Goal: Transaction & Acquisition: Purchase product/service

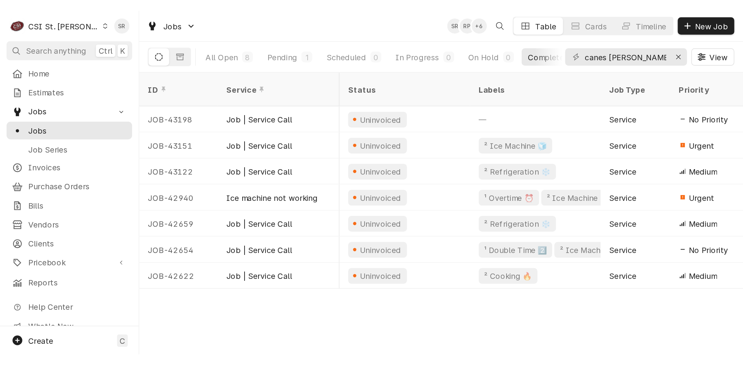
scroll to position [0, 415]
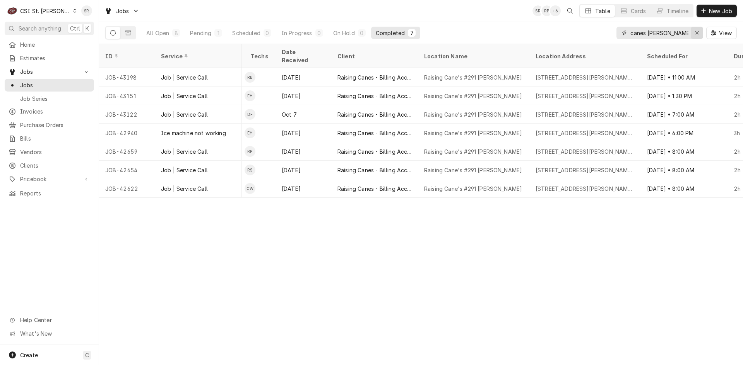
click at [528, 30] on icon "Erase input" at bounding box center [697, 32] width 4 height 5
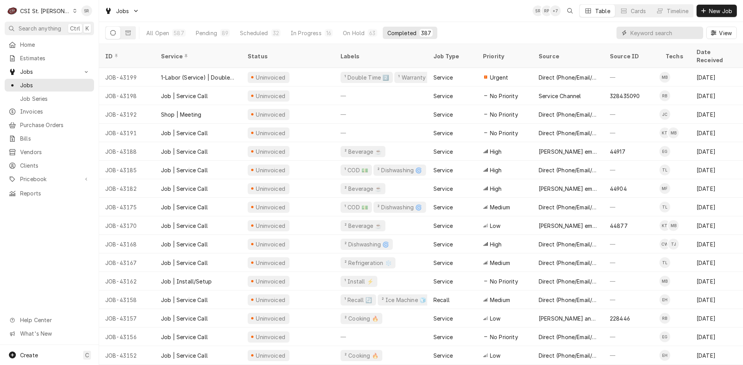
click at [528, 32] on input "Dynamic Content Wrapper" at bounding box center [664, 33] width 69 height 12
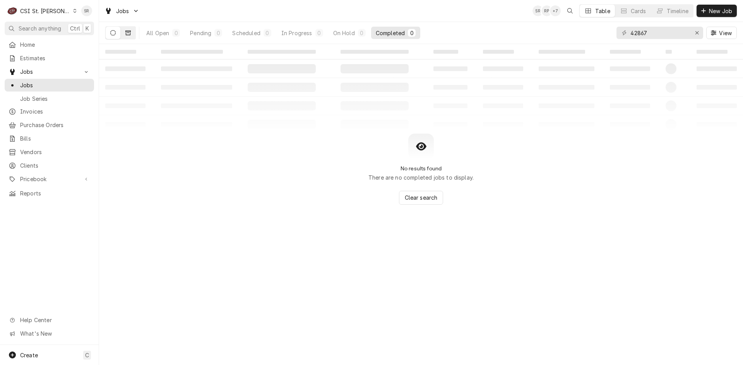
click at [133, 32] on button "Dynamic Content Wrapper" at bounding box center [128, 33] width 15 height 12
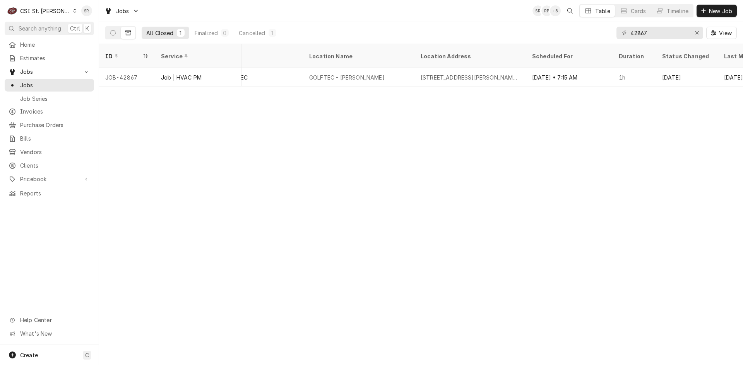
scroll to position [0, 517]
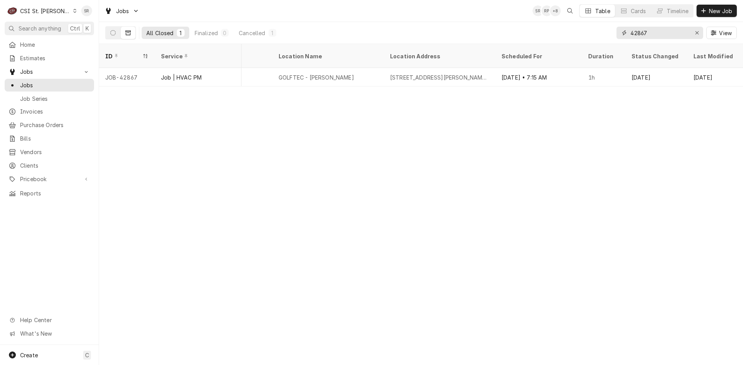
drag, startPoint x: 654, startPoint y: 34, endPoint x: 611, endPoint y: 31, distance: 43.4
click at [528, 31] on div "All Closed 1 Finalized 0 Cancelled 1 42867 View" at bounding box center [420, 33] width 631 height 22
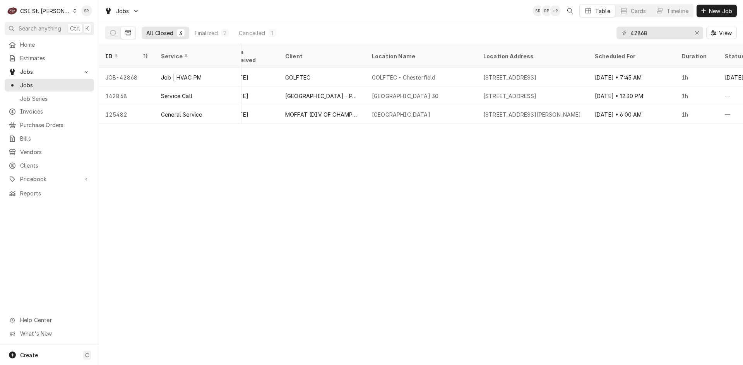
scroll to position [0, 428]
drag, startPoint x: 624, startPoint y: 32, endPoint x: 615, endPoint y: 31, distance: 9.7
click at [528, 31] on div "All Closed 3 Finalized 2 Cancelled 1 42868 View" at bounding box center [420, 33] width 631 height 22
click at [528, 30] on input "42868" at bounding box center [659, 33] width 58 height 12
drag, startPoint x: 657, startPoint y: 32, endPoint x: 622, endPoint y: 30, distance: 35.2
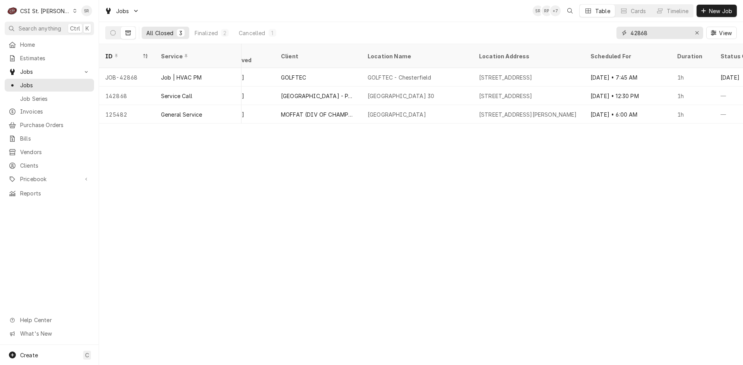
click at [528, 30] on div "42868" at bounding box center [659, 33] width 87 height 12
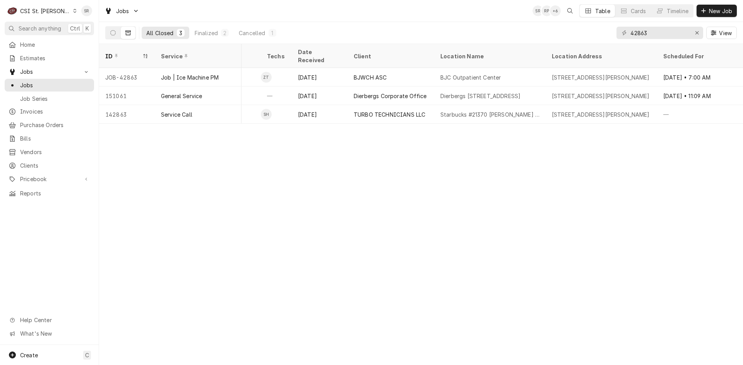
scroll to position [0, 385]
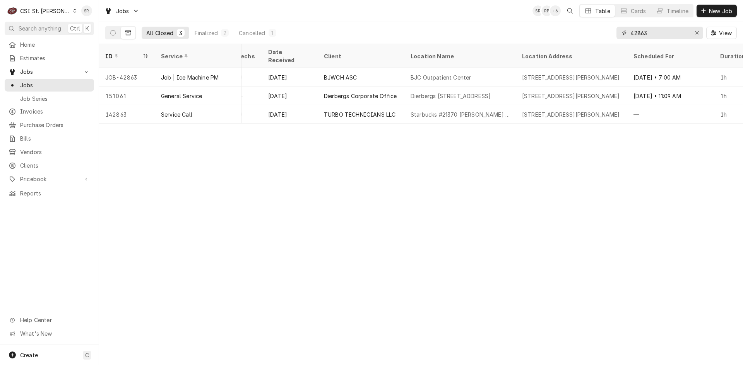
drag, startPoint x: 661, startPoint y: 31, endPoint x: 616, endPoint y: 34, distance: 45.3
click at [528, 34] on div "42863" at bounding box center [659, 33] width 87 height 12
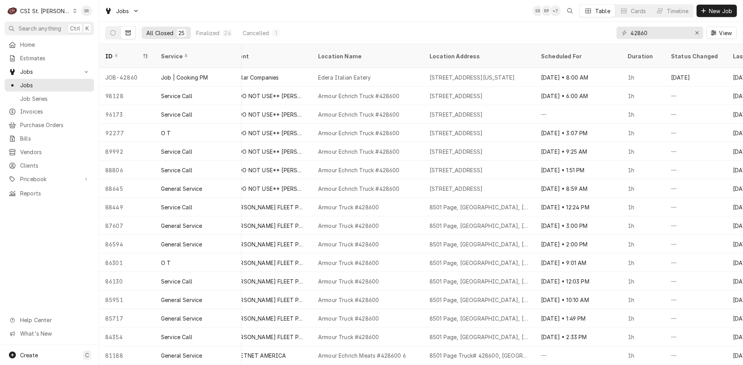
scroll to position [0, 507]
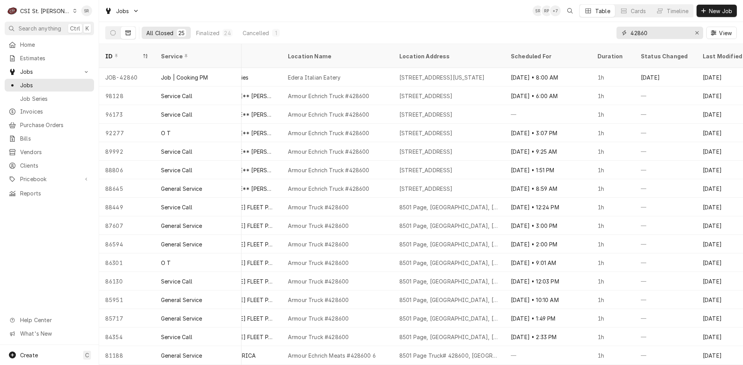
drag, startPoint x: 650, startPoint y: 35, endPoint x: 625, endPoint y: 35, distance: 25.1
click at [528, 35] on div "42860" at bounding box center [659, 33] width 87 height 12
type input "1"
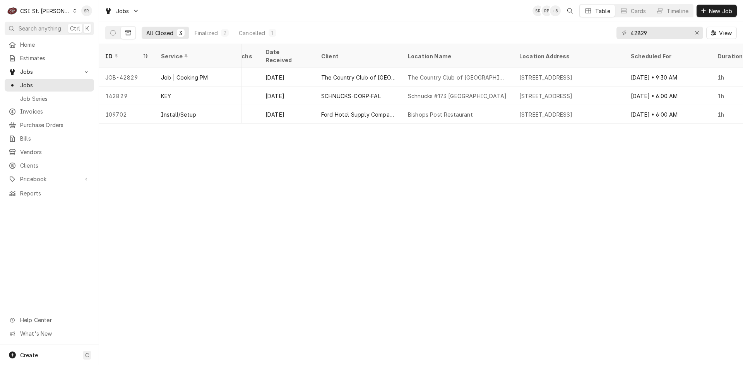
scroll to position [0, 405]
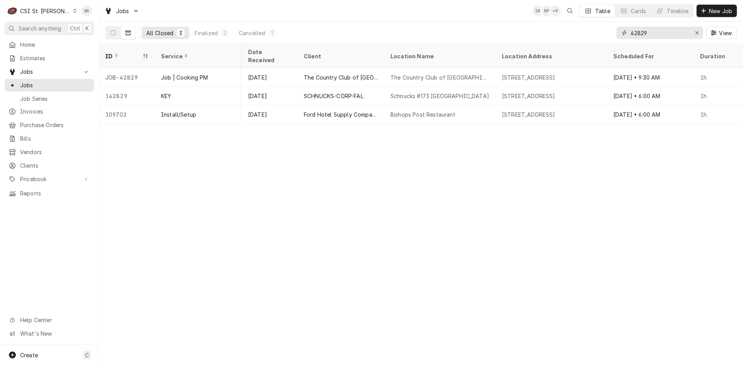
drag, startPoint x: 651, startPoint y: 31, endPoint x: 623, endPoint y: 31, distance: 28.2
click at [528, 31] on div "42829" at bounding box center [659, 33] width 87 height 12
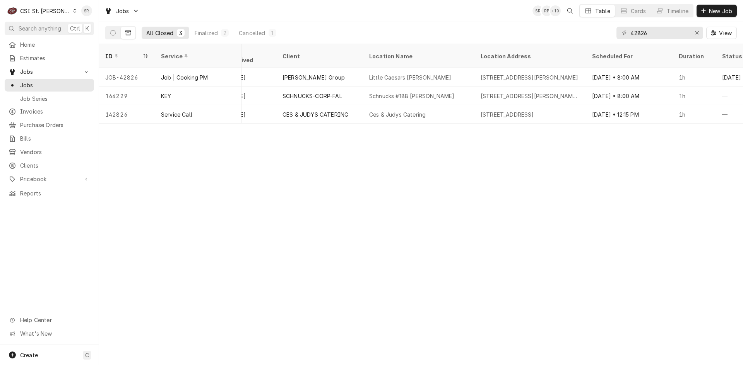
scroll to position [0, 467]
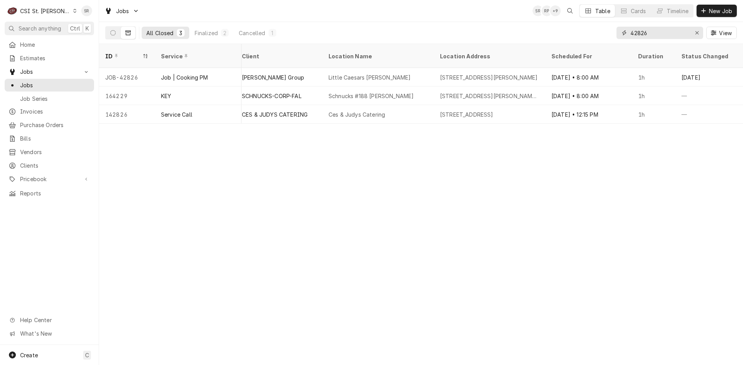
drag, startPoint x: 660, startPoint y: 33, endPoint x: 610, endPoint y: 29, distance: 50.0
click at [528, 29] on div "All Closed 3 Finalized 2 Cancelled 1 42826 View" at bounding box center [420, 33] width 631 height 22
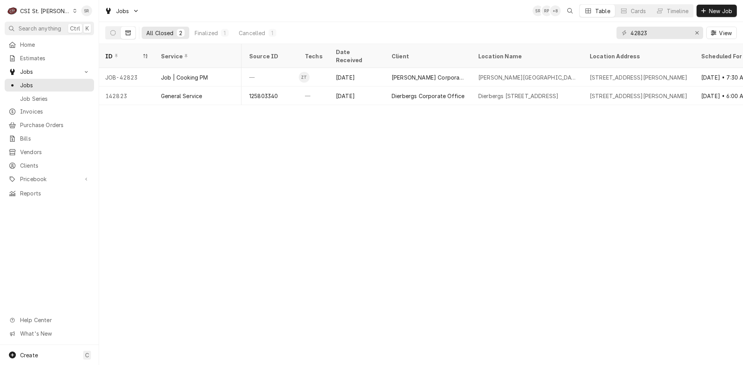
scroll to position [0, 365]
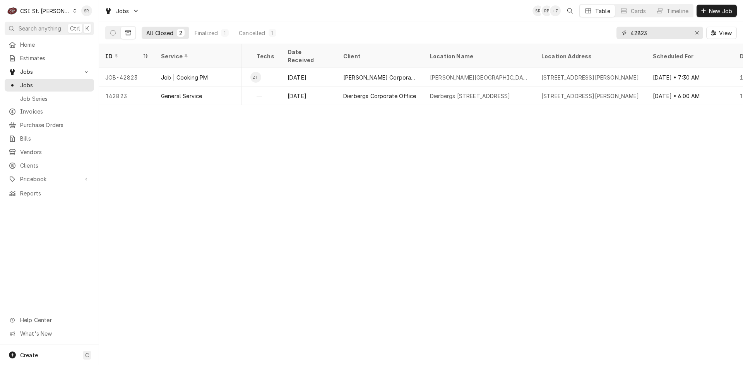
drag, startPoint x: 650, startPoint y: 29, endPoint x: 602, endPoint y: 27, distance: 48.4
click at [528, 27] on div "All Closed 2 Finalized 1 Cancelled 1 42823 View" at bounding box center [420, 33] width 631 height 22
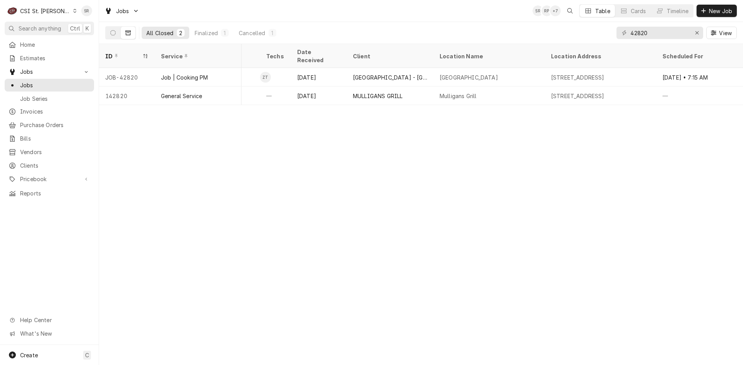
scroll to position [0, 383]
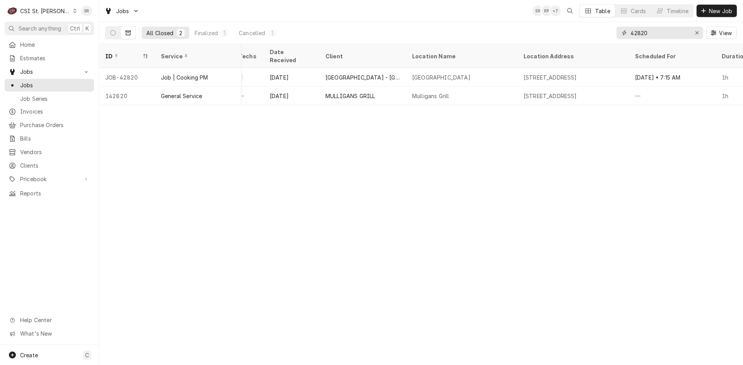
drag, startPoint x: 647, startPoint y: 35, endPoint x: 622, endPoint y: 32, distance: 26.1
click at [528, 32] on div "42820" at bounding box center [659, 33] width 87 height 12
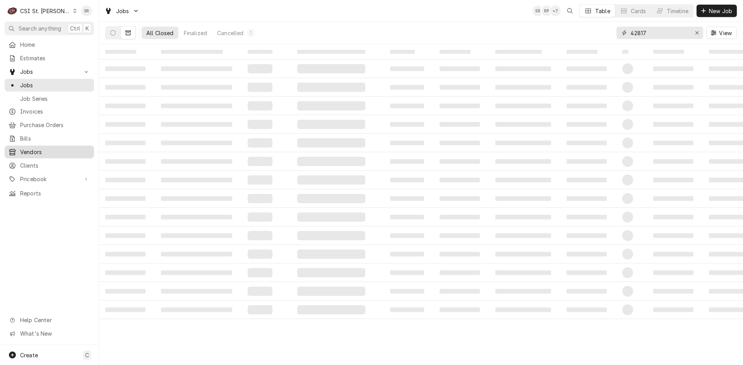
type input "42817"
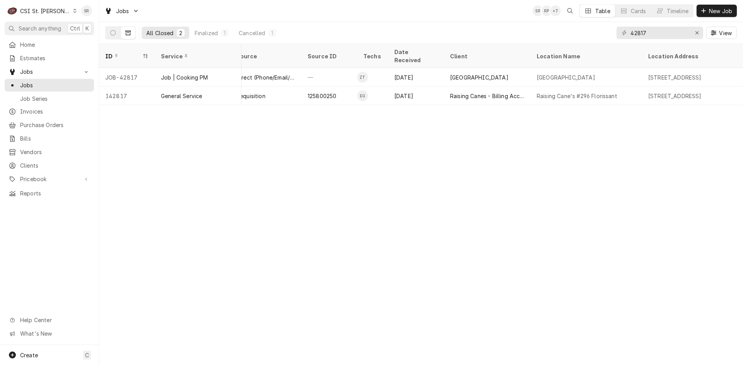
scroll to position [0, 286]
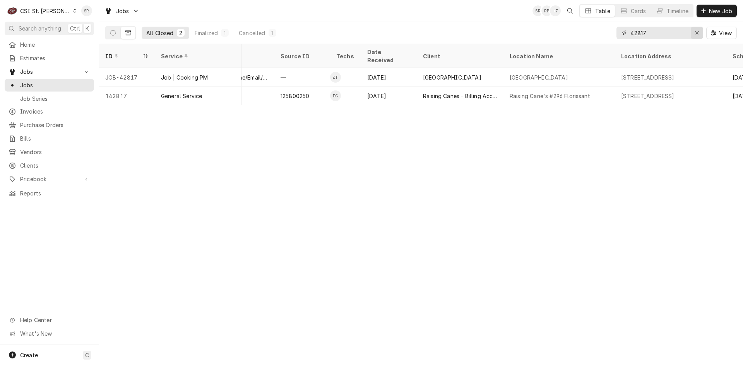
click at [528, 32] on div "Erase input" at bounding box center [697, 33] width 8 height 8
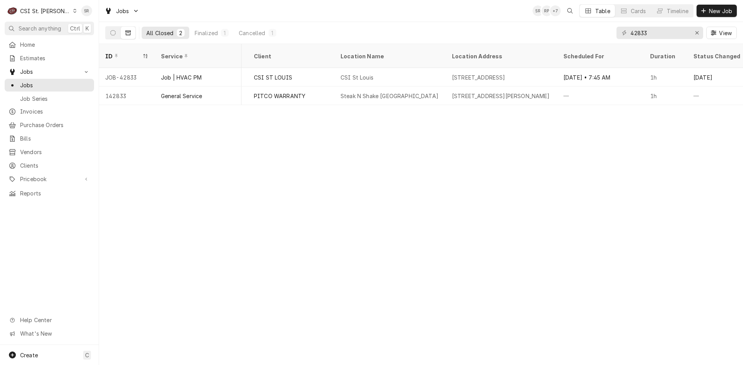
scroll to position [0, 456]
drag, startPoint x: 653, startPoint y: 33, endPoint x: 620, endPoint y: 32, distance: 33.3
click at [528, 32] on div "42833" at bounding box center [659, 33] width 87 height 12
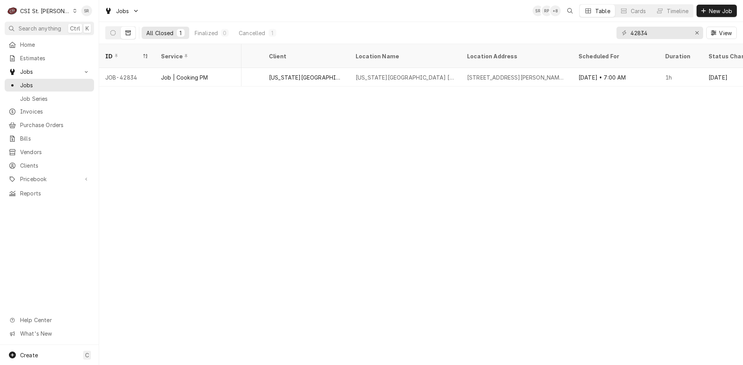
scroll to position [0, 495]
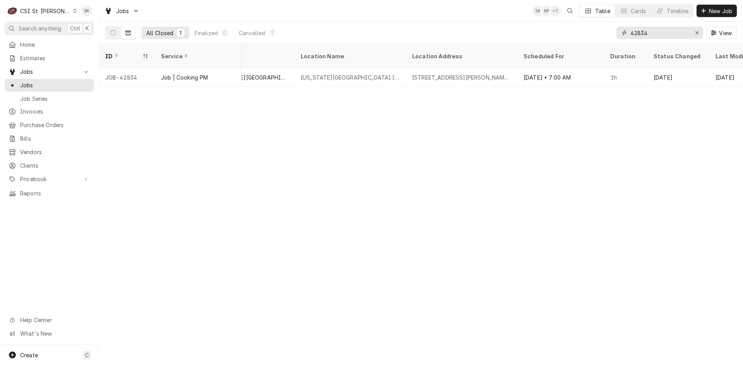
drag, startPoint x: 650, startPoint y: 33, endPoint x: 618, endPoint y: 30, distance: 32.3
click at [528, 30] on div "42834" at bounding box center [659, 33] width 87 height 12
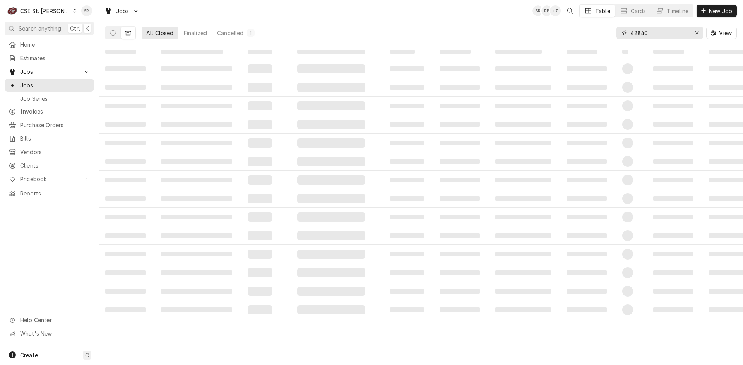
type input "42840"
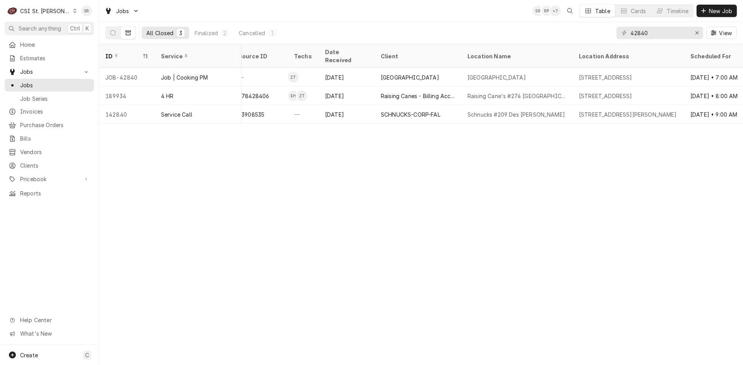
scroll to position [0, 373]
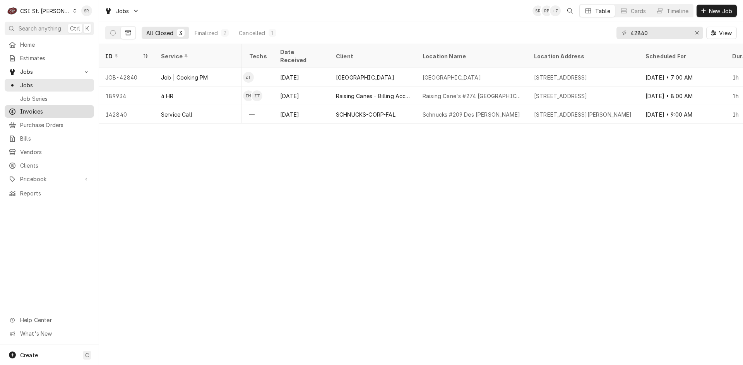
click at [38, 109] on span "Invoices" at bounding box center [55, 112] width 70 height 8
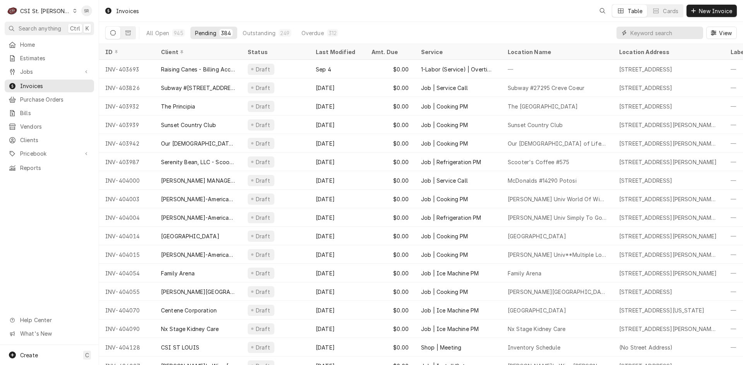
click at [677, 36] on input "Dynamic Content Wrapper" at bounding box center [664, 33] width 69 height 12
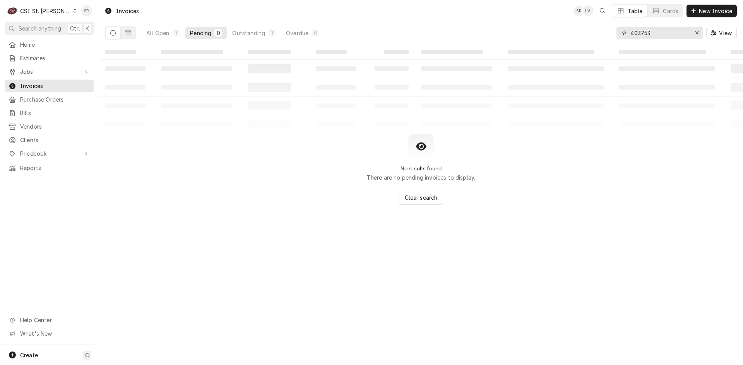
type input "403753"
click at [248, 43] on div "All Open 1 Pending 0 Outstanding 1 Overdue 0" at bounding box center [233, 33] width 182 height 22
click at [256, 35] on div "Outstanding" at bounding box center [248, 33] width 33 height 8
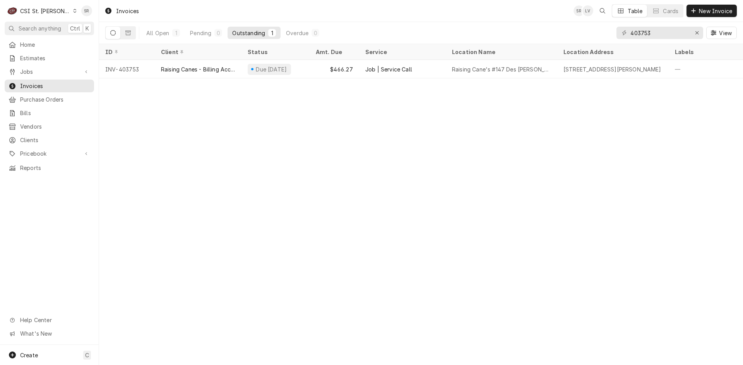
click at [210, 68] on div "Raising Canes - Billing Account" at bounding box center [198, 69] width 74 height 8
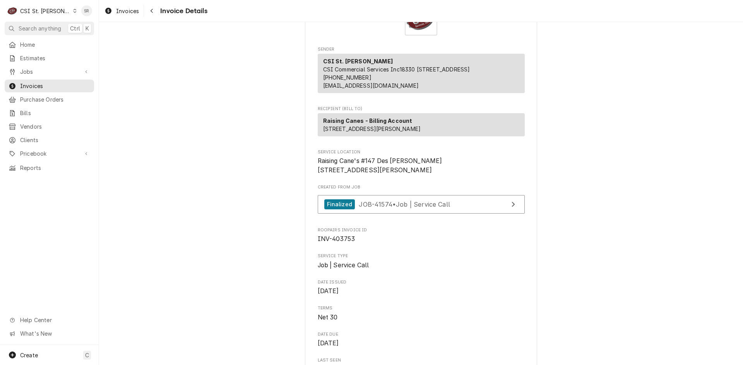
scroll to position [20, 0]
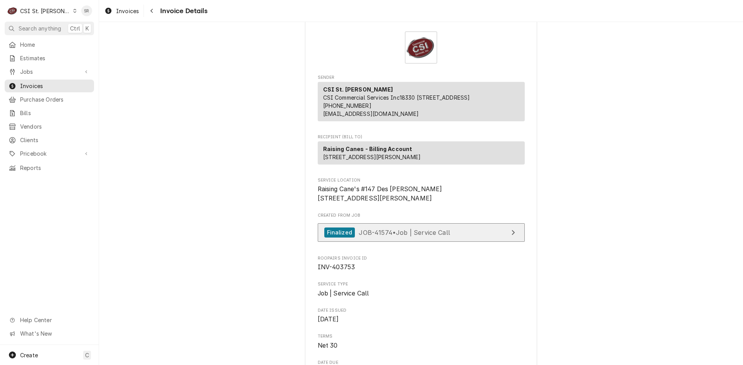
click at [389, 236] on span "JOB-41574 • Job | Service Call" at bounding box center [404, 233] width 91 height 8
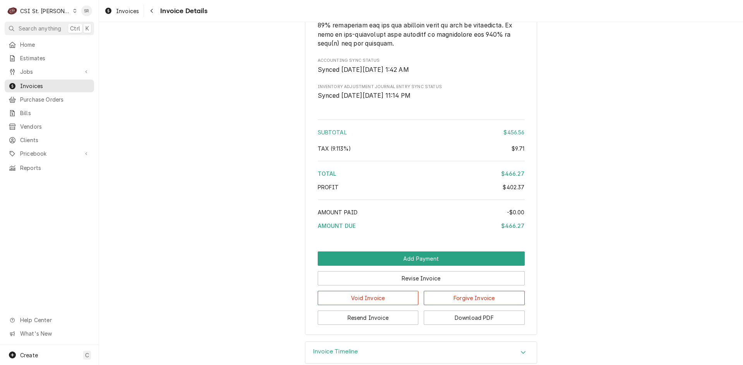
scroll to position [1528, 0]
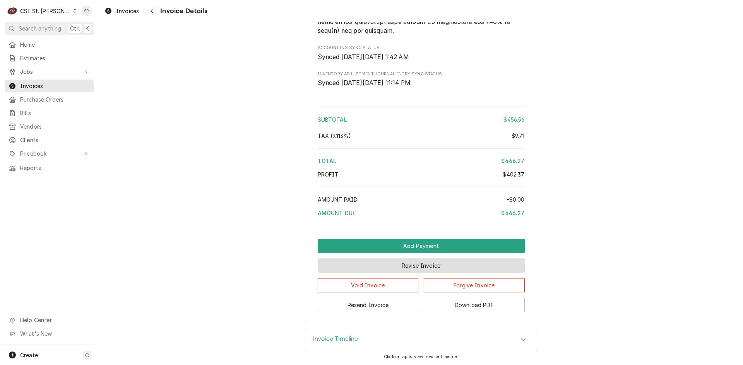
click at [406, 268] on button "Revise Invoice" at bounding box center [421, 266] width 207 height 14
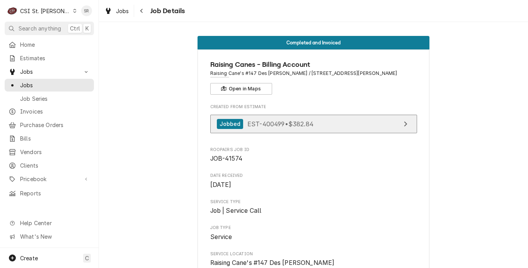
click at [280, 125] on span "EST-400499 • $382.84" at bounding box center [281, 124] width 66 height 8
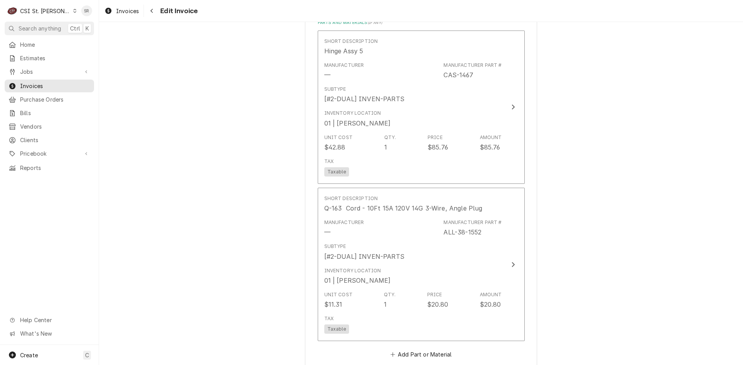
scroll to position [1160, 0]
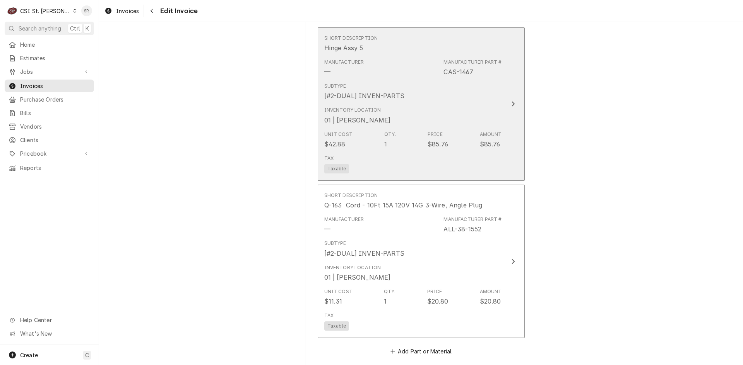
click at [379, 152] on div "Tax Taxable" at bounding box center [413, 164] width 178 height 25
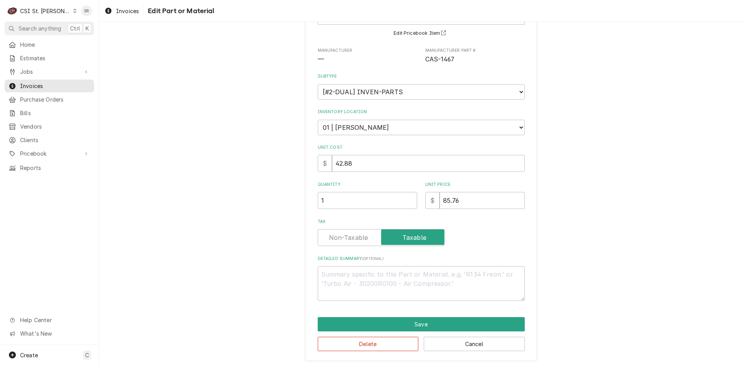
scroll to position [69, 0]
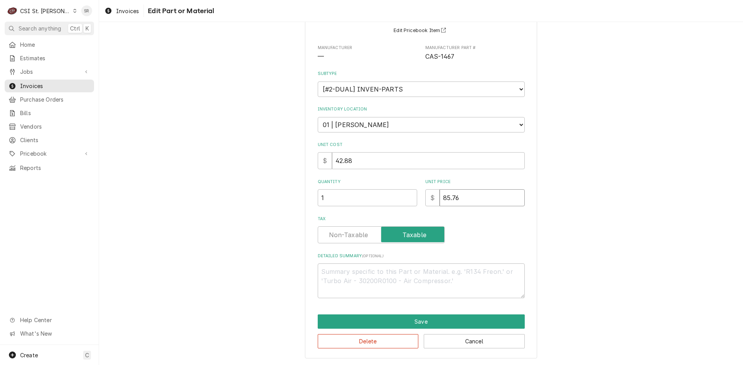
drag, startPoint x: 464, startPoint y: 199, endPoint x: 428, endPoint y: 198, distance: 36.4
click at [428, 198] on div "$ 85.76" at bounding box center [474, 198] width 99 height 17
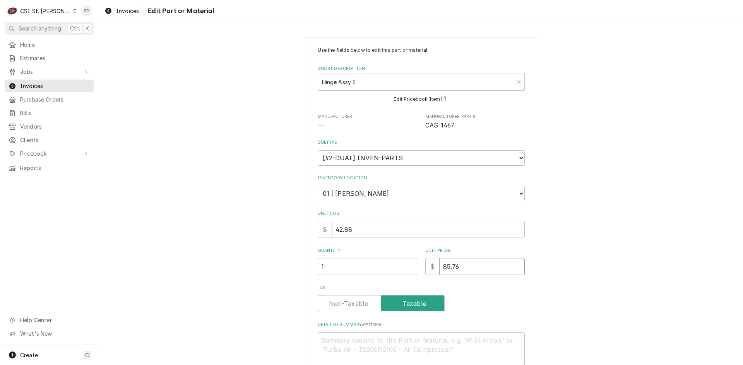
type textarea "x"
type input "9"
type textarea "x"
type input "9.3"
type textarea "x"
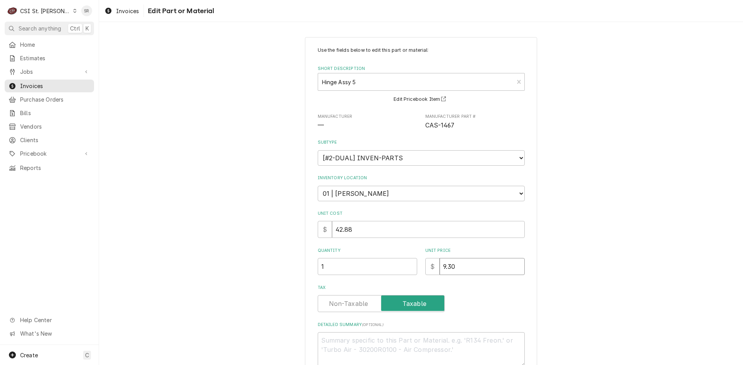
type input "9.30"
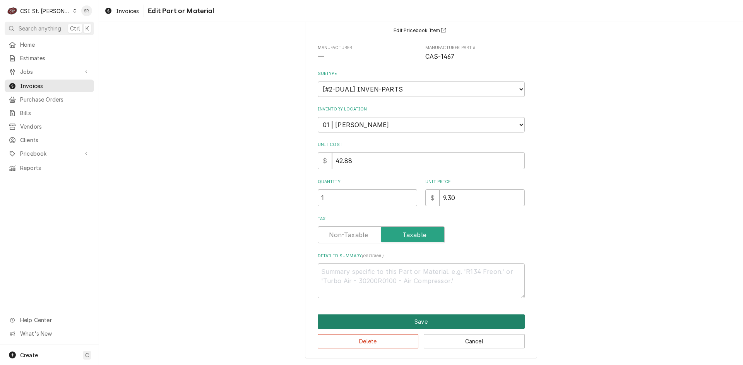
click at [423, 324] on button "Save" at bounding box center [421, 322] width 207 height 14
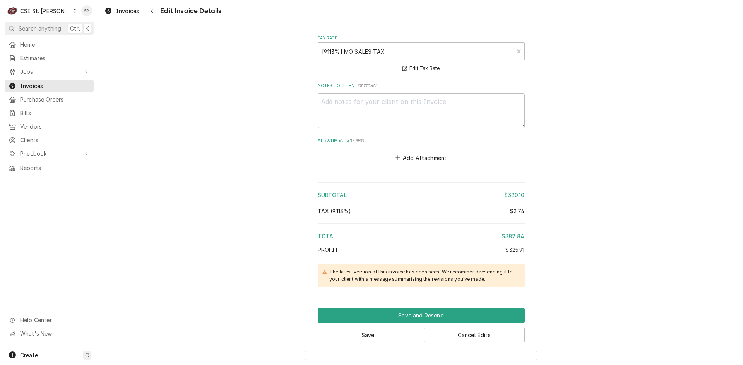
scroll to position [1692, 0]
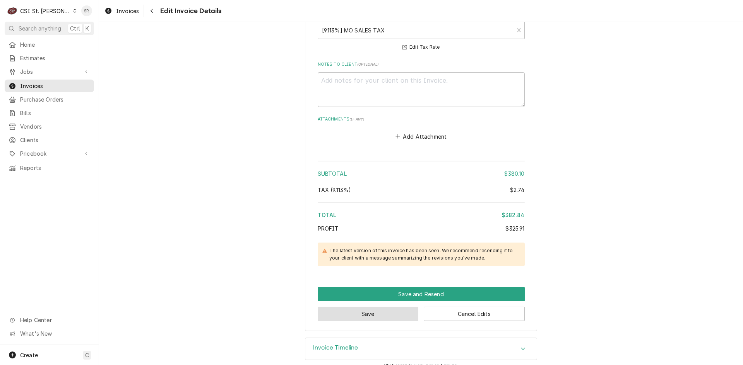
click at [388, 307] on button "Save" at bounding box center [368, 314] width 101 height 14
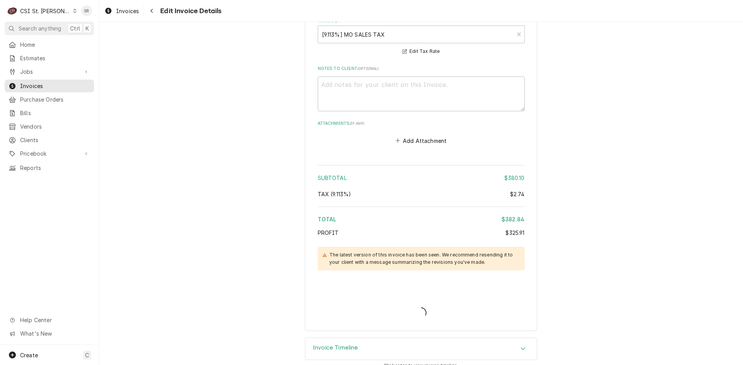
type textarea "x"
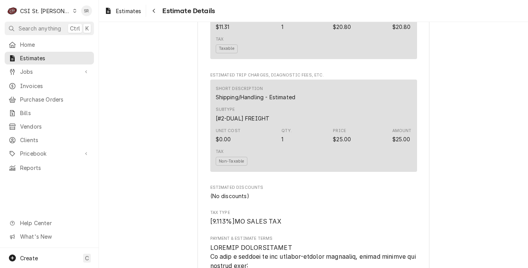
scroll to position [1006, 0]
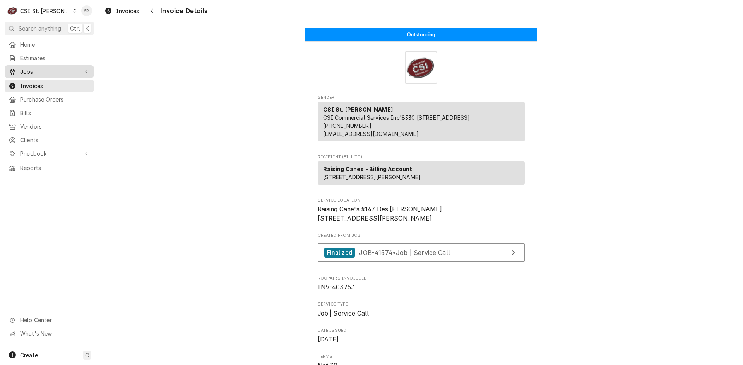
click at [50, 68] on span "Jobs" at bounding box center [49, 72] width 58 height 8
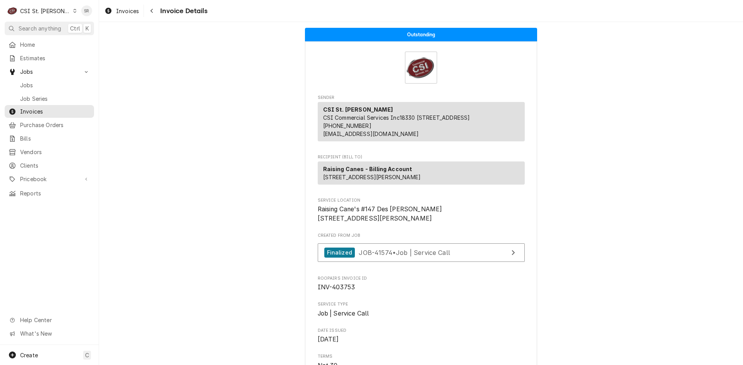
click at [48, 79] on link "Jobs" at bounding box center [49, 85] width 89 height 13
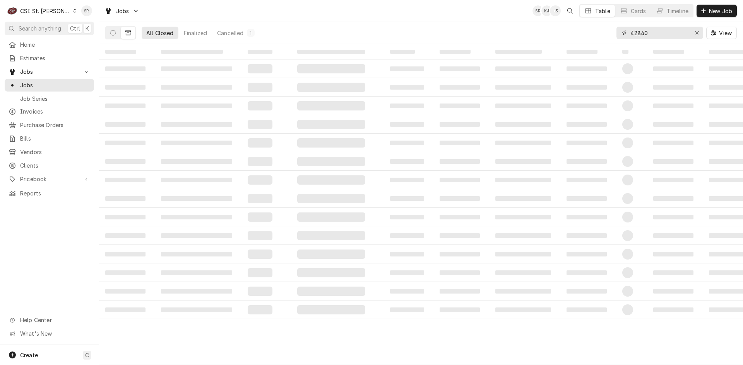
drag, startPoint x: 635, startPoint y: 33, endPoint x: 615, endPoint y: 33, distance: 19.3
click at [615, 33] on div "All Closed Finalized Cancelled 1 42840 View" at bounding box center [420, 33] width 631 height 22
type input "42846"
click at [109, 37] on button "Dynamic Content Wrapper" at bounding box center [113, 33] width 15 height 12
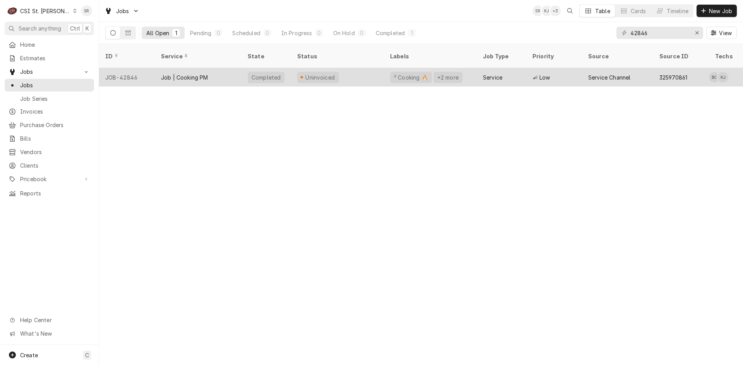
click at [226, 72] on div "Job | Cooking PM" at bounding box center [198, 77] width 87 height 19
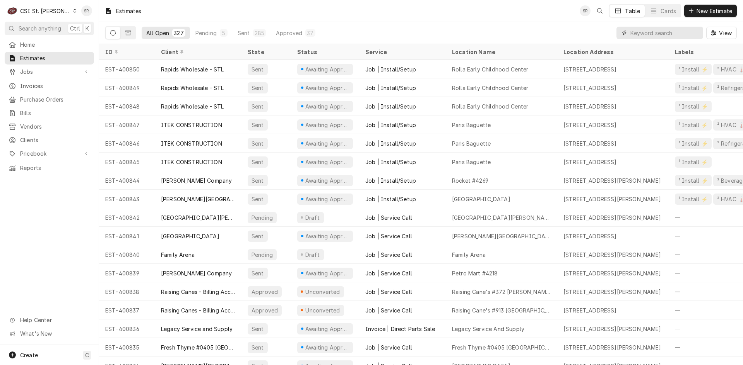
click at [679, 34] on input "Dynamic Content Wrapper" at bounding box center [664, 33] width 69 height 12
paste input "[STREET_ADDRESS][PERSON_NAME]"
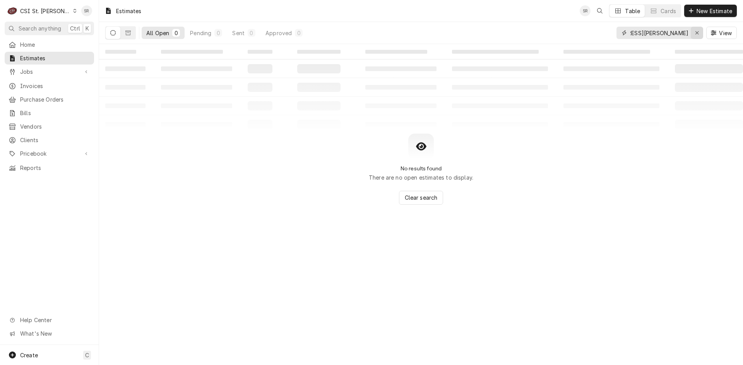
type input "[STREET_ADDRESS][PERSON_NAME]"
click at [695, 34] on icon "Erase input" at bounding box center [696, 32] width 3 height 3
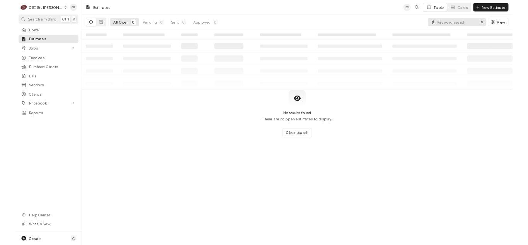
scroll to position [0, 0]
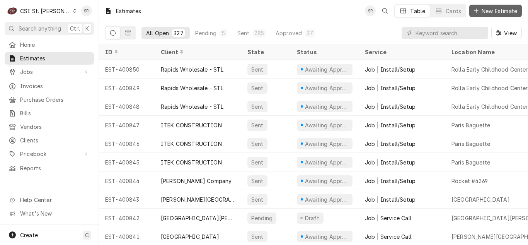
click at [484, 12] on span "New Estimate" at bounding box center [499, 11] width 39 height 8
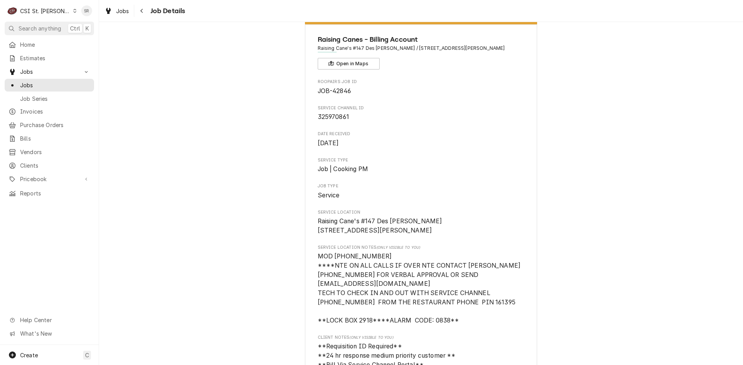
scroll to position [39, 0]
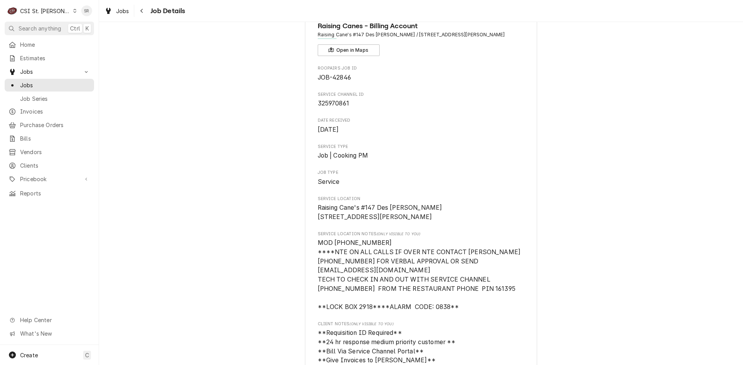
drag, startPoint x: 497, startPoint y: 34, endPoint x: 390, endPoint y: 34, distance: 106.7
click at [390, 34] on span "Raising Cane's #147 Des [PERSON_NAME] / [STREET_ADDRESS][PERSON_NAME]" at bounding box center [421, 34] width 207 height 7
copy span "12215 Manchester Rd, Des Peres, MO 63131"
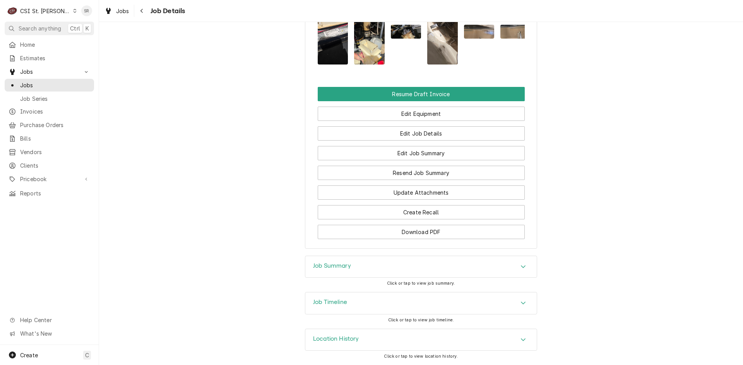
click at [338, 272] on div "Job Summary" at bounding box center [420, 267] width 231 height 22
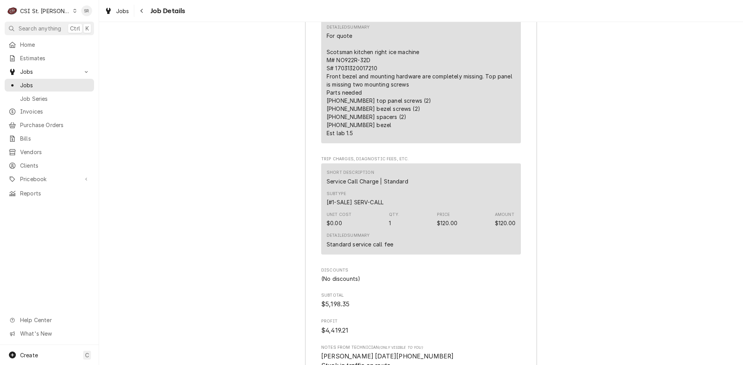
scroll to position [6655, 0]
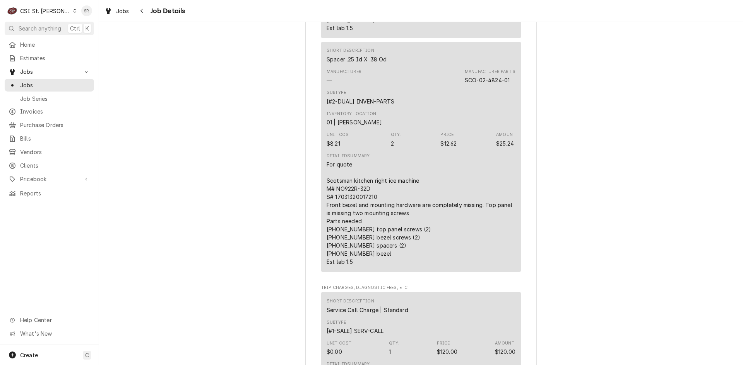
click at [109, 16] on link "Jobs" at bounding box center [116, 11] width 31 height 13
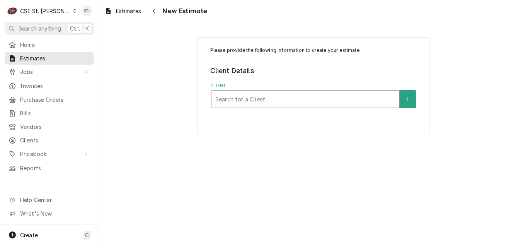
click at [262, 97] on div "Client" at bounding box center [305, 99] width 180 height 14
type input "raising cane"
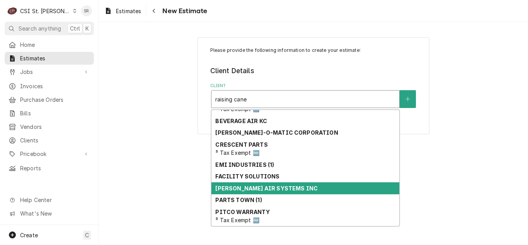
scroll to position [73, 0]
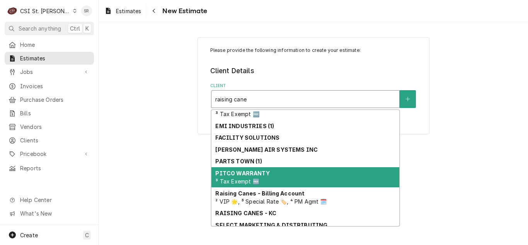
click at [277, 191] on strong "Raising Canes - Billing Account" at bounding box center [259, 193] width 89 height 7
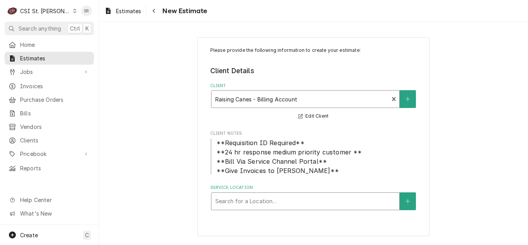
click at [271, 202] on div "Service Location" at bounding box center [305, 201] width 180 height 14
type input "12215 man"
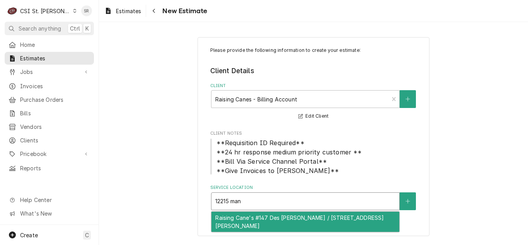
click at [266, 225] on div "Raising Cane's #147 Des [PERSON_NAME] / [STREET_ADDRESS][PERSON_NAME]" at bounding box center [306, 222] width 188 height 20
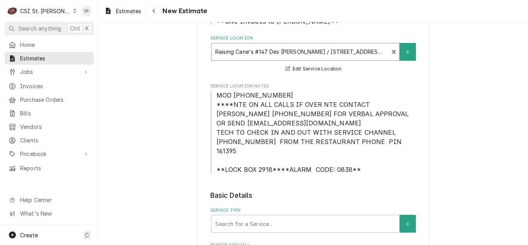
scroll to position [155, 0]
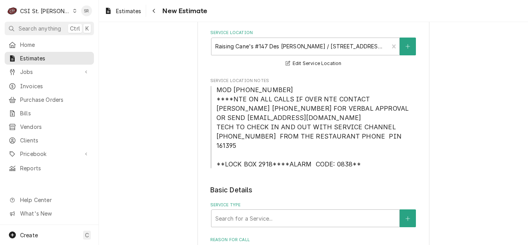
click at [260, 202] on div "Service Type Search for a Service..." at bounding box center [313, 214] width 207 height 25
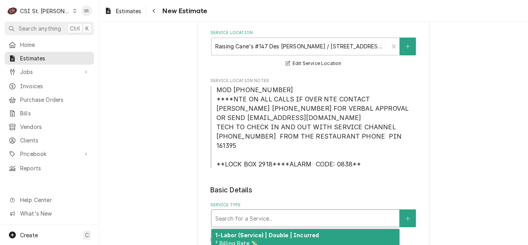
click at [260, 211] on div "Service Type" at bounding box center [305, 218] width 180 height 14
type textarea "x"
type input "s"
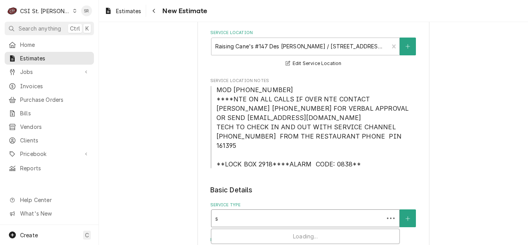
type textarea "x"
type input "se"
type textarea "x"
type input "ser"
type textarea "x"
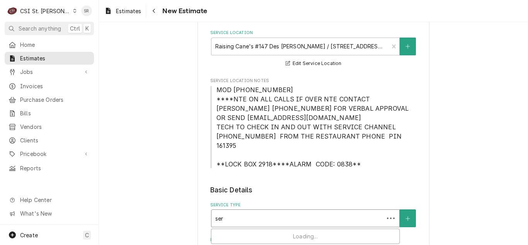
type input "serv"
type textarea "x"
type input "servi"
type textarea "x"
type input "servic"
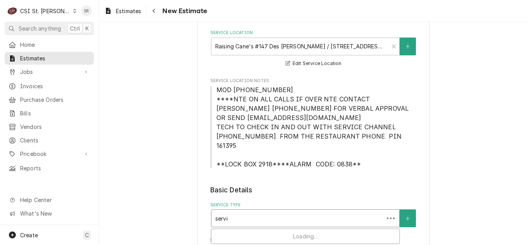
type textarea "x"
type input "service"
type textarea "x"
type input "service"
type textarea "x"
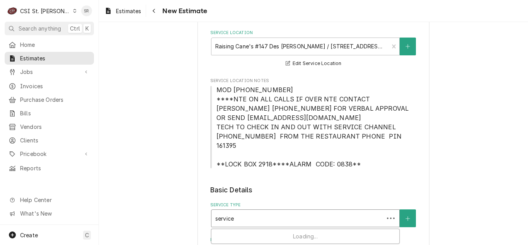
type input "service c"
type textarea "x"
type input "service ca"
type textarea "x"
type input "service cal"
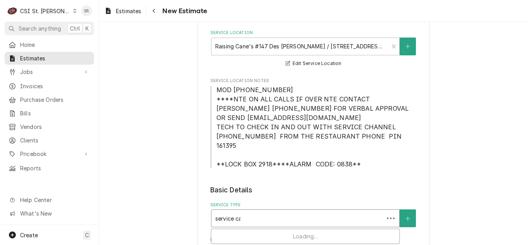
type textarea "x"
type input "service call"
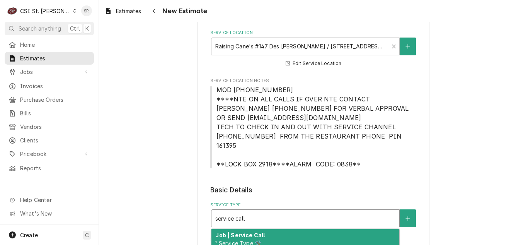
click at [255, 232] on strong "Job | Service Call" at bounding box center [240, 235] width 50 height 7
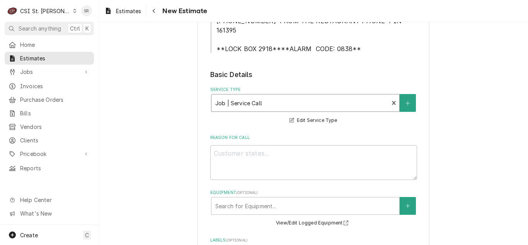
scroll to position [271, 0]
click at [263, 157] on textarea "Reason For Call" at bounding box center [313, 161] width 207 height 35
type textarea "x"
type textarea "Q"
type textarea "x"
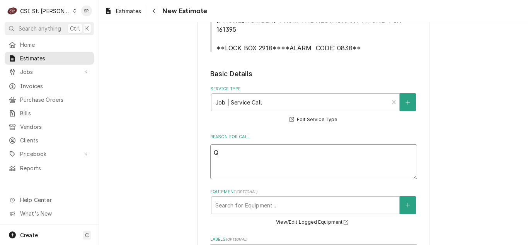
type textarea "Qu"
type textarea "x"
type textarea "Quo"
type textarea "x"
type textarea "Quot"
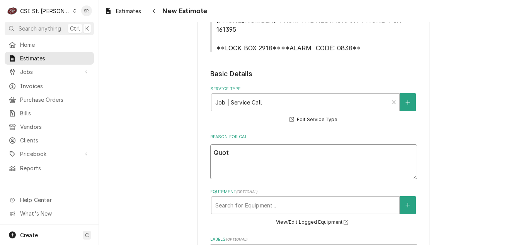
type textarea "x"
type textarea "Quote"
type textarea "x"
type textarea "Quote"
type textarea "x"
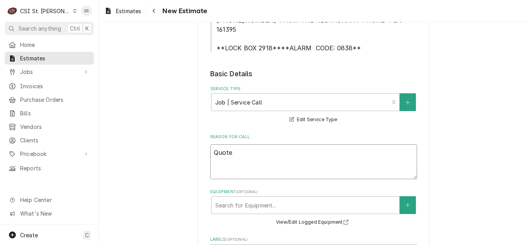
type textarea "Quote o"
type textarea "x"
type textarea "Quote on"
type textarea "x"
type textarea "Quote on"
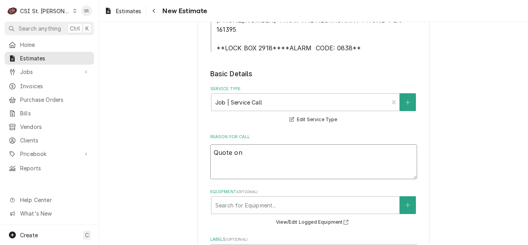
type textarea "x"
type textarea "Quote on r"
type textarea "x"
type textarea "Quote on re"
type textarea "x"
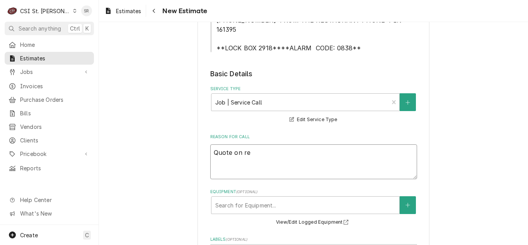
type textarea "Quote on rec"
type textarea "x"
type textarea "Quote on reco"
type textarea "x"
type textarea "Quote on recom"
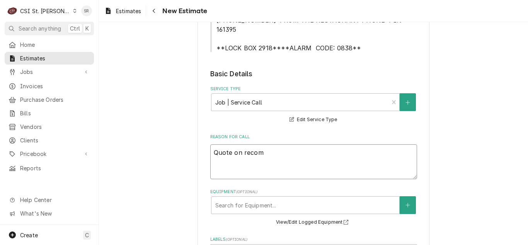
type textarea "x"
type textarea "Quote on recomm"
type textarea "x"
type textarea "Quote on recomme"
type textarea "x"
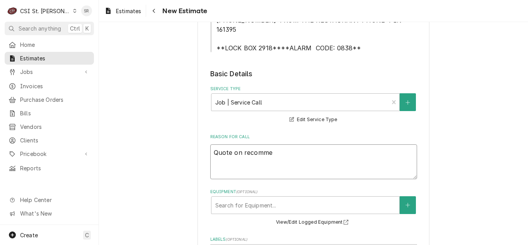
type textarea "Quote on recommen"
type textarea "x"
type textarea "Quote on recommend"
type textarea "x"
type textarea "Quote on recommende"
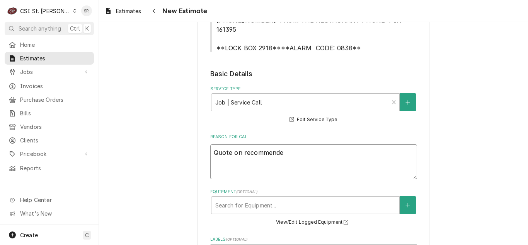
type textarea "x"
type textarea "Quote on recommended"
type textarea "x"
type textarea "Quote on recommended"
type textarea "x"
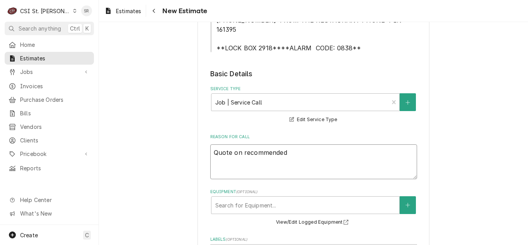
type textarea "Quote on recommended r"
type textarea "x"
type textarea "Quote on recommended re"
type textarea "x"
type textarea "Quote on recommended rep"
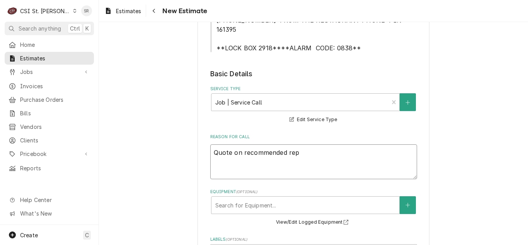
type textarea "x"
type textarea "Quote on recommended repa"
type textarea "x"
type textarea "Quote on recommended repai"
type textarea "x"
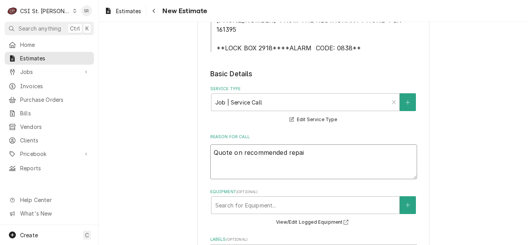
type textarea "Quote on recommended repair"
type textarea "x"
type textarea "Quote on recommended repairs"
type textarea "x"
type textarea "Quote on recommended repairs"
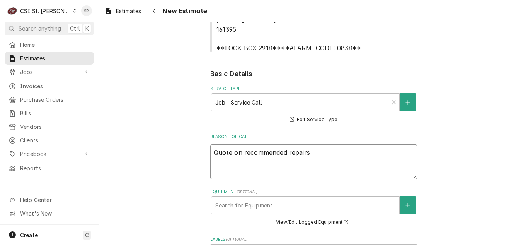
type textarea "x"
type textarea "Quote on recommended repairs f"
type textarea "x"
type textarea "Quote on recommended repairs fo"
type textarea "x"
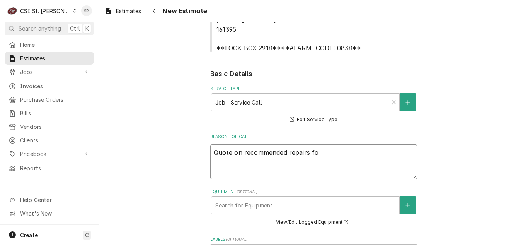
type textarea "Quote on recommended repairs fou"
type textarea "x"
type textarea "Quote on recommended repairs foun"
type textarea "x"
type textarea "Quote on recommended repairs found"
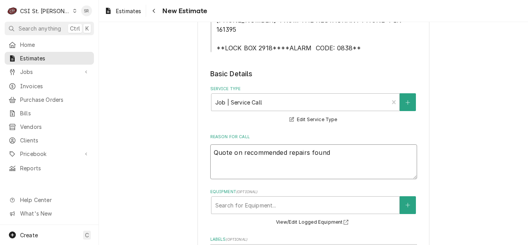
type textarea "x"
type textarea "Quote on recommended repairs found"
type textarea "x"
type textarea "Quote on recommended repairs found d"
type textarea "x"
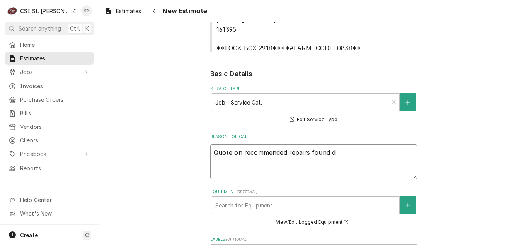
type textarea "Quote on recommended repairs found du"
type textarea "x"
type textarea "Quote on recommended repairs found dur"
type textarea "x"
type textarea "Quote on recommended repairs found duri"
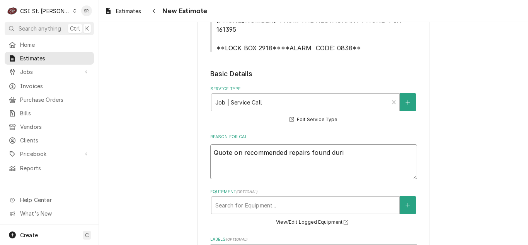
type textarea "x"
type textarea "Quote on recommended repairs found durin"
type textarea "x"
type textarea "Quote on recommended repairs found during"
type textarea "x"
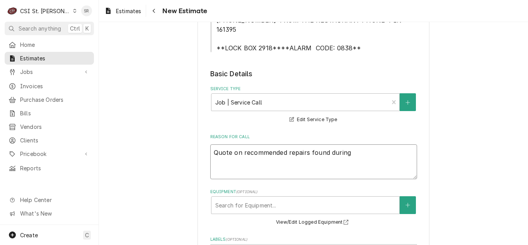
type textarea "Quote on recommended repairs found during"
type textarea "x"
type textarea "Quote on recommended repairs found during m"
type textarea "x"
type textarea "Quote on recommended repairs found during ma"
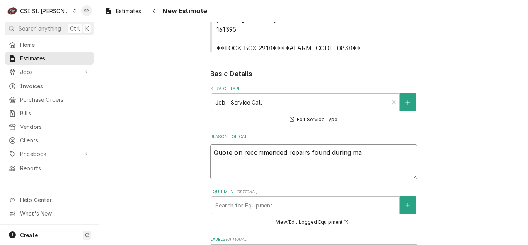
type textarea "x"
type textarea "Quote on recommended repairs found during mai"
type textarea "x"
type textarea "Quote on recommended repairs found during main"
type textarea "x"
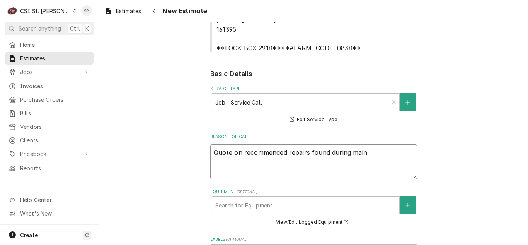
type textarea "Quote on recommended repairs found during maint"
type textarea "x"
type textarea "Quote on recommended repairs found during mainte"
type textarea "x"
type textarea "Quote on recommended repairs found during mainten"
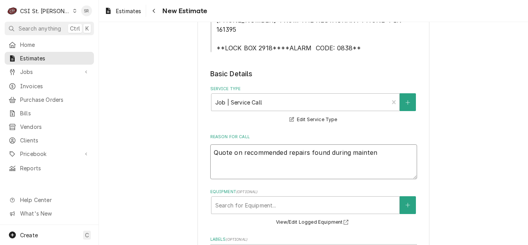
type textarea "x"
type textarea "Quote on recommended repairs found during maintena"
type textarea "x"
type textarea "Quote on recommended repairs found during maintenan"
type textarea "x"
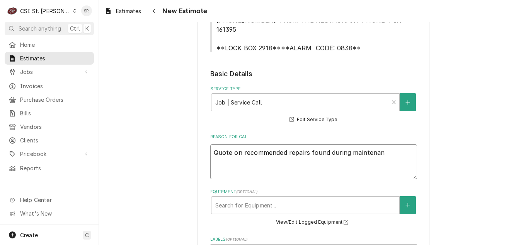
type textarea "Quote on recommended repairs found during maintenanc"
type textarea "x"
type textarea "Quote on recommended repairs found during maintenance"
type textarea "x"
type textarea "Quote on recommended repairs found during maintenance."
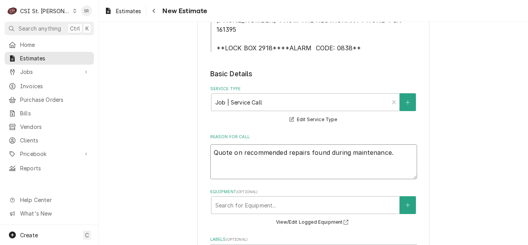
type textarea "x"
type textarea "Quote on recommended repairs found during maintenance."
type textarea "x"
type textarea "Quote on recommended repairs found during maintenance."
click at [398, 144] on textarea "Quote on recommended repairs found during maintenance." at bounding box center [313, 161] width 207 height 35
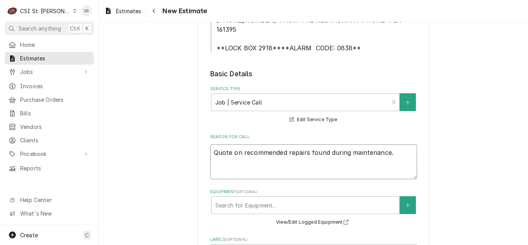
type textarea "x"
type textarea "Quote on recommended repairs found during maintenance. Q"
type textarea "x"
type textarea "Quote on recommended repairs found during maintenance. Qu"
type textarea "x"
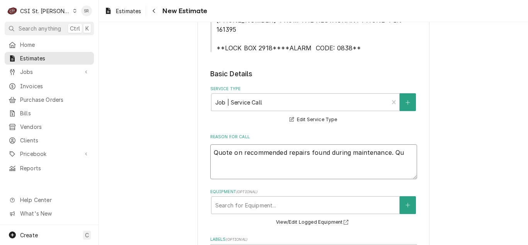
type textarea "Quote on recommended repairs found during maintenance. Quo"
type textarea "x"
type textarea "Quote on recommended repairs found during maintenance. Quot"
type textarea "x"
type textarea "Quote on recommended repairs found during maintenance. Quote"
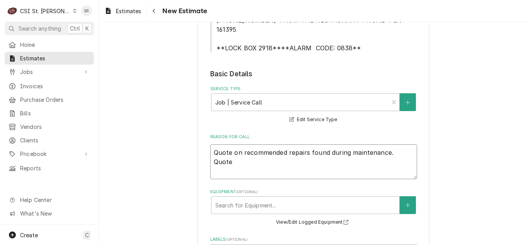
type textarea "x"
type textarea "Quote on recommended repairs found during maintenance. Quote"
type textarea "x"
type textarea "Quote on recommended repairs found during maintenance. Quote t"
type textarea "x"
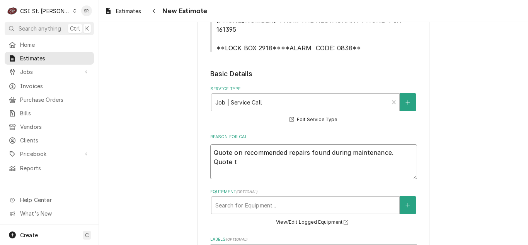
type textarea "Quote on recommended repairs found during maintenance. Quote to"
type textarea "x"
type textarea "Quote on recommended repairs found during maintenance. Quote to"
type textarea "x"
type textarea "Quote on recommended repairs found during maintenance. Quote to r"
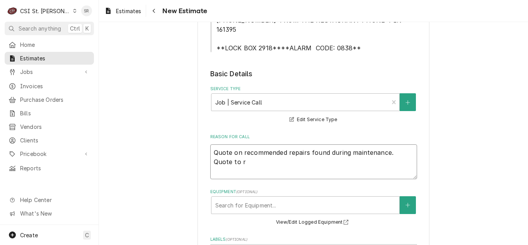
type textarea "x"
type textarea "Quote on recommended repairs found during maintenance. Quote to re"
type textarea "x"
type textarea "Quote on recommended repairs found during maintenance. Quote to rep"
type textarea "x"
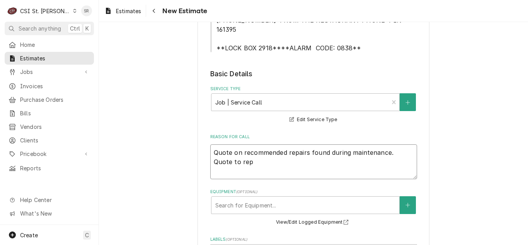
type textarea "Quote on recommended repairs found during maintenance. Quote to repl"
type textarea "x"
type textarea "Quote on recommended repairs found during maintenance. Quote to repla"
type textarea "x"
type textarea "Quote on recommended repairs found during maintenance. Quote to replac"
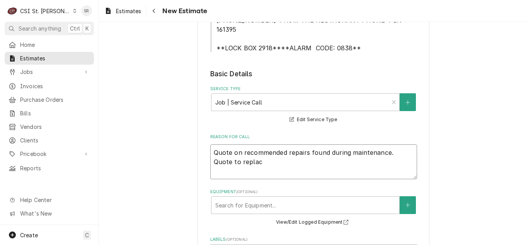
type textarea "x"
type textarea "Quote on recommended repairs found during maintenance. Quote to replace"
type textarea "x"
type textarea "Quote on recommended repairs found during maintenance. Quote to replace"
type textarea "x"
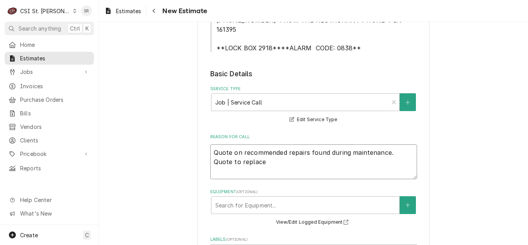
type textarea "Quote on recommended repairs found during maintenance. Quote to replace S"
type textarea "x"
type textarea "Quote on recommended repairs found during maintenance. Quote to replace SC"
type textarea "x"
type textarea "Quote on recommended repairs found during maintenance. Quote to replace S"
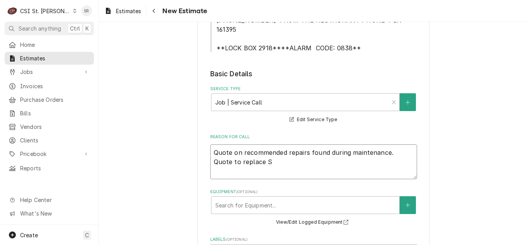
type textarea "x"
type textarea "Quote on recommended repairs found during maintenance. Quote to replace"
type textarea "x"
type textarea "Quote on recommended repairs found during maintenance. Quote to replace B"
type textarea "x"
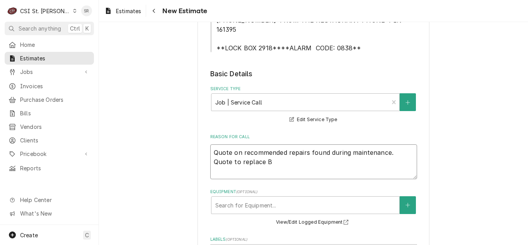
type textarea "Quote on recommended repairs found during maintenance. Quote to replace Be"
type textarea "x"
type textarea "Quote on recommended repairs found during maintenance. Quote to replace Bez"
type textarea "x"
type textarea "Quote on recommended repairs found during maintenance. Quote to replace Beze"
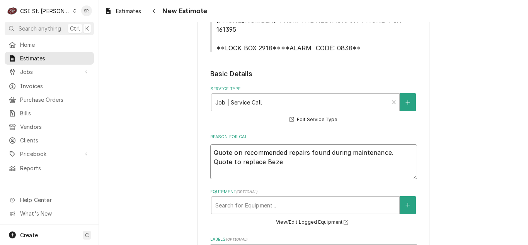
type textarea "x"
type textarea "Quote on recommended repairs found during maintenance. Quote to replace Bezel"
type textarea "x"
type textarea "Quote on recommended repairs found during maintenance. Quote to replace Bezel"
type textarea "x"
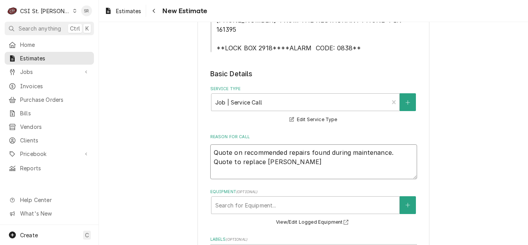
type textarea "Quote on recommended repairs found during maintenance. Quote to replace Bezel A"
type textarea "x"
type textarea "Quote on recommended repairs found during maintenance. Quote to replace Bezel As"
type textarea "x"
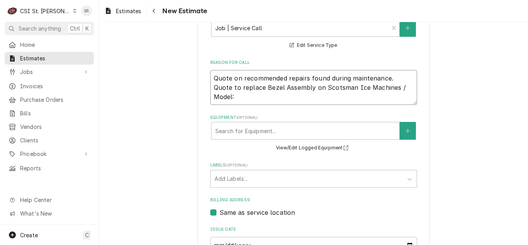
scroll to position [348, 0]
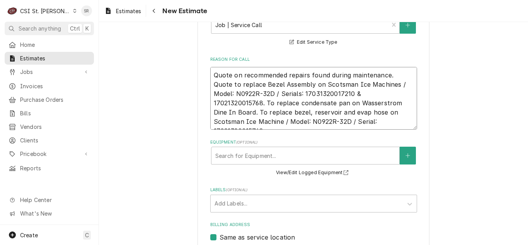
drag, startPoint x: 250, startPoint y: 103, endPoint x: 240, endPoint y: 104, distance: 10.5
click at [240, 104] on textarea "Quote on recommended repairs found during maintenance. Quote to replace Bezel A…" at bounding box center [313, 98] width 207 height 63
drag, startPoint x: 253, startPoint y: 105, endPoint x: 236, endPoint y: 105, distance: 17.0
click at [236, 105] on textarea "Quote on recommended repairs found during maintenance. Quote to replace Bezel A…" at bounding box center [313, 98] width 207 height 63
click at [360, 112] on textarea "Quote on recommended repairs found during maintenance. Quote to replace Bezel A…" at bounding box center [313, 98] width 207 height 63
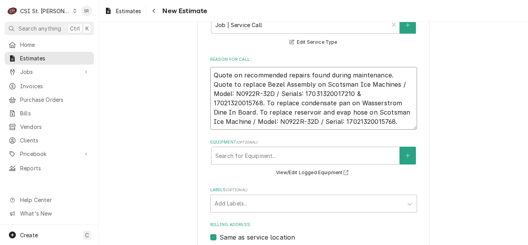
click at [372, 114] on textarea "Quote on recommended repairs found during maintenance. Quote to replace Bezel A…" at bounding box center [313, 98] width 207 height 63
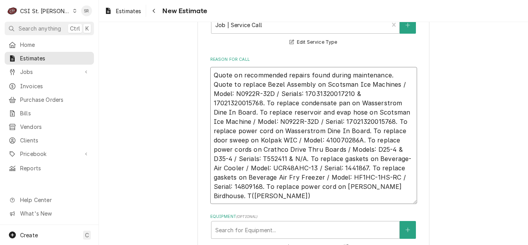
click at [213, 186] on textarea "Quote on recommended repairs found during maintenance. Quote to replace Bezel A…" at bounding box center [313, 135] width 207 height 137
drag, startPoint x: 405, startPoint y: 179, endPoint x: 211, endPoint y: 67, distance: 224.2
click at [211, 67] on textarea "Quote on recommended repairs found during maintenance. Quote to replace Bezel A…" at bounding box center [313, 135] width 207 height 137
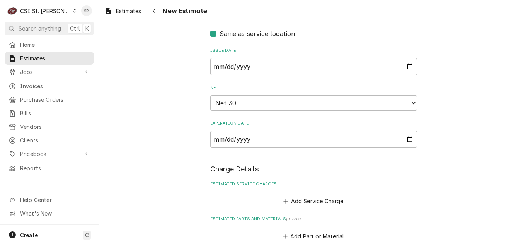
scroll to position [696, 0]
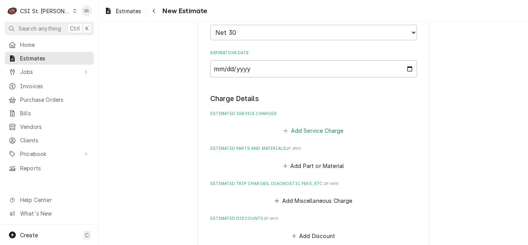
click at [293, 125] on button "Add Service Charge" at bounding box center [313, 130] width 63 height 11
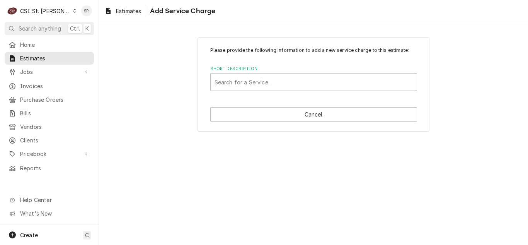
click at [257, 84] on div "Short Description" at bounding box center [314, 82] width 198 height 14
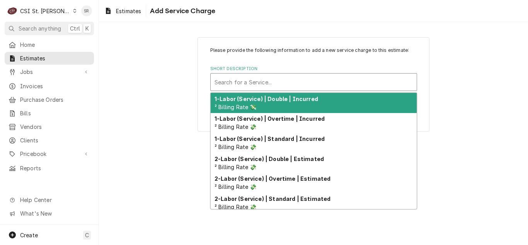
click at [257, 84] on div "Short Description" at bounding box center [314, 82] width 198 height 14
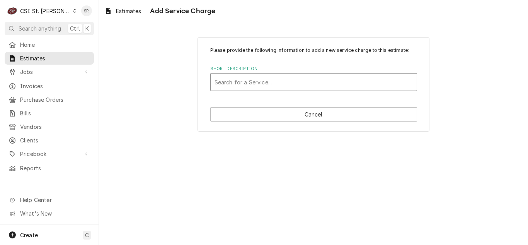
click at [257, 84] on div "Short Description" at bounding box center [314, 82] width 198 height 14
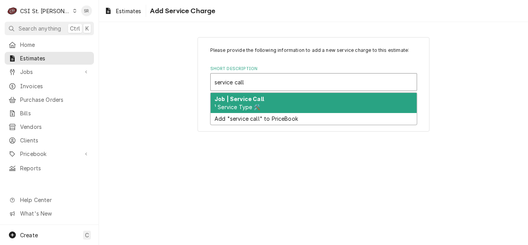
click at [271, 98] on div "Job | Service Call ¹ Service Type 🛠️" at bounding box center [314, 103] width 206 height 20
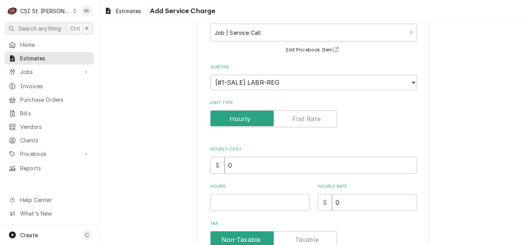
scroll to position [116, 0]
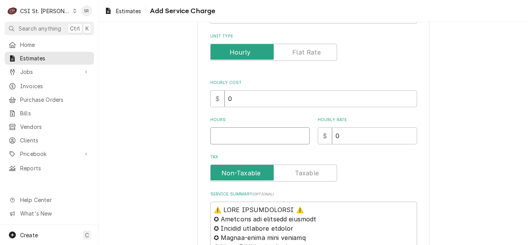
click at [232, 139] on input "Hours" at bounding box center [259, 135] width 99 height 17
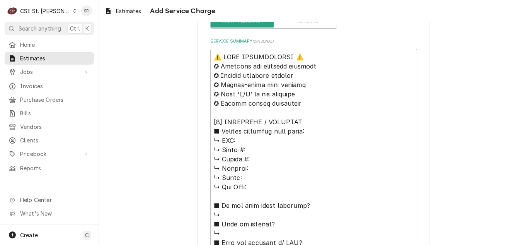
scroll to position [271, 0]
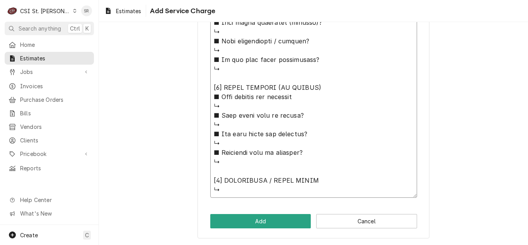
drag, startPoint x: 212, startPoint y: 52, endPoint x: 285, endPoint y: 249, distance: 210.5
click at [285, 244] on html "C CSI St. Louis SR Search anything Ctrl K Home Estimates Jobs Jobs Job Series I…" at bounding box center [264, 122] width 528 height 245
paste textarea "Quote on recommended repairs found during maintenance. Quote to replace Bezel A…"
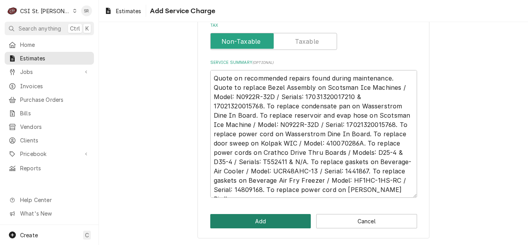
click at [267, 222] on button "Add" at bounding box center [260, 221] width 101 height 14
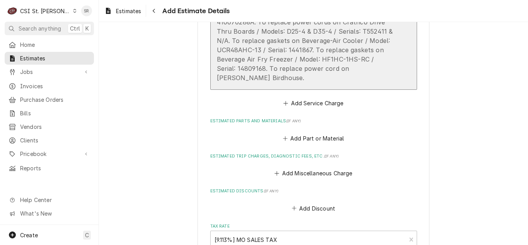
scroll to position [958, 0]
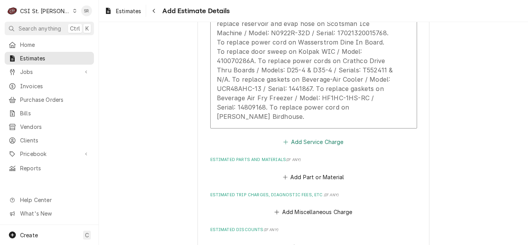
click at [306, 137] on button "Add Service Charge" at bounding box center [313, 142] width 63 height 11
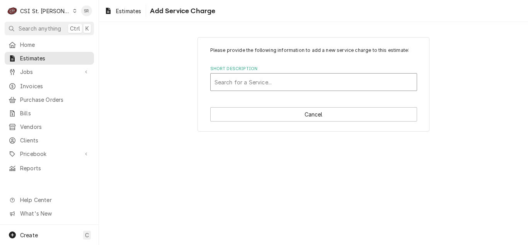
click at [268, 88] on div "Short Description" at bounding box center [314, 82] width 198 height 14
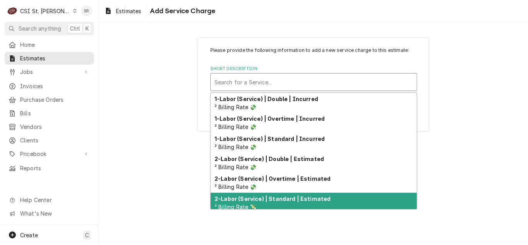
click at [293, 198] on strong "2-Labor (Service) | Standard | Estimated" at bounding box center [273, 198] width 116 height 7
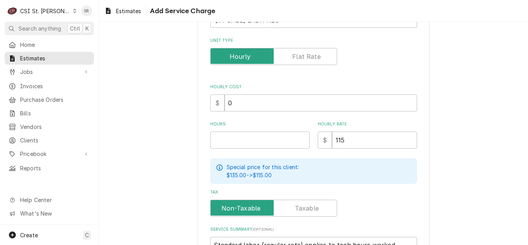
scroll to position [116, 0]
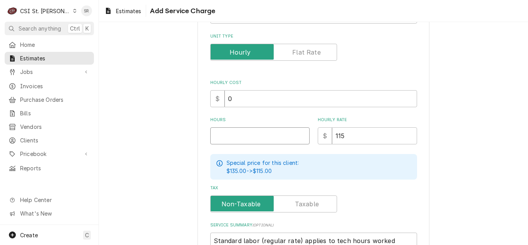
click at [243, 138] on input "Hours" at bounding box center [259, 135] width 99 height 17
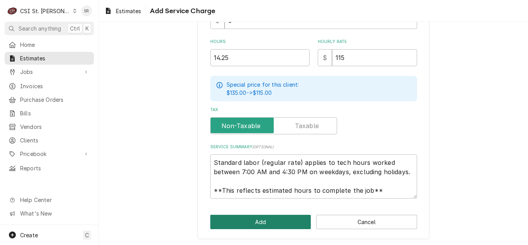
click at [249, 218] on button "Add" at bounding box center [260, 222] width 101 height 14
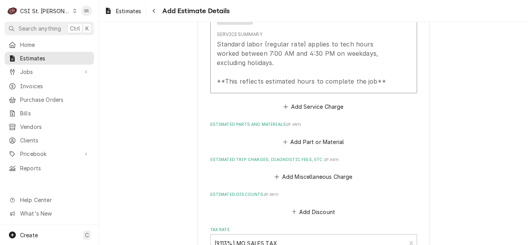
scroll to position [1166, 0]
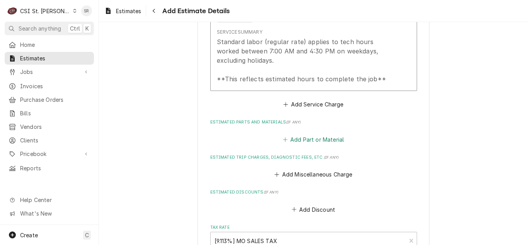
click at [301, 134] on button "Add Part or Material" at bounding box center [314, 139] width 64 height 11
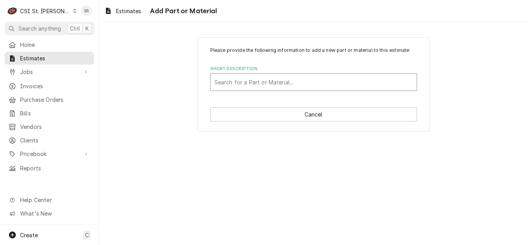
click at [239, 80] on div "Short Description" at bounding box center [314, 82] width 198 height 14
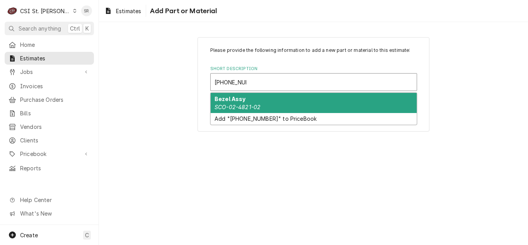
click at [242, 101] on strong "Bezel Assy" at bounding box center [230, 99] width 31 height 7
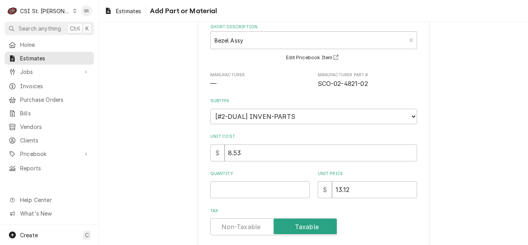
scroll to position [116, 0]
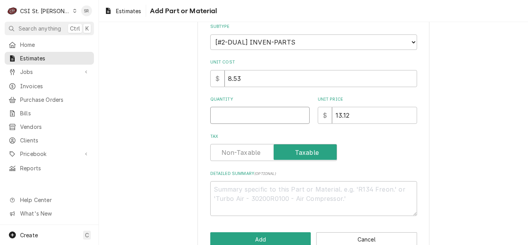
click at [236, 112] on input "Quantity" at bounding box center [259, 115] width 99 height 17
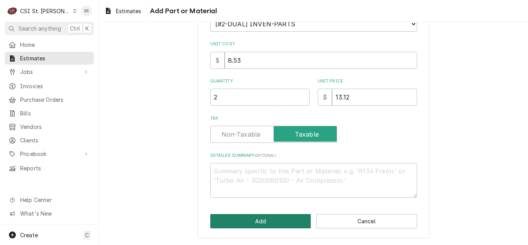
click at [248, 220] on button "Add" at bounding box center [260, 221] width 101 height 14
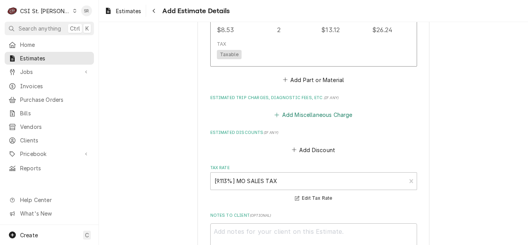
scroll to position [1359, 0]
click at [305, 74] on button "Add Part or Material" at bounding box center [314, 79] width 64 height 11
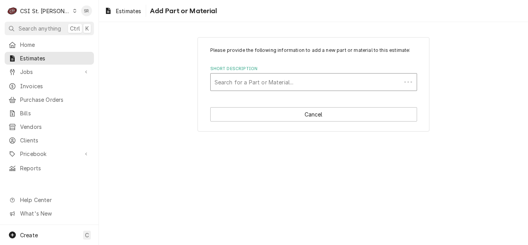
click at [272, 83] on div "Short Description" at bounding box center [306, 82] width 183 height 14
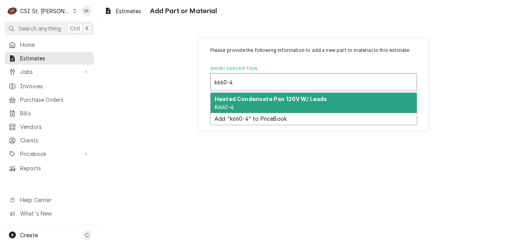
click at [279, 104] on div "Heated Condensate Pan 120V W/ Leads K660-4" at bounding box center [314, 103] width 206 height 20
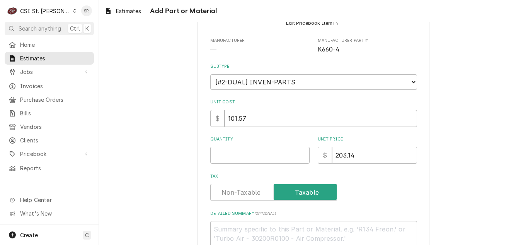
scroll to position [77, 0]
click at [234, 159] on input "Quantity" at bounding box center [259, 153] width 99 height 17
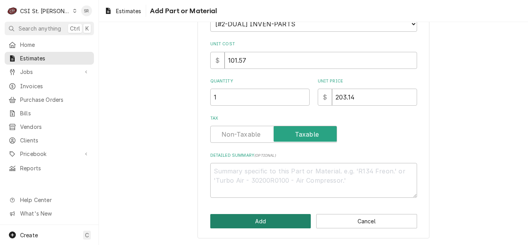
click at [242, 214] on button "Add" at bounding box center [260, 221] width 101 height 14
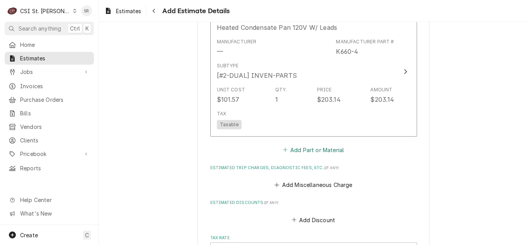
click at [303, 144] on button "Add Part or Material" at bounding box center [314, 149] width 64 height 11
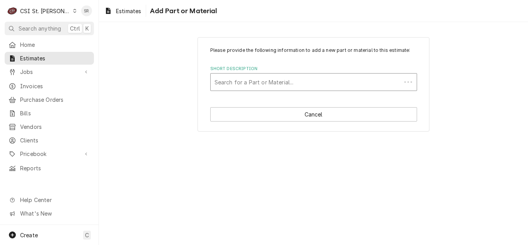
click at [261, 87] on div "Short Description" at bounding box center [306, 82] width 183 height 14
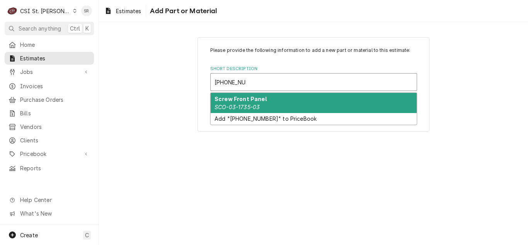
click at [260, 102] on div "Screw Front Panel SCO-03-1735-03" at bounding box center [314, 103] width 206 height 20
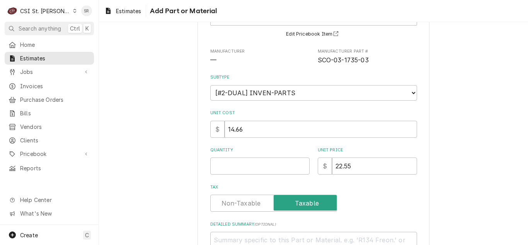
scroll to position [77, 0]
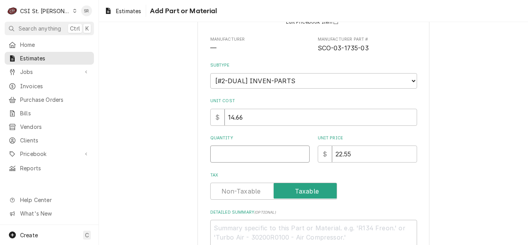
click at [249, 162] on input "Quantity" at bounding box center [259, 153] width 99 height 17
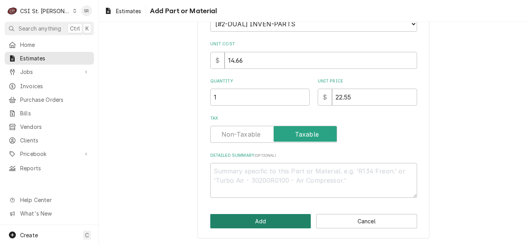
click at [255, 215] on button "Add" at bounding box center [260, 221] width 101 height 14
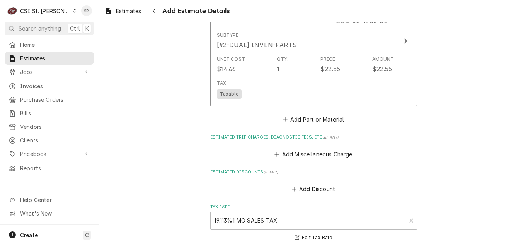
scroll to position [1586, 0]
click at [294, 113] on button "Add Part or Material" at bounding box center [314, 118] width 64 height 11
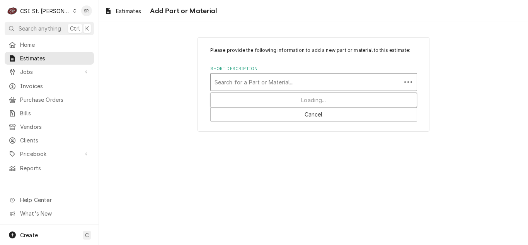
click at [260, 82] on div "Short Description" at bounding box center [306, 82] width 183 height 14
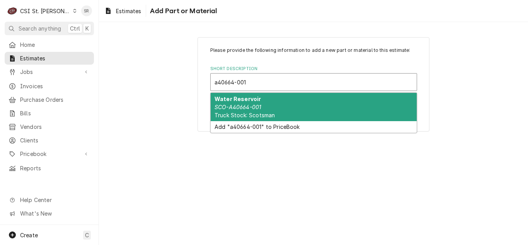
click at [259, 97] on div "Water Reservoir SCO-A40664-001 Truck Stock: Scotsman" at bounding box center [314, 107] width 206 height 28
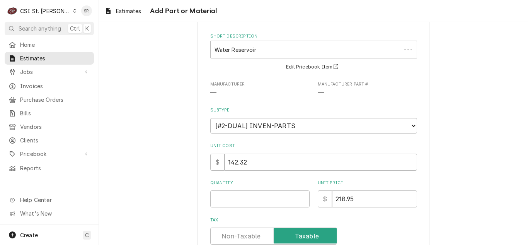
scroll to position [77, 0]
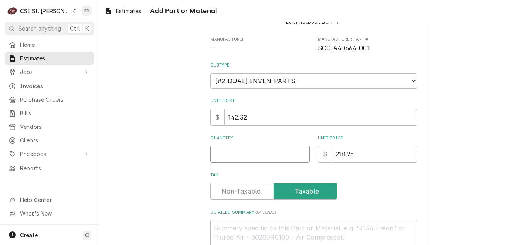
click at [241, 156] on input "Quantity" at bounding box center [259, 153] width 99 height 17
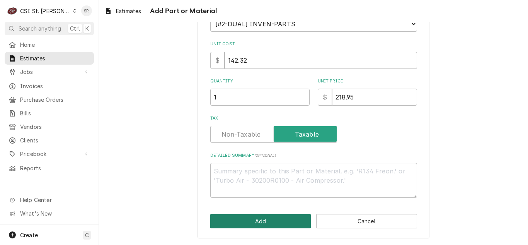
click at [251, 215] on button "Add" at bounding box center [260, 221] width 101 height 14
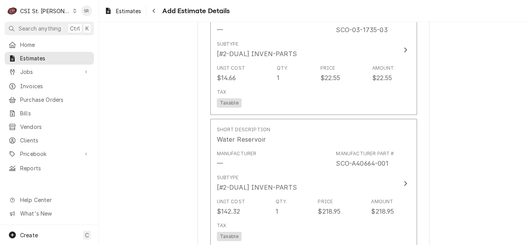
scroll to position [1697, 0]
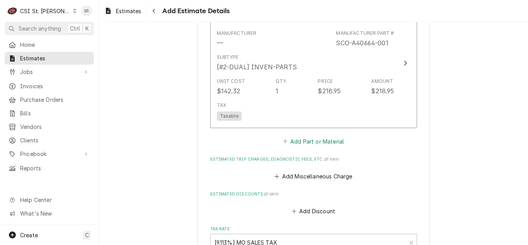
click at [284, 138] on icon "Estimated Parts and Materials" at bounding box center [285, 140] width 5 height 5
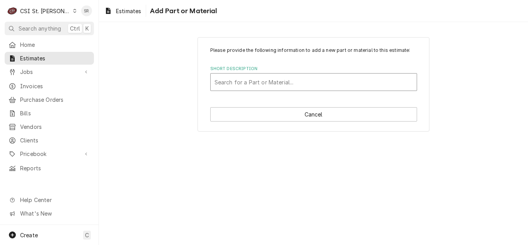
click at [246, 82] on div "Short Description" at bounding box center [314, 82] width 198 height 14
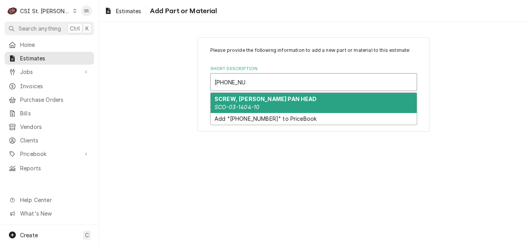
click at [241, 105] on em "SCO-03-1404-10" at bounding box center [237, 107] width 45 height 7
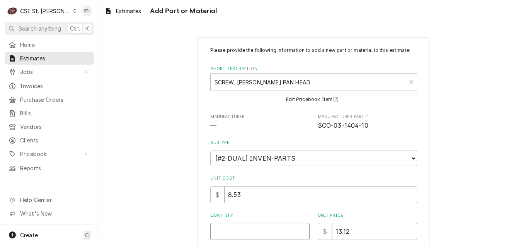
click at [229, 229] on input "Quantity" at bounding box center [259, 231] width 99 height 17
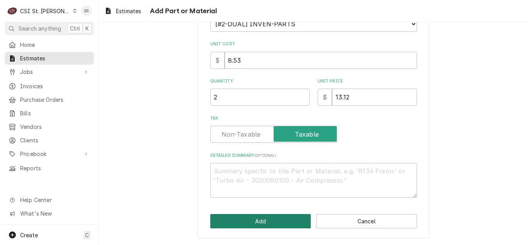
click at [261, 219] on button "Add" at bounding box center [260, 221] width 101 height 14
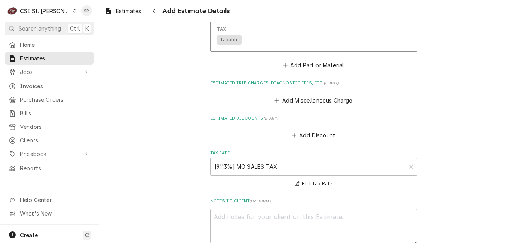
scroll to position [1910, 0]
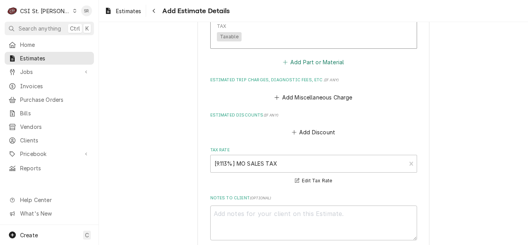
click at [297, 57] on button "Add Part or Material" at bounding box center [314, 62] width 64 height 11
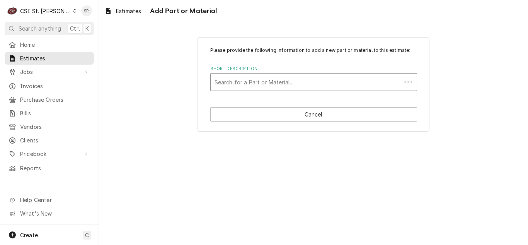
click at [266, 76] on div "Short Description" at bounding box center [306, 82] width 183 height 14
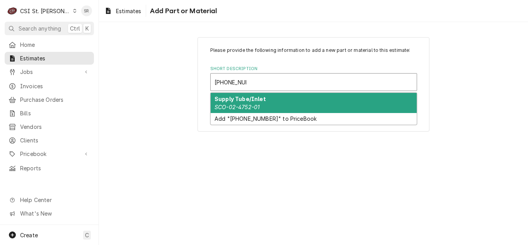
click at [266, 104] on div "Supply Tube/Inlet SCO-02-4752-01" at bounding box center [314, 103] width 206 height 20
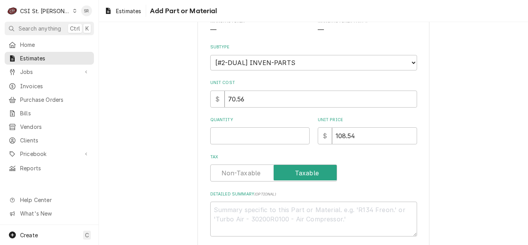
scroll to position [134, 0]
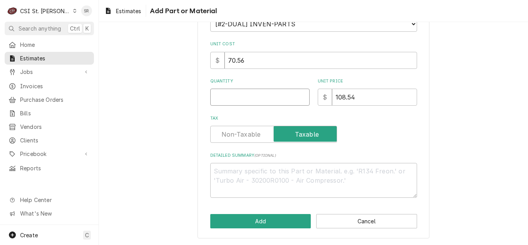
click at [227, 101] on input "Quantity" at bounding box center [259, 97] width 99 height 17
click at [261, 220] on button "Add" at bounding box center [260, 221] width 101 height 14
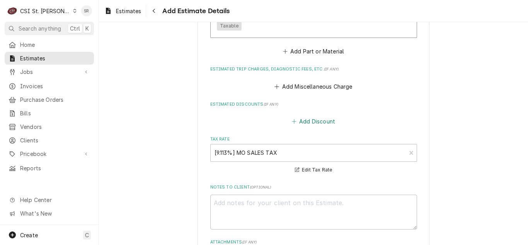
scroll to position [2015, 0]
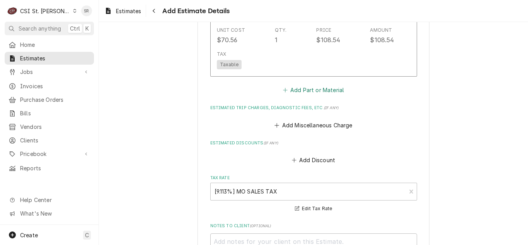
click at [309, 85] on button "Add Part or Material" at bounding box center [314, 90] width 64 height 11
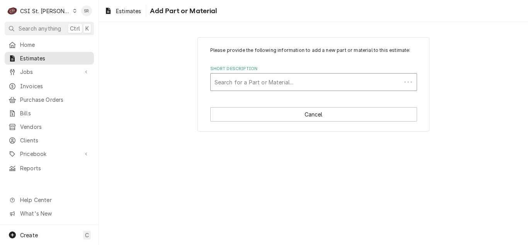
click at [246, 79] on div "Short Description" at bounding box center [306, 82] width 183 height 14
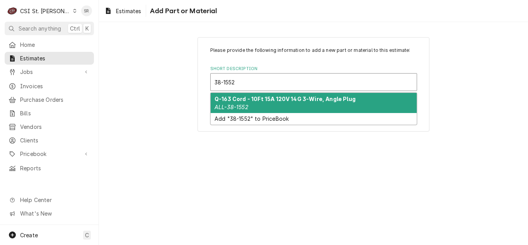
click at [247, 99] on strong "Q-163 Cord - 10Ft 15A 120V 14G 3-Wire, Angle Plug" at bounding box center [285, 99] width 141 height 7
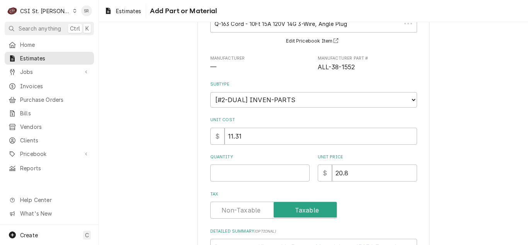
scroll to position [77, 0]
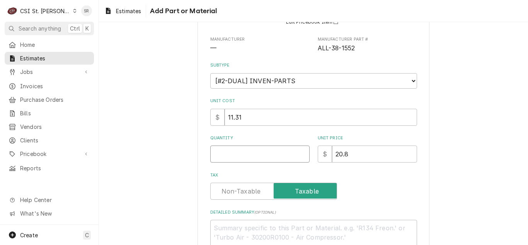
click at [233, 156] on input "Quantity" at bounding box center [259, 153] width 99 height 17
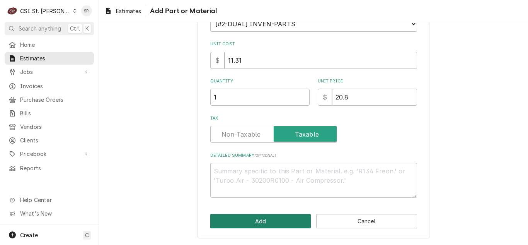
click at [265, 218] on button "Add" at bounding box center [260, 221] width 101 height 14
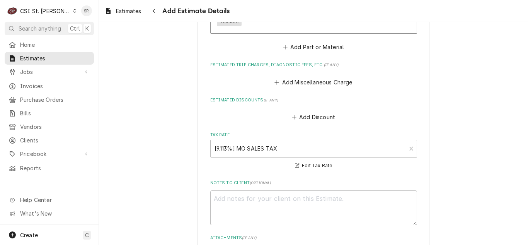
scroll to position [2145, 0]
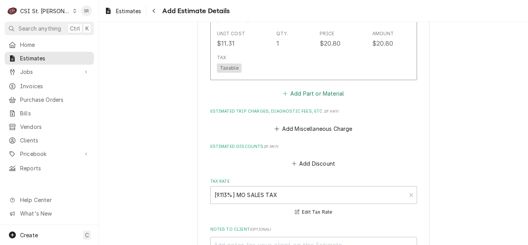
click at [303, 88] on button "Add Part or Material" at bounding box center [314, 93] width 64 height 11
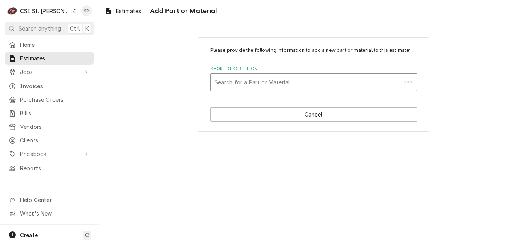
click at [255, 81] on div "Short Description" at bounding box center [306, 82] width 183 height 14
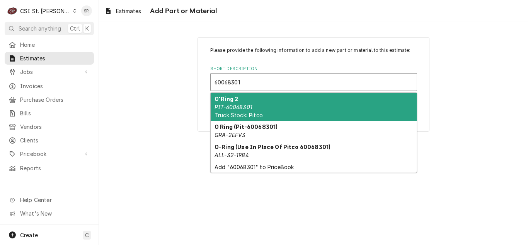
click at [253, 102] on div "O'Ring 2 PIT-60068301 Truck Stock: Pitco" at bounding box center [314, 107] width 206 height 28
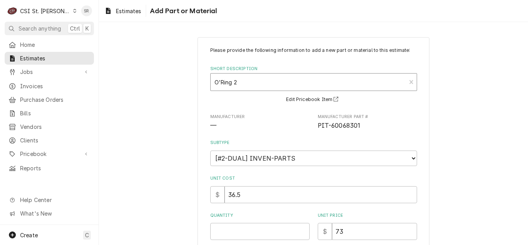
click at [240, 84] on div "Short Description" at bounding box center [309, 82] width 188 height 14
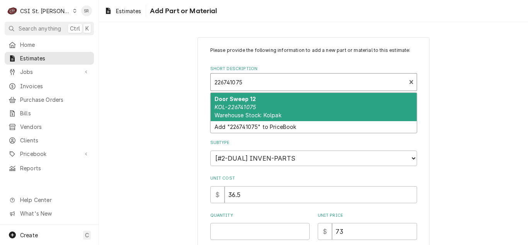
click at [248, 106] on em "KOL-226741075" at bounding box center [235, 107] width 41 height 7
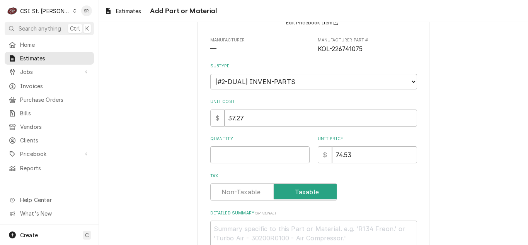
scroll to position [77, 0]
click at [225, 161] on input "Quantity" at bounding box center [259, 153] width 99 height 17
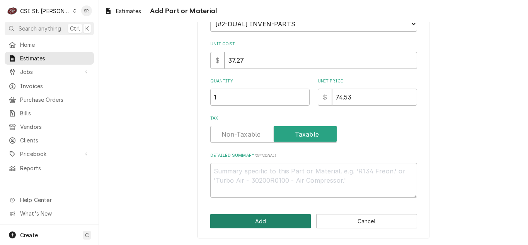
click at [254, 216] on button "Add" at bounding box center [260, 221] width 101 height 14
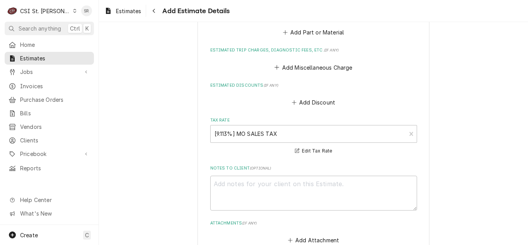
scroll to position [2261, 0]
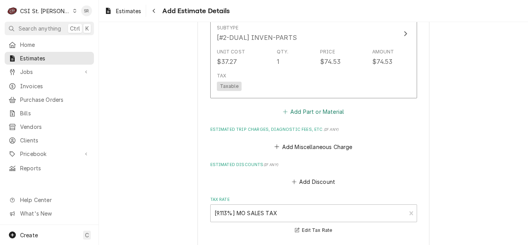
click at [307, 106] on button "Add Part or Material" at bounding box center [314, 111] width 64 height 11
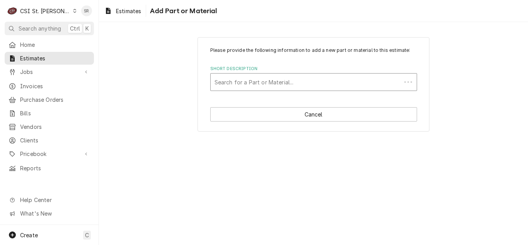
click at [266, 80] on div "Short Description" at bounding box center [306, 82] width 183 height 14
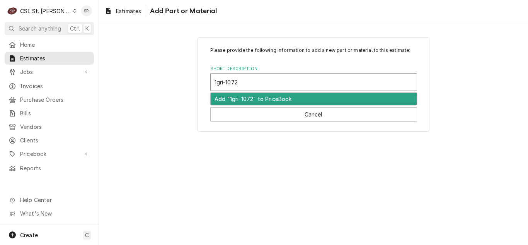
click at [217, 79] on input "1gri-1072" at bounding box center [227, 82] width 25 height 12
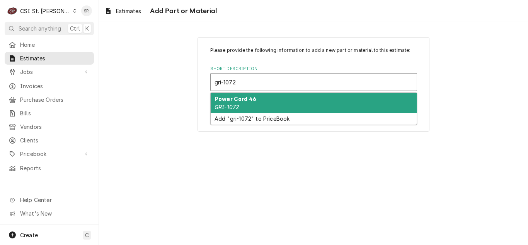
click at [252, 104] on div "Power Cord 46 GRI-1072" at bounding box center [314, 103] width 206 height 20
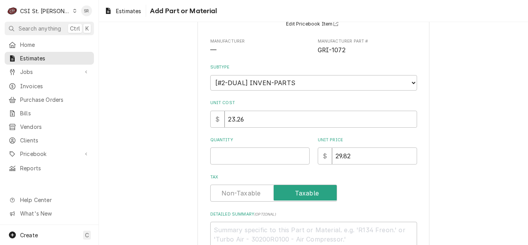
scroll to position [77, 0]
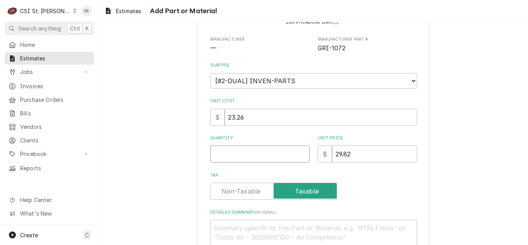
click at [238, 152] on input "Quantity" at bounding box center [259, 153] width 99 height 17
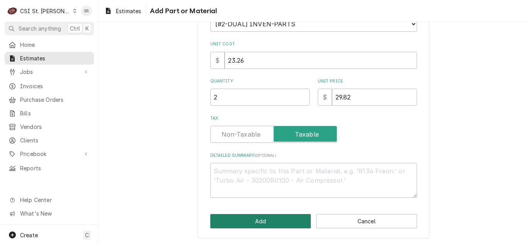
click at [249, 220] on button "Add" at bounding box center [260, 221] width 101 height 14
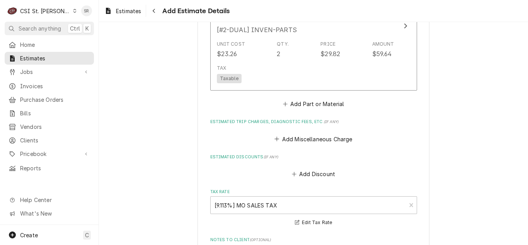
scroll to position [2400, 0]
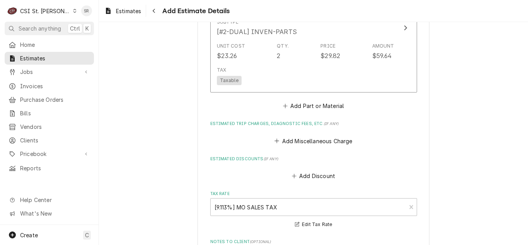
click at [302, 101] on button "Add Part or Material" at bounding box center [314, 106] width 64 height 11
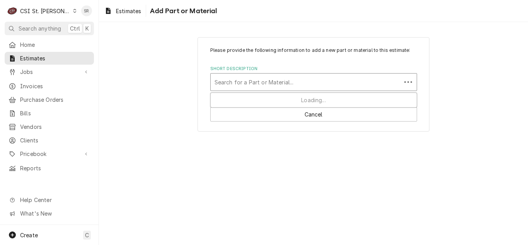
click at [253, 83] on div "Short Description" at bounding box center [306, 82] width 183 height 14
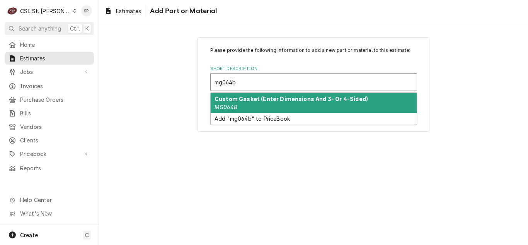
click at [254, 104] on div "Custom Gasket (Enter Dimensions And 3- Or 4-Sided) MG064B" at bounding box center [314, 103] width 206 height 20
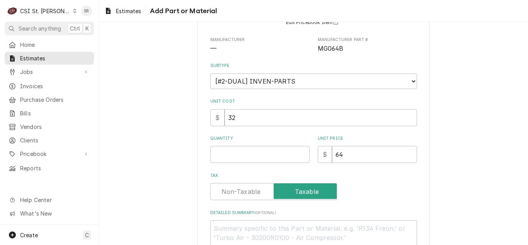
scroll to position [77, 0]
click at [241, 145] on div "Quantity" at bounding box center [259, 148] width 99 height 27
click at [243, 147] on input "Quantity" at bounding box center [259, 153] width 99 height 17
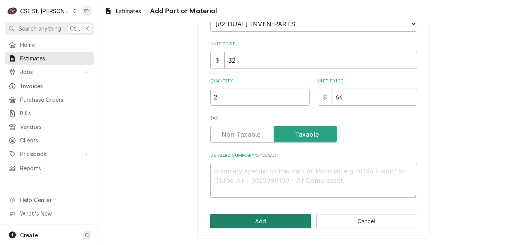
click at [258, 218] on button "Add" at bounding box center [260, 221] width 101 height 14
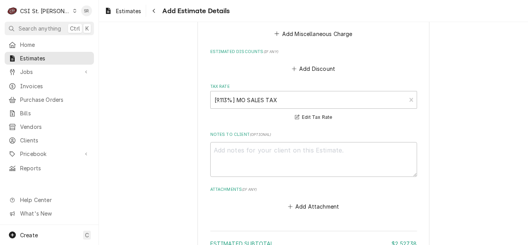
scroll to position [2524, 0]
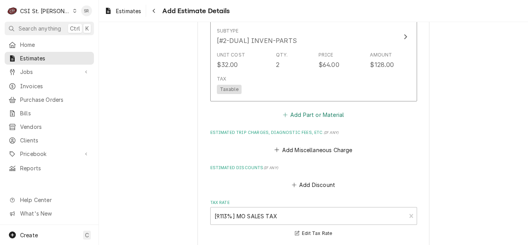
click at [292, 109] on button "Add Part or Material" at bounding box center [314, 114] width 64 height 11
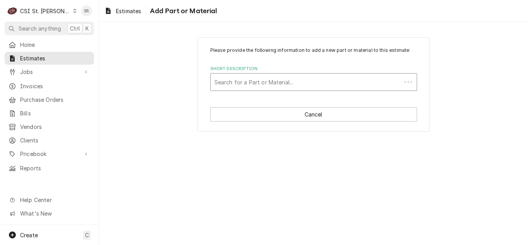
click at [261, 83] on div "Short Description" at bounding box center [306, 82] width 183 height 14
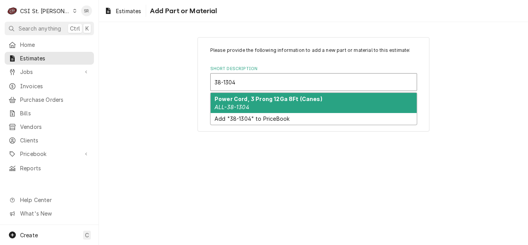
click at [262, 99] on strong "Power Cord, 3 Prong 12Ga 8Ft (Canes)" at bounding box center [269, 99] width 108 height 7
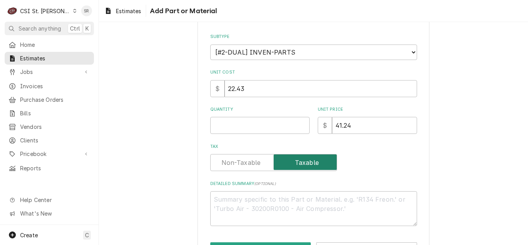
scroll to position [116, 0]
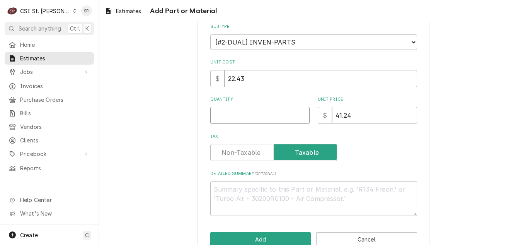
click at [239, 119] on input "Quantity" at bounding box center [259, 115] width 99 height 17
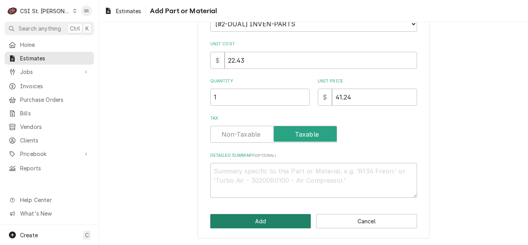
click at [275, 224] on button "Add" at bounding box center [260, 221] width 101 height 14
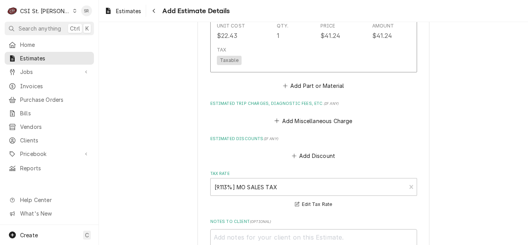
scroll to position [2673, 0]
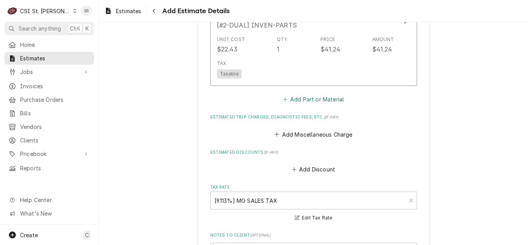
click at [291, 94] on button "Add Part or Material" at bounding box center [314, 99] width 64 height 11
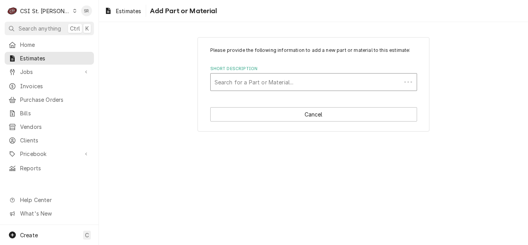
click at [255, 79] on div "Short Description" at bounding box center [306, 82] width 183 height 14
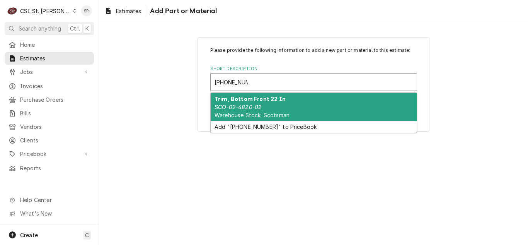
click at [253, 97] on strong "Trim, Bottom Front 22 In" at bounding box center [250, 99] width 71 height 7
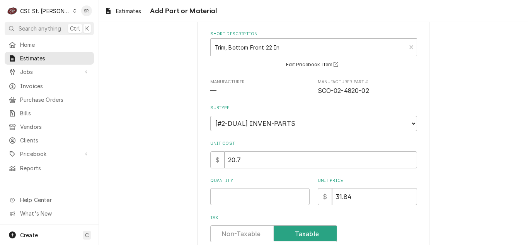
scroll to position [77, 0]
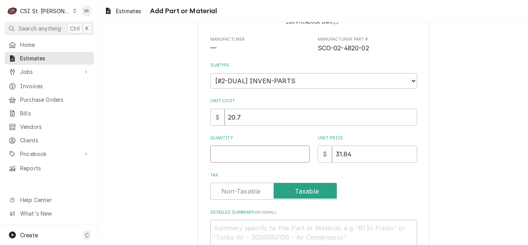
click at [232, 159] on input "Quantity" at bounding box center [259, 153] width 99 height 17
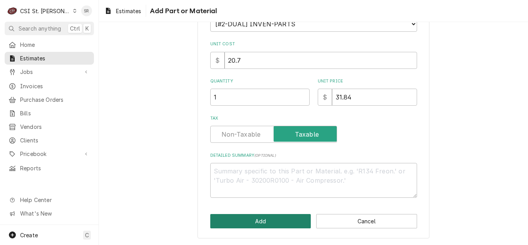
click at [244, 220] on button "Add" at bounding box center [260, 221] width 101 height 14
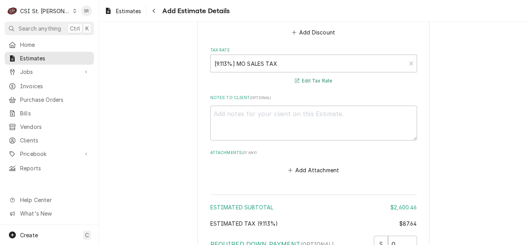
scroll to position [2846, 0]
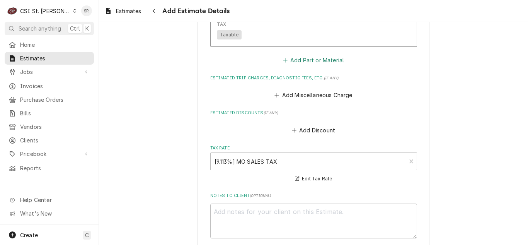
click at [299, 55] on button "Add Part or Material" at bounding box center [314, 60] width 64 height 11
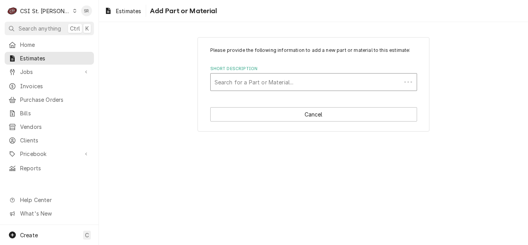
click at [241, 79] on div "Short Description" at bounding box center [306, 82] width 183 height 14
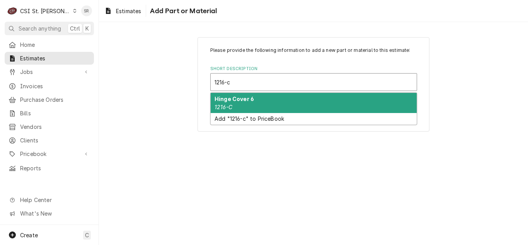
click at [249, 102] on strong "Hinge Cover 6" at bounding box center [234, 99] width 39 height 7
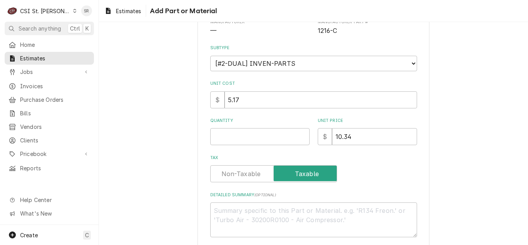
scroll to position [116, 0]
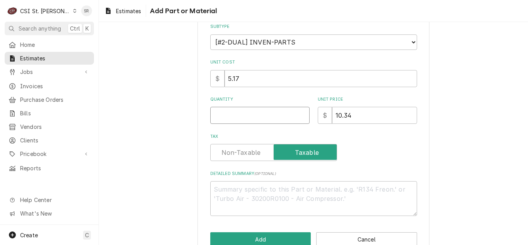
click at [229, 120] on input "Quantity" at bounding box center [259, 115] width 99 height 17
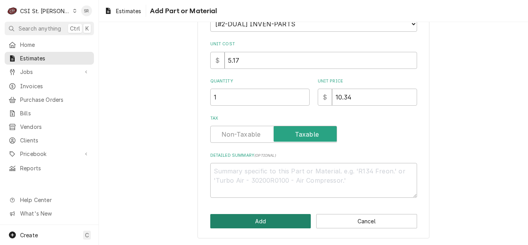
click at [266, 216] on button "Add" at bounding box center [260, 221] width 101 height 14
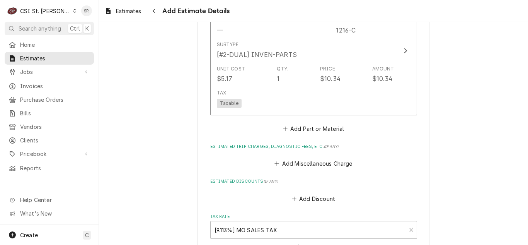
scroll to position [2906, 0]
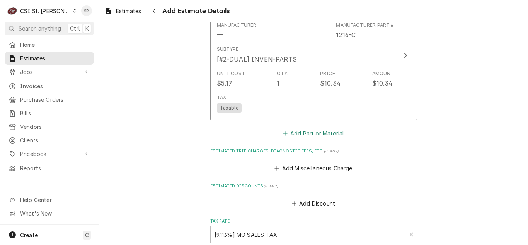
click at [314, 128] on button "Add Part or Material" at bounding box center [314, 133] width 64 height 11
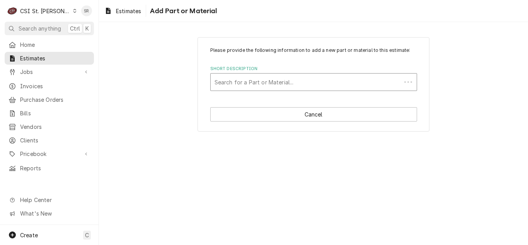
click at [242, 80] on div "Short Description" at bounding box center [306, 82] width 183 height 14
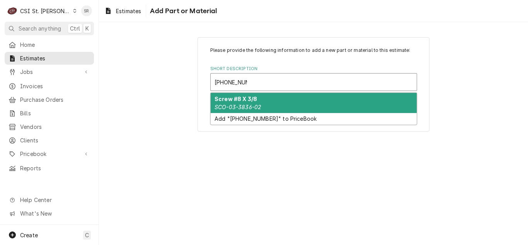
click at [248, 104] on em "SCO-03-3836-02" at bounding box center [238, 107] width 47 height 7
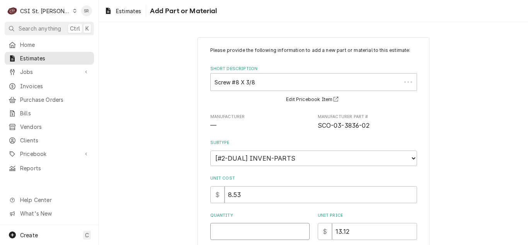
click at [235, 231] on input "Quantity" at bounding box center [259, 231] width 99 height 17
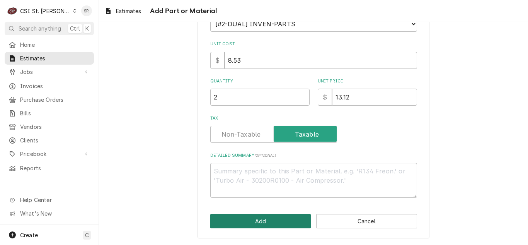
click at [243, 226] on button "Add" at bounding box center [260, 221] width 101 height 14
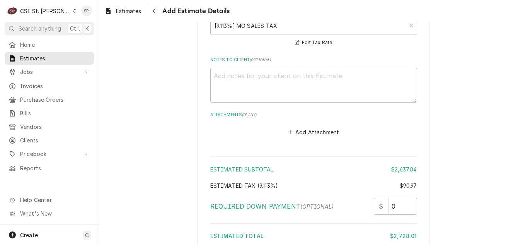
scroll to position [3127, 0]
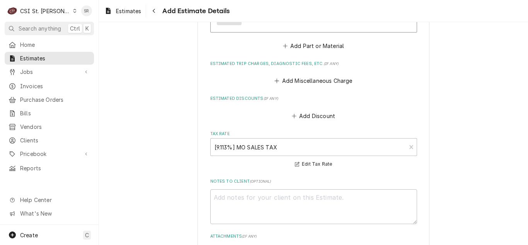
click at [297, 40] on button "Add Part or Material" at bounding box center [314, 45] width 64 height 11
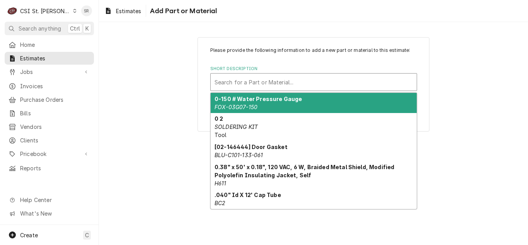
click at [231, 84] on div "Short Description" at bounding box center [314, 82] width 198 height 14
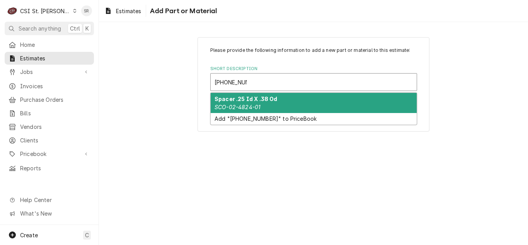
click at [242, 101] on strong "Spacer .25 Id X .38 Od" at bounding box center [246, 99] width 63 height 7
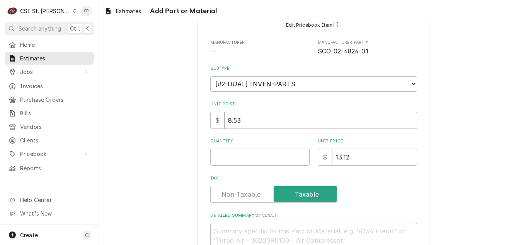
scroll to position [77, 0]
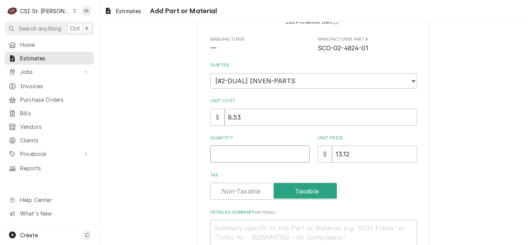
click at [241, 155] on input "Quantity" at bounding box center [259, 153] width 99 height 17
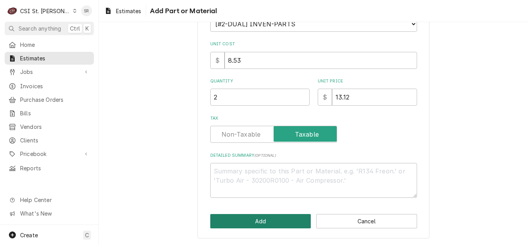
click at [267, 215] on button "Add" at bounding box center [260, 221] width 101 height 14
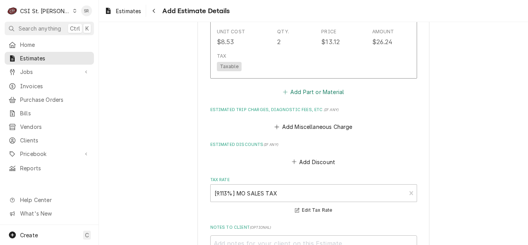
scroll to position [3212, 0]
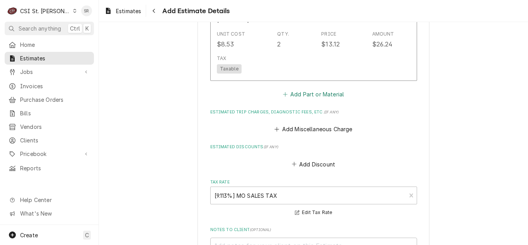
click at [306, 89] on button "Add Part or Material" at bounding box center [314, 94] width 64 height 11
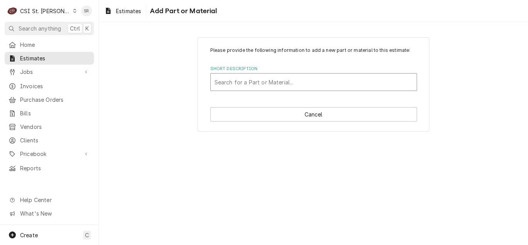
click at [270, 81] on div "Short Description" at bounding box center [314, 82] width 198 height 14
click at [453, 88] on div "Please provide the following information to add a new part or material to this …" at bounding box center [313, 84] width 429 height 108
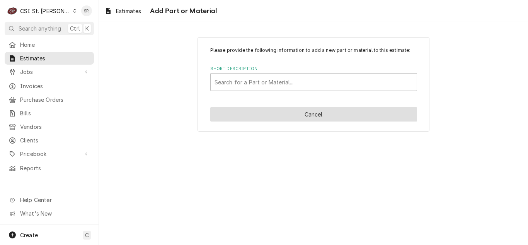
click at [306, 113] on button "Cancel" at bounding box center [313, 114] width 207 height 14
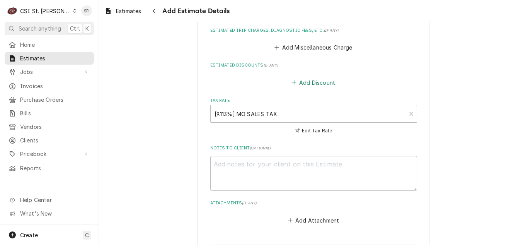
scroll to position [3251, 0]
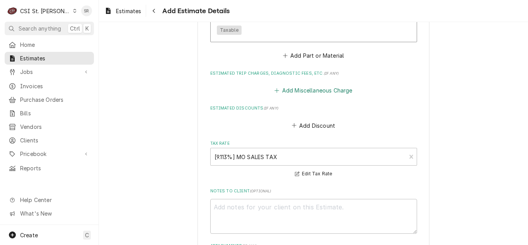
click at [303, 85] on button "Add Miscellaneous Charge" at bounding box center [313, 90] width 80 height 11
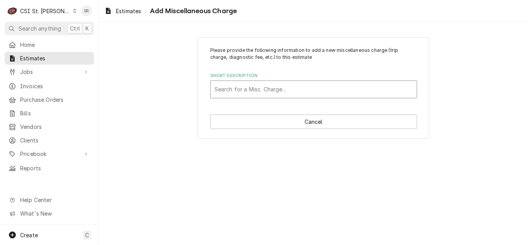
click at [253, 92] on div "Short Description" at bounding box center [314, 89] width 198 height 14
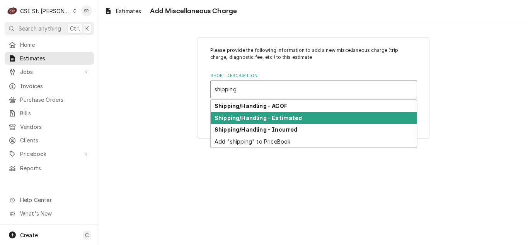
click at [270, 118] on strong "Shipping/Handling - Estimated" at bounding box center [259, 117] width 88 height 7
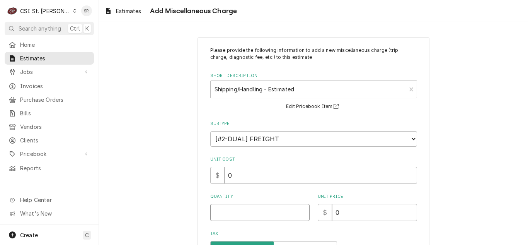
click at [231, 212] on input "Quantity" at bounding box center [259, 212] width 99 height 17
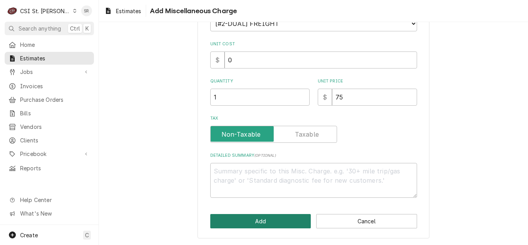
click at [262, 219] on button "Add" at bounding box center [260, 221] width 101 height 14
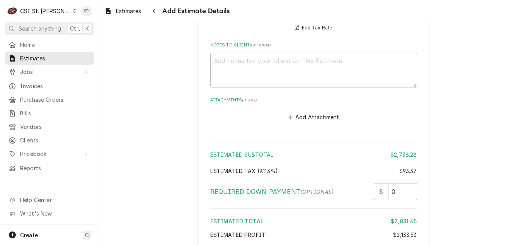
scroll to position [3554, 0]
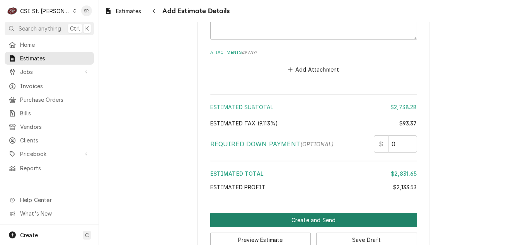
drag, startPoint x: 313, startPoint y: 202, endPoint x: 332, endPoint y: 132, distance: 72.7
click at [313, 213] on button "Create and Send" at bounding box center [313, 220] width 207 height 14
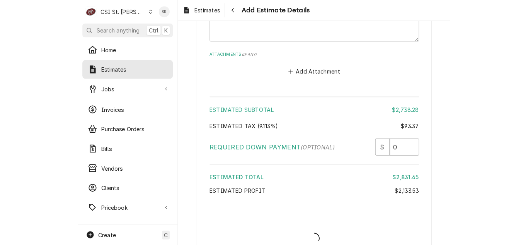
scroll to position [3429, 0]
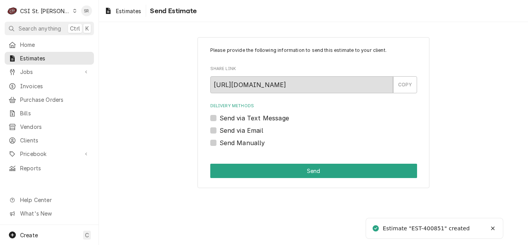
click at [244, 131] on label "Send via Email" at bounding box center [242, 130] width 44 height 9
click at [244, 131] on input "Send via Email" at bounding box center [323, 134] width 207 height 17
checkbox input "true"
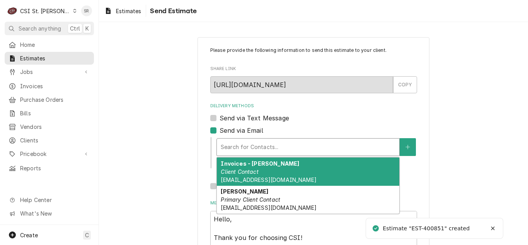
click at [266, 142] on div "Delivery Methods" at bounding box center [308, 147] width 175 height 14
click at [265, 166] on strong "Invoices - Kelsey" at bounding box center [260, 163] width 79 height 7
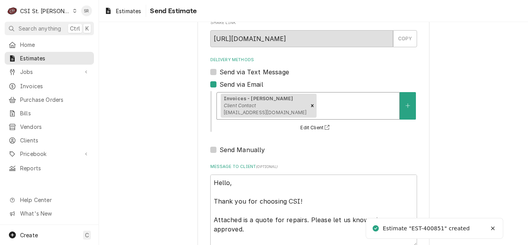
scroll to position [95, 0]
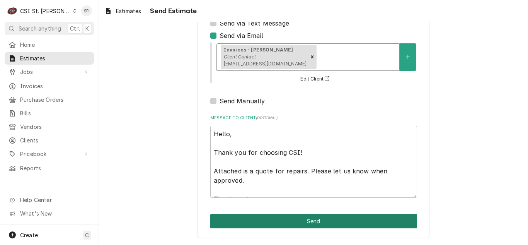
click at [297, 221] on button "Send" at bounding box center [313, 221] width 207 height 14
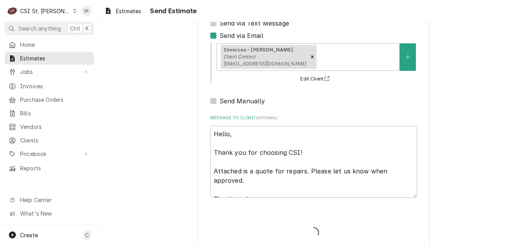
type textarea "x"
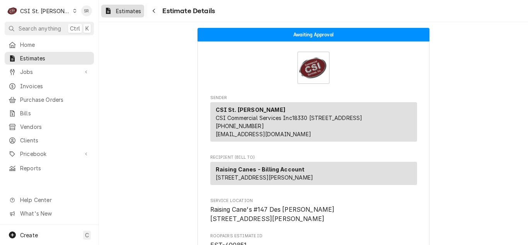
click at [128, 14] on span "Estimates" at bounding box center [128, 11] width 25 height 8
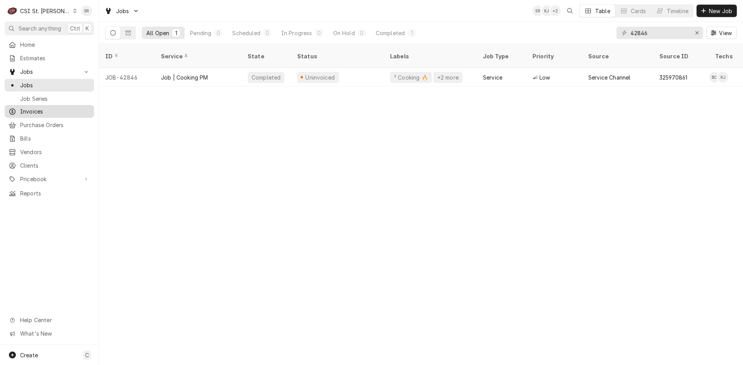
click at [43, 110] on span "Invoices" at bounding box center [55, 112] width 70 height 8
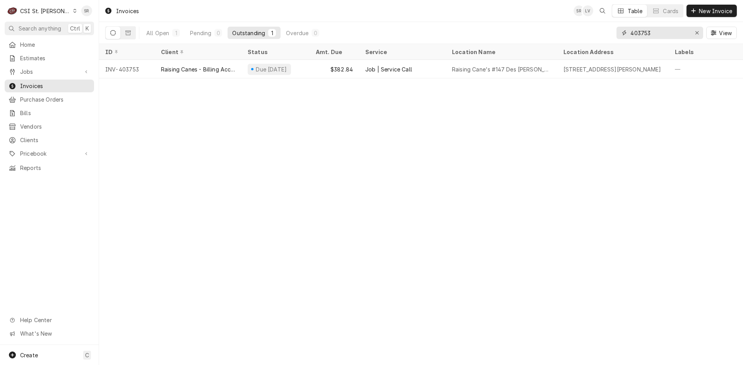
drag, startPoint x: 618, startPoint y: 31, endPoint x: 608, endPoint y: 30, distance: 9.8
click at [608, 30] on div "All Open 1 Pending 0 Outstanding 1 Overdue 0 403753 View" at bounding box center [420, 33] width 631 height 22
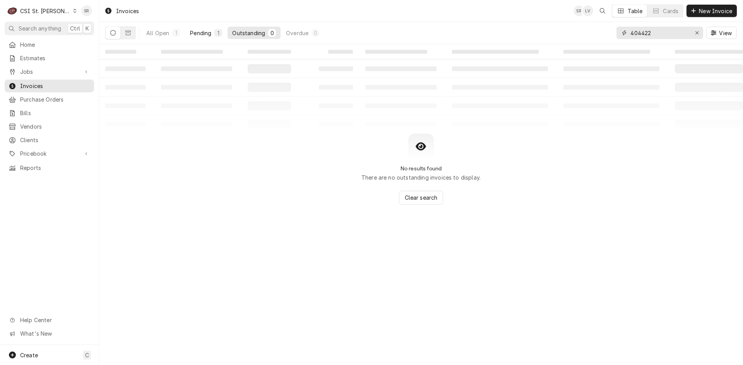
type input "404422"
click at [211, 38] on button "Pending 1" at bounding box center [205, 33] width 41 height 12
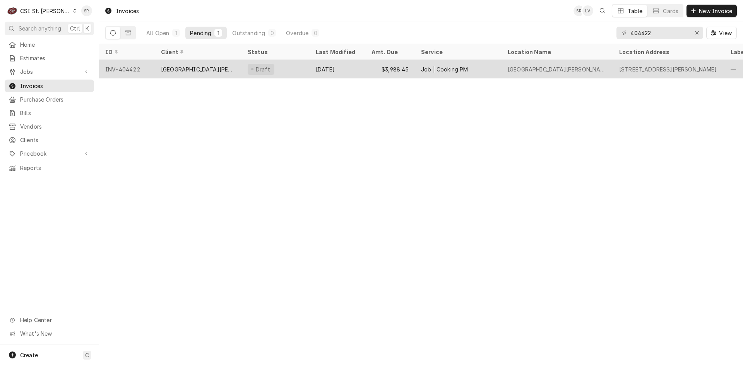
click at [188, 65] on div "[GEOGRAPHIC_DATA][PERSON_NAME]" at bounding box center [198, 69] width 74 height 8
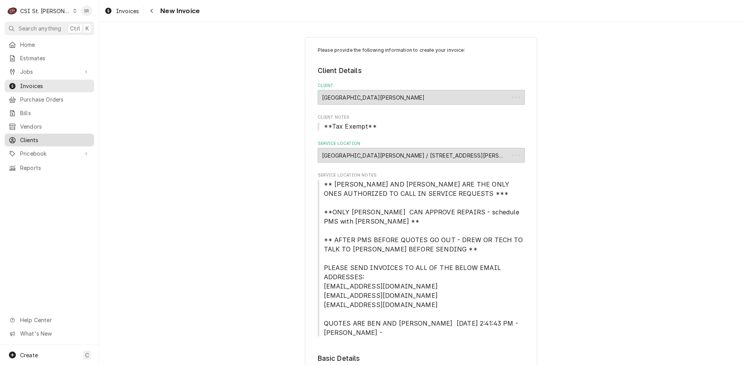
type textarea "x"
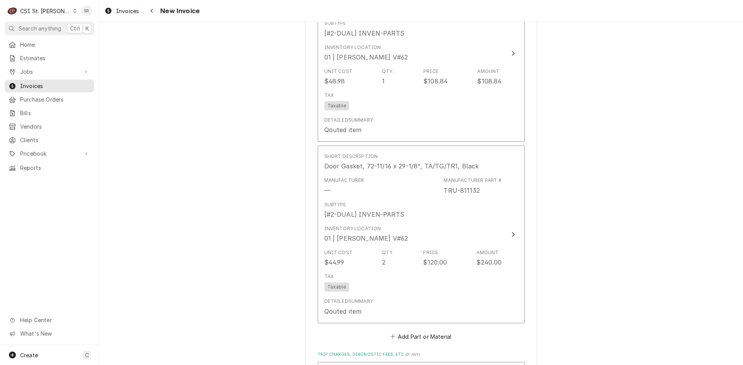
scroll to position [3674, 0]
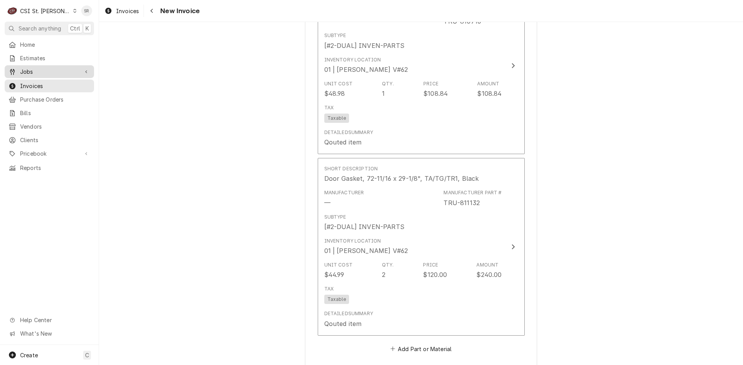
click at [34, 71] on span "Jobs" at bounding box center [49, 72] width 58 height 8
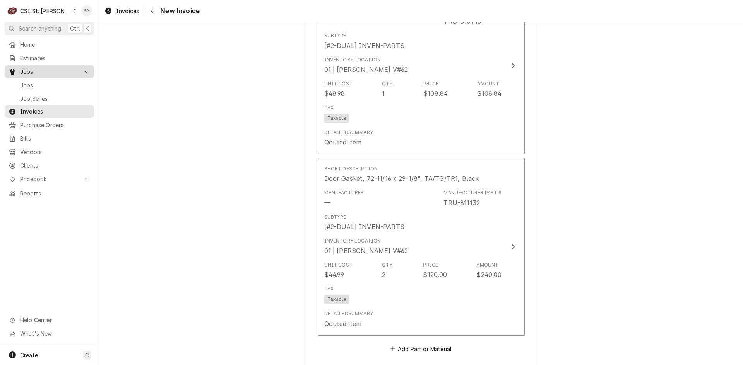
click at [38, 81] on span "Jobs" at bounding box center [55, 85] width 70 height 8
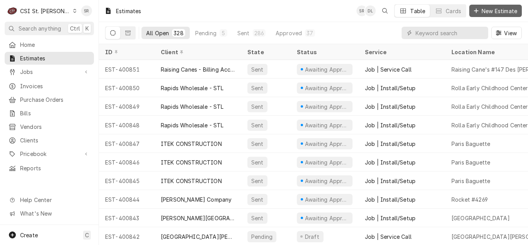
click at [490, 11] on span "New Estimate" at bounding box center [499, 11] width 39 height 8
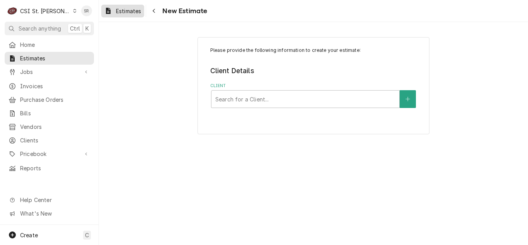
click at [122, 15] on div "Estimates" at bounding box center [123, 11] width 40 height 10
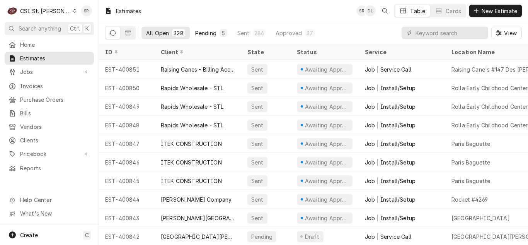
click at [211, 34] on div "Pending" at bounding box center [205, 33] width 21 height 8
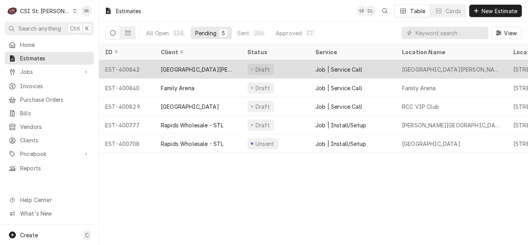
click at [221, 72] on div "St Charles Convention Center" at bounding box center [198, 69] width 87 height 19
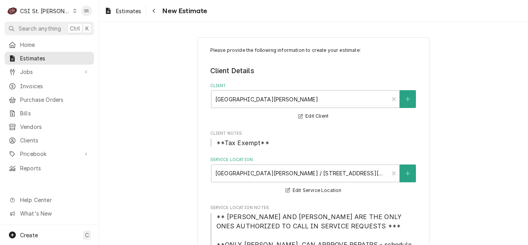
type textarea "x"
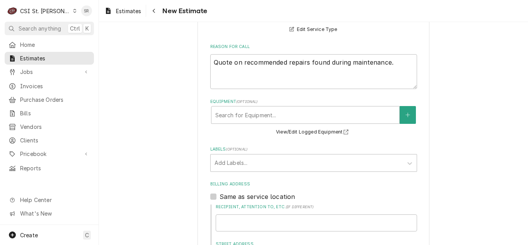
scroll to position [387, 0]
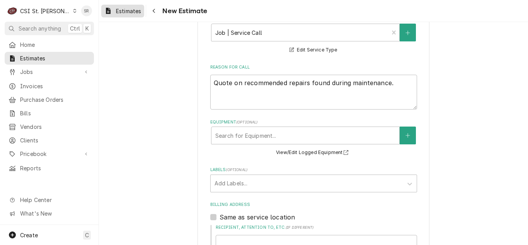
click at [138, 13] on span "Estimates" at bounding box center [128, 11] width 25 height 8
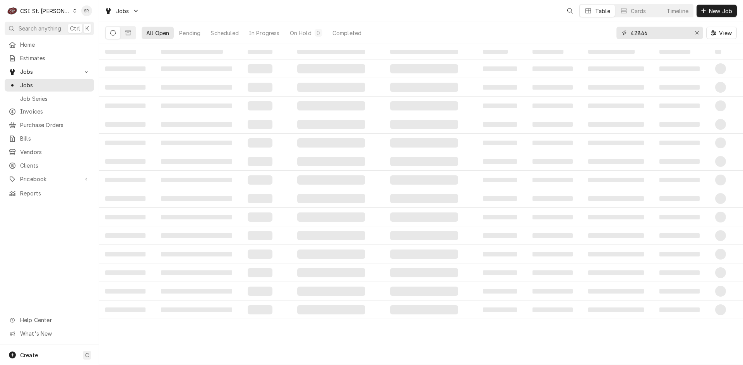
drag, startPoint x: 610, startPoint y: 32, endPoint x: 602, endPoint y: 31, distance: 7.9
click at [602, 31] on div "All Open Pending Scheduled In Progress On Hold 0 Completed 42846 View" at bounding box center [420, 33] width 631 height 22
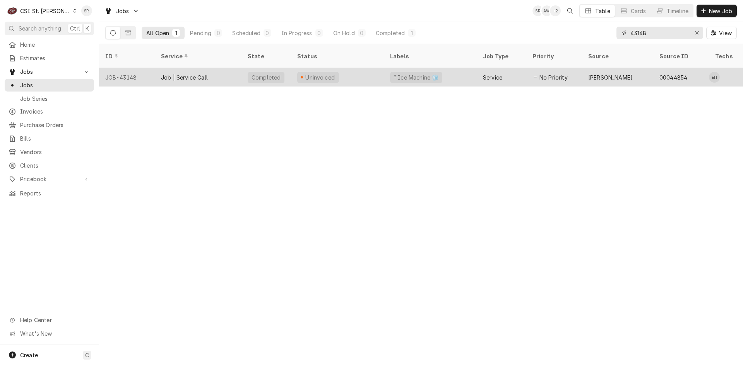
type input "43148"
click at [186, 73] on div "Job | Service Call" at bounding box center [184, 77] width 47 height 8
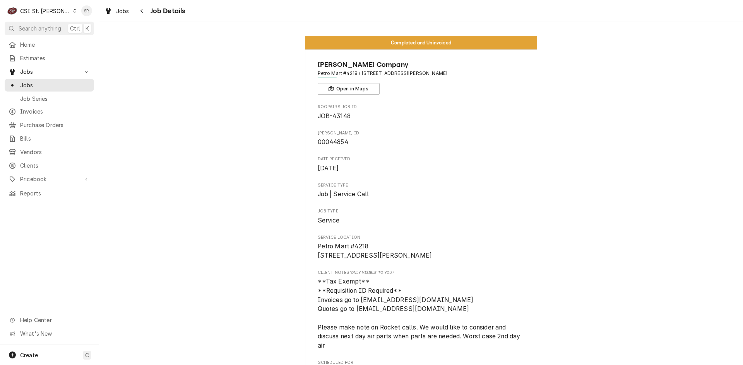
drag, startPoint x: 429, startPoint y: 75, endPoint x: 359, endPoint y: 74, distance: 70.0
click at [359, 74] on span "Petro Mart #4218 / [STREET_ADDRESS][PERSON_NAME]" at bounding box center [421, 73] width 207 height 7
copy span "[STREET_ADDRESS][PERSON_NAME]"
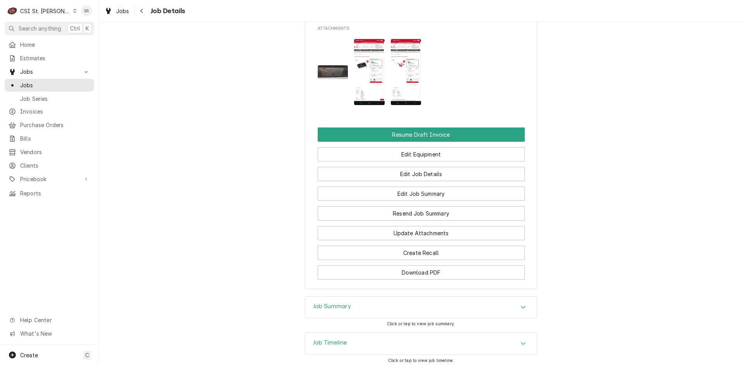
scroll to position [908, 0]
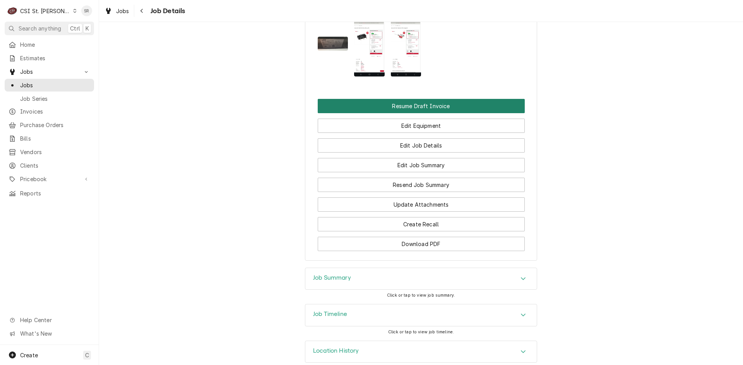
click at [400, 99] on button "Resume Draft Invoice" at bounding box center [421, 106] width 207 height 14
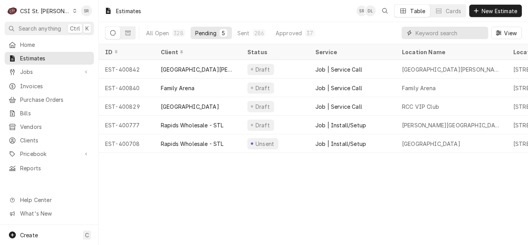
click at [430, 33] on input "Dynamic Content Wrapper" at bounding box center [450, 33] width 69 height 12
paste input "[STREET_ADDRESS][PERSON_NAME]"
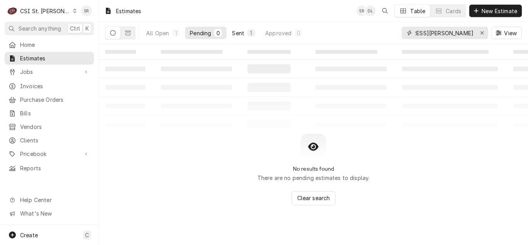
type input "[STREET_ADDRESS][PERSON_NAME]"
click at [248, 34] on div "1" at bounding box center [252, 33] width 8 height 8
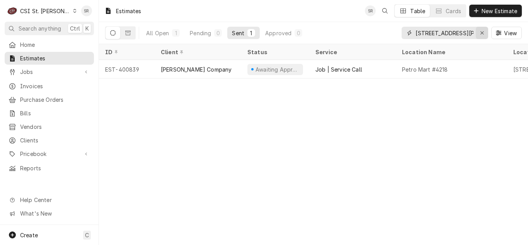
click at [481, 35] on icon "Erase input" at bounding box center [482, 32] width 4 height 5
type input "12215"
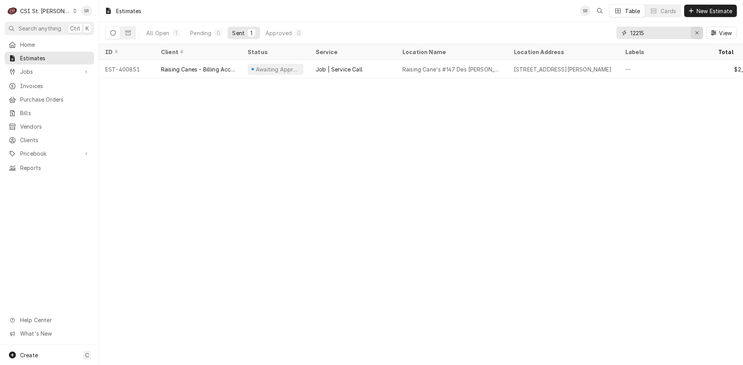
click at [528, 32] on div "Erase input" at bounding box center [697, 33] width 8 height 8
click at [207, 33] on div "Pending" at bounding box center [200, 33] width 21 height 8
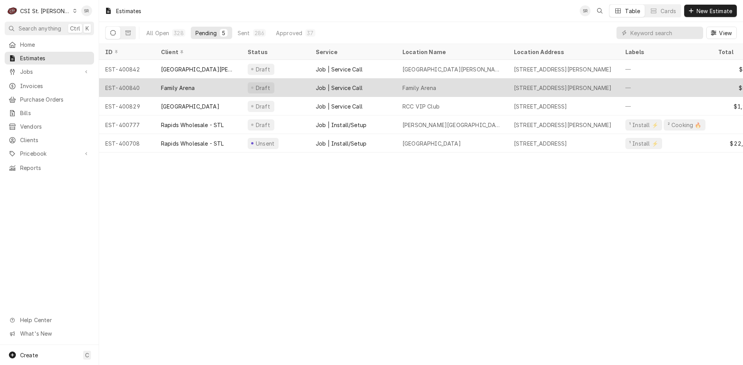
click at [195, 85] on div "Family Arena" at bounding box center [198, 88] width 87 height 19
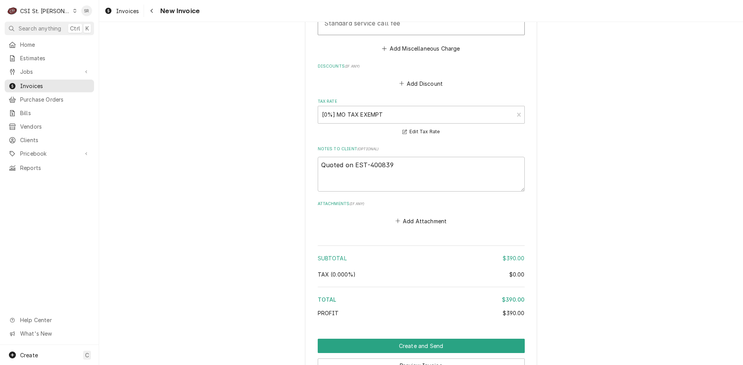
scroll to position [1251, 0]
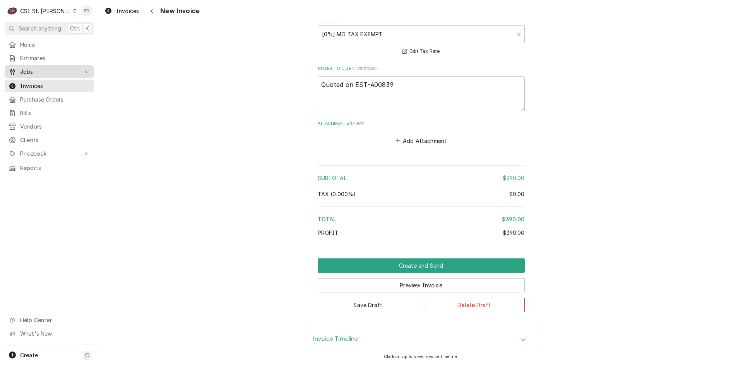
click at [38, 71] on span "Jobs" at bounding box center [49, 72] width 58 height 8
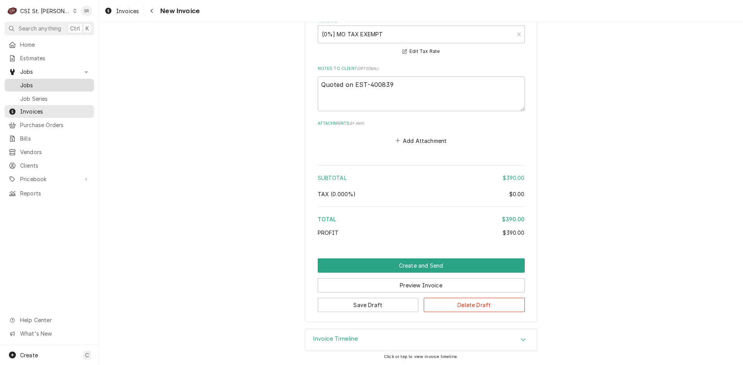
click at [38, 82] on span "Jobs" at bounding box center [55, 85] width 70 height 8
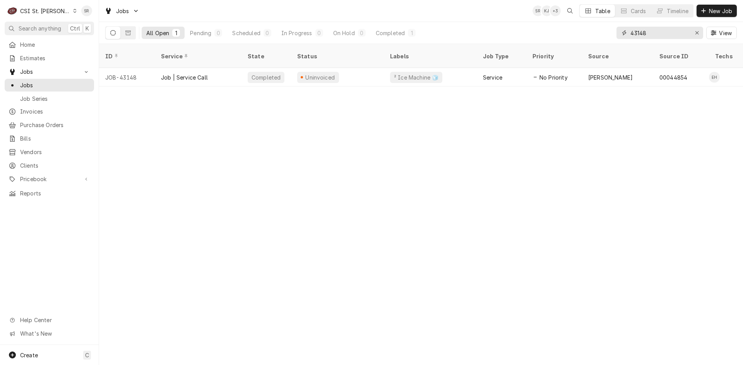
drag, startPoint x: 617, startPoint y: 33, endPoint x: 613, endPoint y: 32, distance: 4.3
click at [613, 32] on div "All Open 1 Pending 0 Scheduled 0 In Progress 0 On Hold 0 Completed 1 43148 View" at bounding box center [420, 33] width 631 height 22
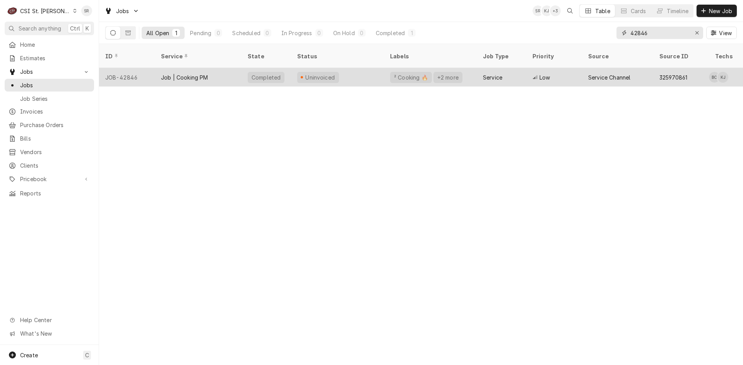
type input "42846"
click at [224, 71] on div "Job | Cooking PM" at bounding box center [198, 77] width 87 height 19
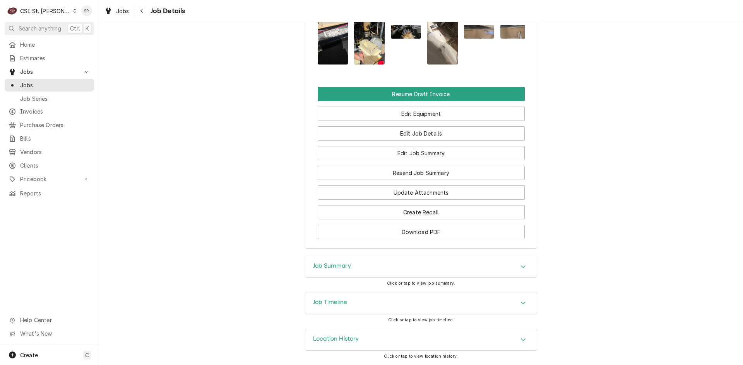
scroll to position [969, 0]
click at [388, 92] on button "Resume Draft Invoice" at bounding box center [421, 94] width 207 height 14
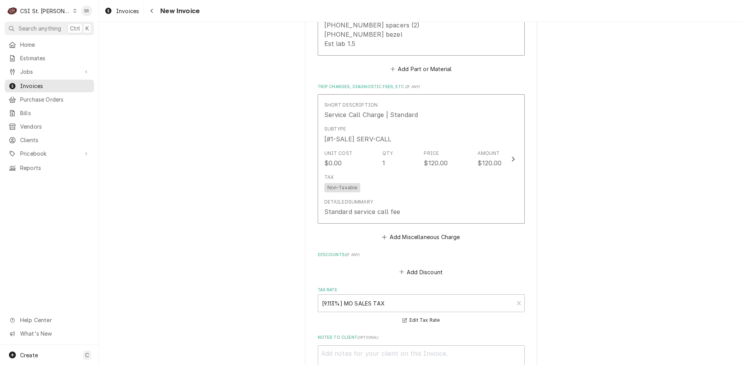
scroll to position [7990, 0]
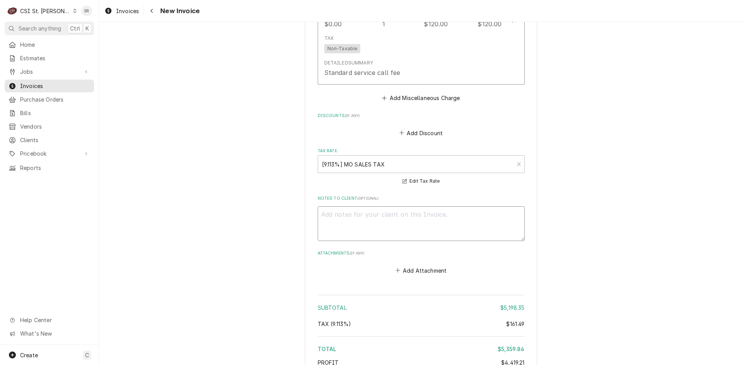
click at [379, 207] on textarea "Notes to Client ( optional )" at bounding box center [421, 224] width 207 height 35
type textarea "x"
type textarea "q"
type textarea "x"
type textarea "qu"
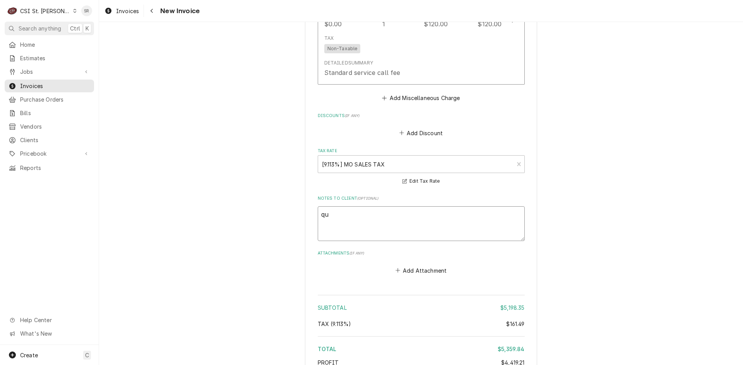
type textarea "x"
type textarea "quo"
type textarea "x"
type textarea "quot"
type textarea "x"
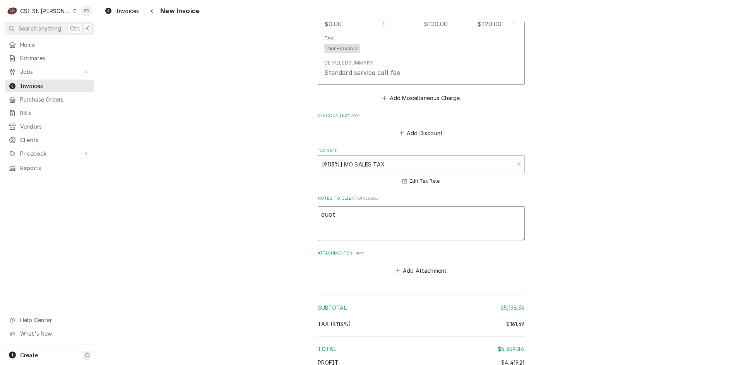
type textarea "quote"
type textarea "x"
type textarea "quoted"
type textarea "x"
type textarea "quoted"
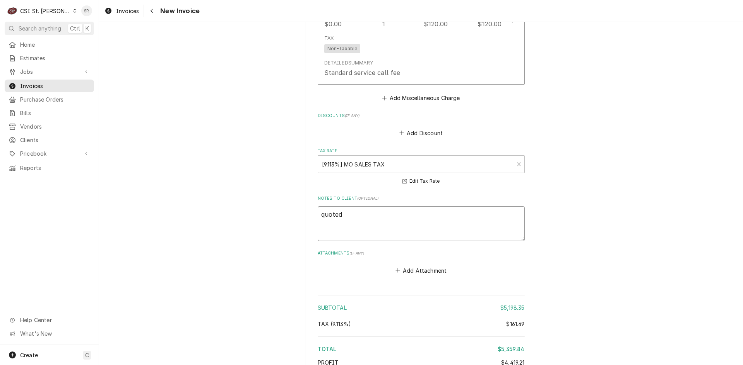
type textarea "x"
type textarea "quoted o"
type textarea "x"
type textarea "quoted on"
type textarea "x"
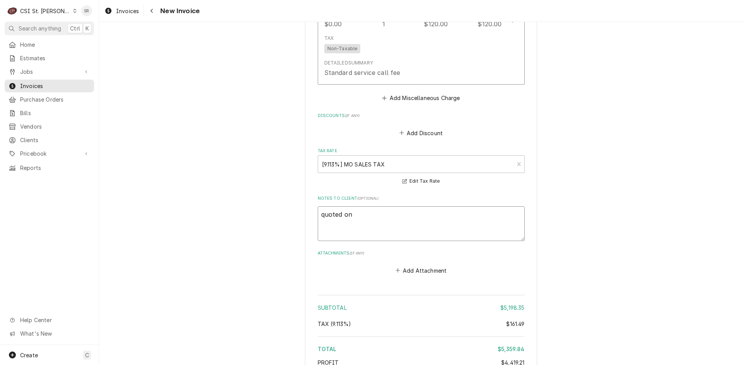
type textarea "quoted on"
type textarea "x"
type textarea "quoted on 4"
type textarea "x"
type textarea "quoted on 40"
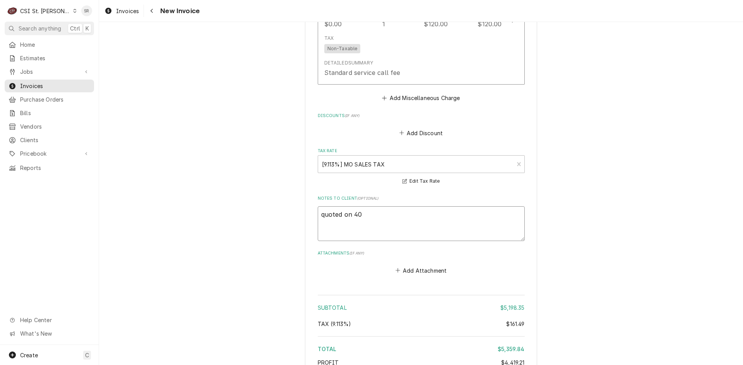
type textarea "x"
type textarea "quoted on 400"
type textarea "x"
type textarea "quoted on 4008"
type textarea "x"
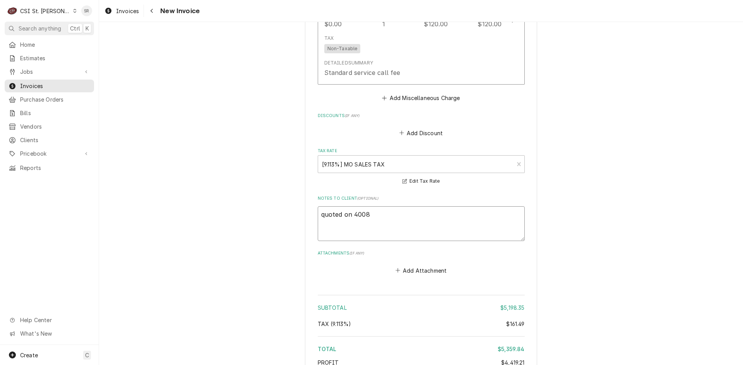
type textarea "quoted on 40085"
type textarea "x"
type textarea "quoted on 400851"
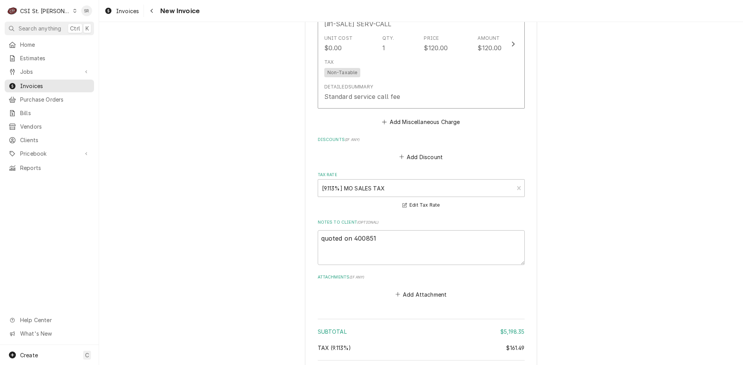
type textarea "x"
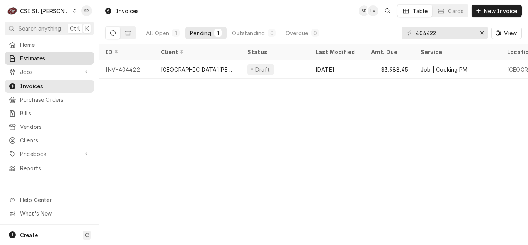
click at [39, 61] on div "Estimates" at bounding box center [49, 58] width 86 height 10
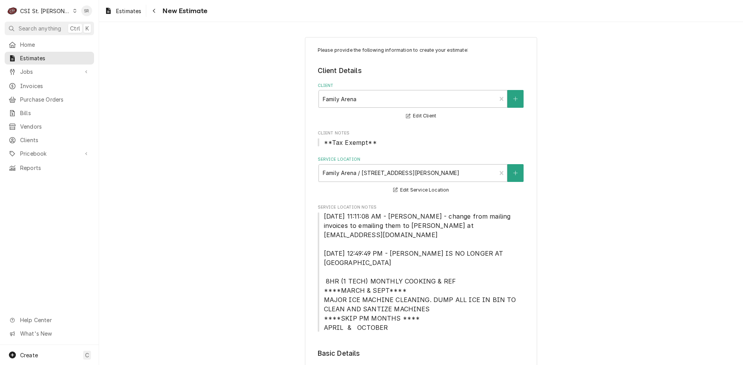
type textarea "x"
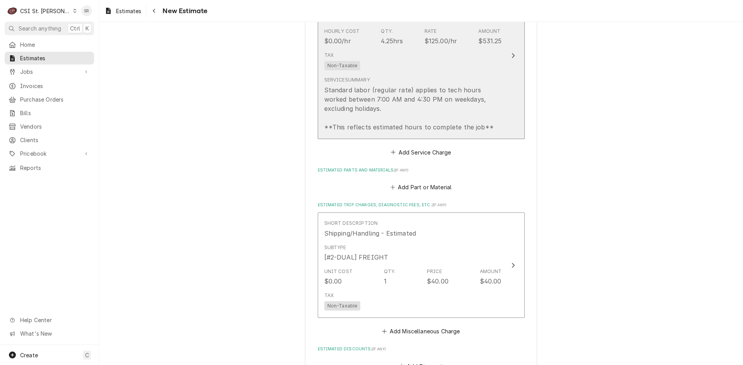
scroll to position [1083, 0]
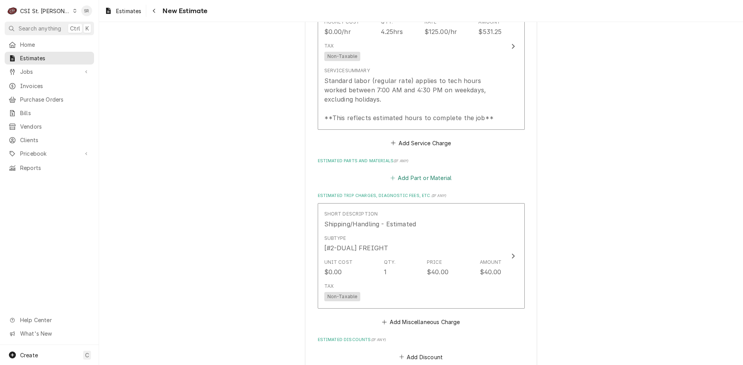
click at [408, 173] on button "Add Part or Material" at bounding box center [421, 178] width 64 height 11
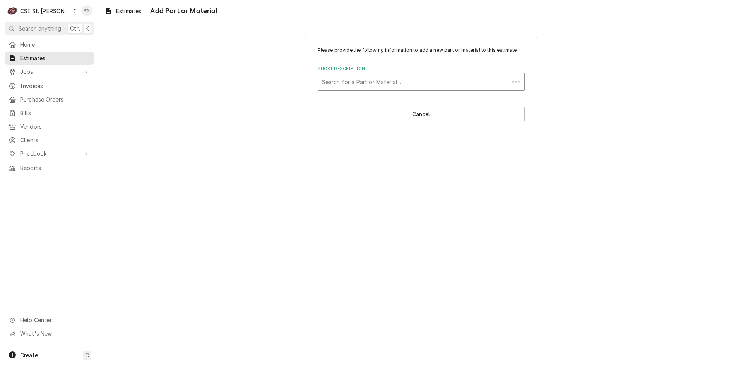
click at [353, 82] on div "Short Description" at bounding box center [413, 82] width 183 height 14
type input "vps-110"
click at [344, 81] on div "Short Description" at bounding box center [421, 82] width 198 height 14
click at [402, 118] on button "Cancel" at bounding box center [421, 114] width 207 height 14
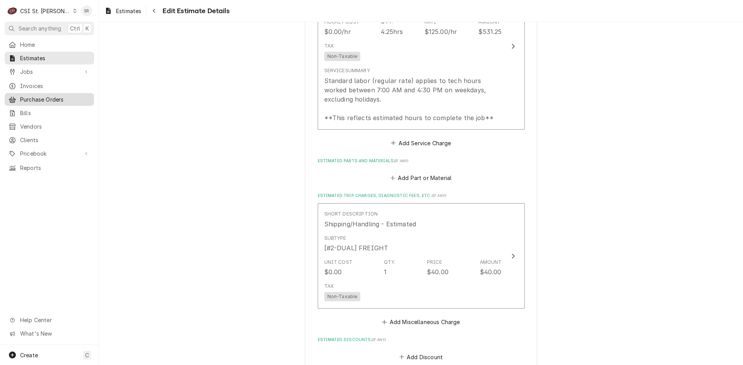
scroll to position [1122, 0]
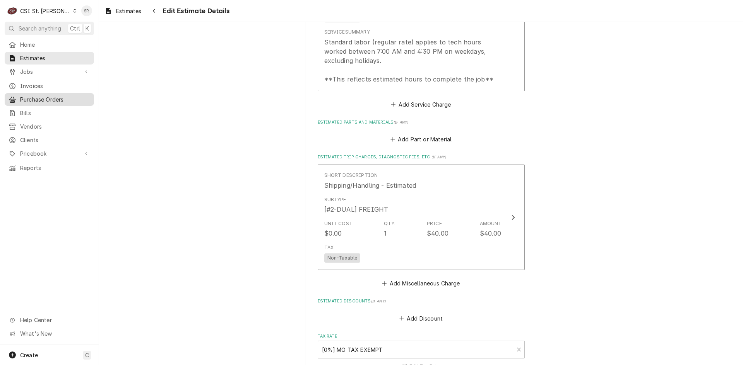
type textarea "x"
click at [36, 77] on div "Home Estimates Jobs Jobs Job Series Invoices Purchase Orders Bills Vendors Clie…" at bounding box center [49, 106] width 99 height 136
click at [34, 70] on span "Jobs" at bounding box center [49, 72] width 58 height 8
click at [34, 81] on span "Jobs" at bounding box center [55, 85] width 70 height 8
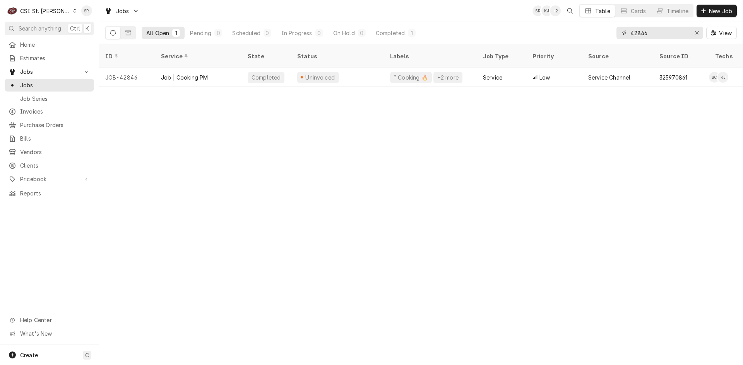
drag, startPoint x: 651, startPoint y: 31, endPoint x: 620, endPoint y: 32, distance: 30.6
click at [620, 32] on div "42846" at bounding box center [659, 33] width 87 height 12
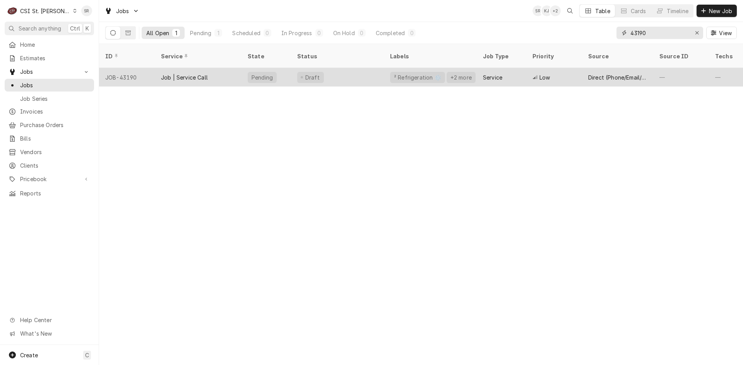
type input "43190"
click at [218, 68] on div "Job | Service Call" at bounding box center [198, 77] width 87 height 19
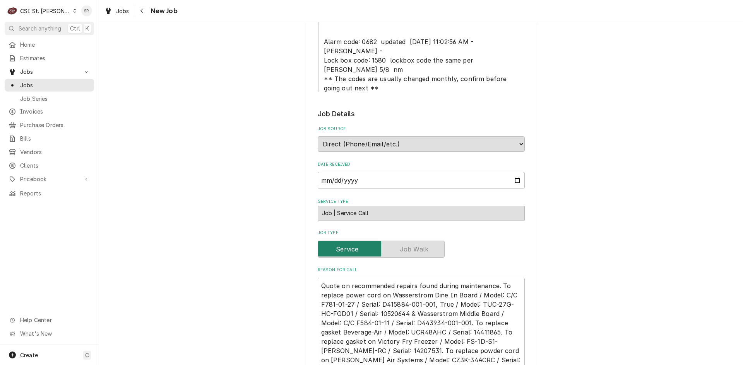
scroll to position [553, 0]
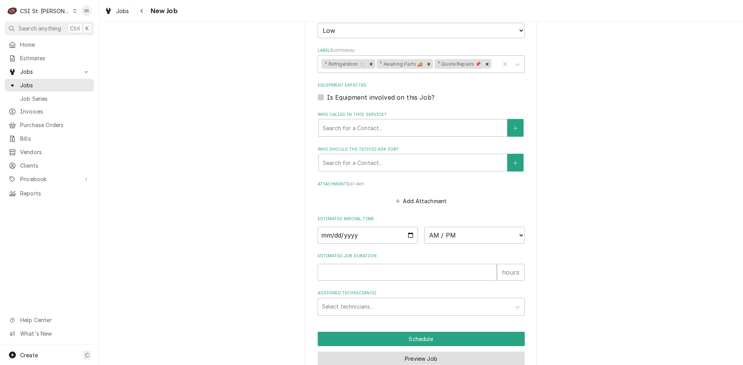
click at [416, 352] on button "Preview Job" at bounding box center [421, 359] width 207 height 14
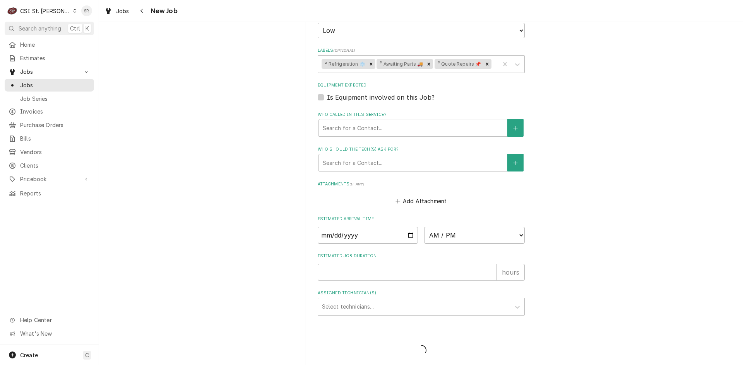
scroll to position [797, 0]
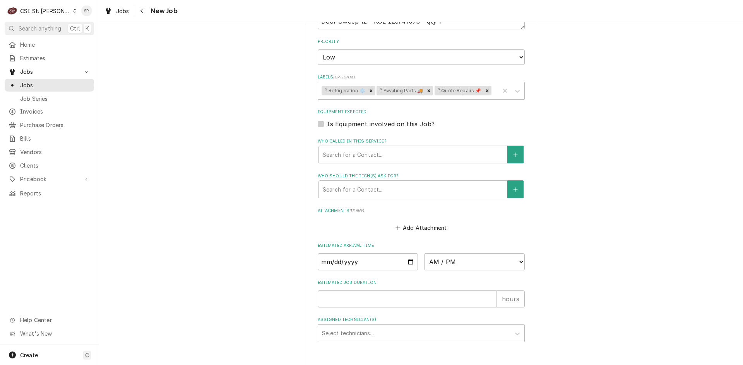
type textarea "x"
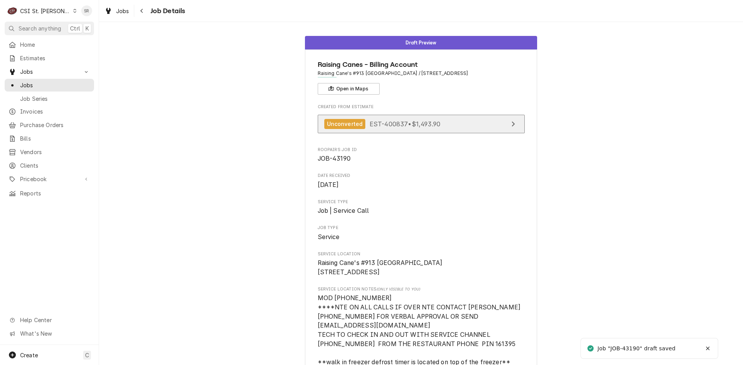
click at [403, 116] on link "Unconverted EST-400837 • $1,493.90" at bounding box center [421, 124] width 207 height 19
click at [403, 120] on span "EST-400837 • $1,493.90" at bounding box center [404, 124] width 71 height 8
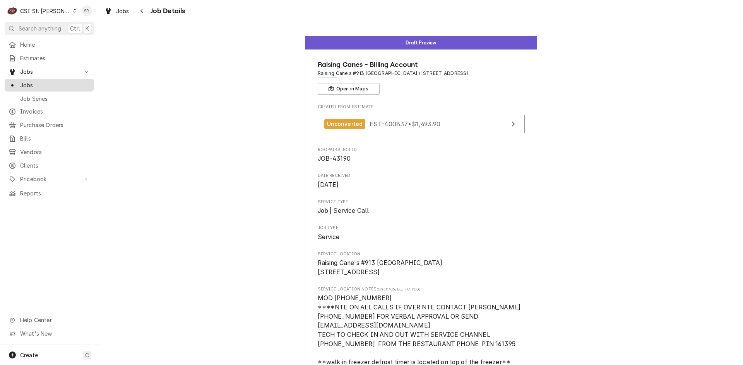
click at [33, 86] on span "Jobs" at bounding box center [55, 85] width 70 height 8
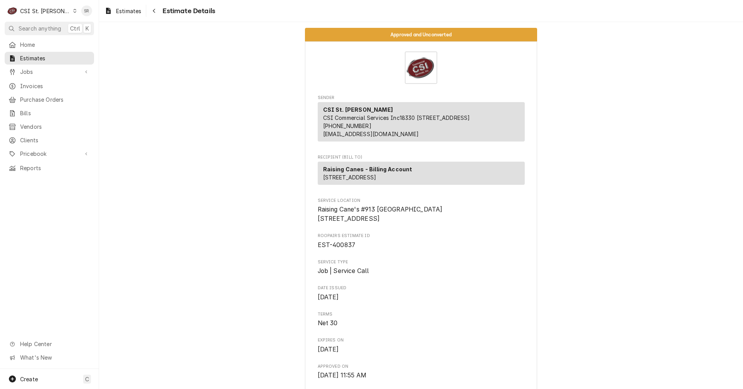
drag, startPoint x: 382, startPoint y: 186, endPoint x: 314, endPoint y: 185, distance: 68.1
copy span "[STREET_ADDRESS]"
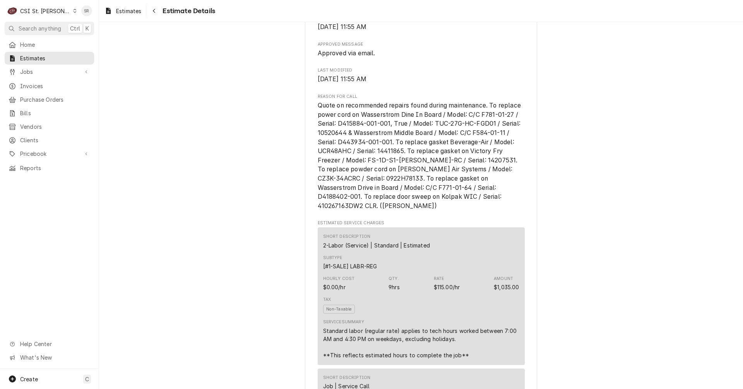
scroll to position [464, 0]
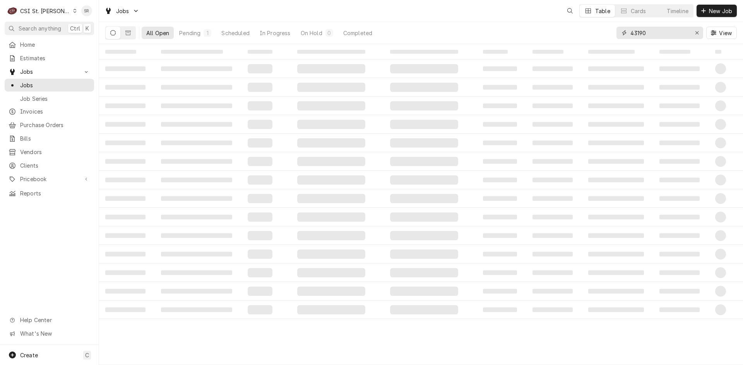
click at [613, 31] on div "All Open Pending 1 Scheduled In Progress On Hold 0 Completed 43190 View" at bounding box center [420, 33] width 631 height 22
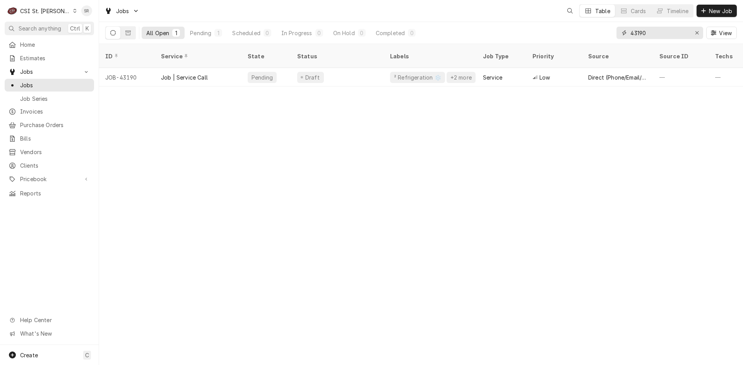
paste input "1580 Wentzville Pkwy"
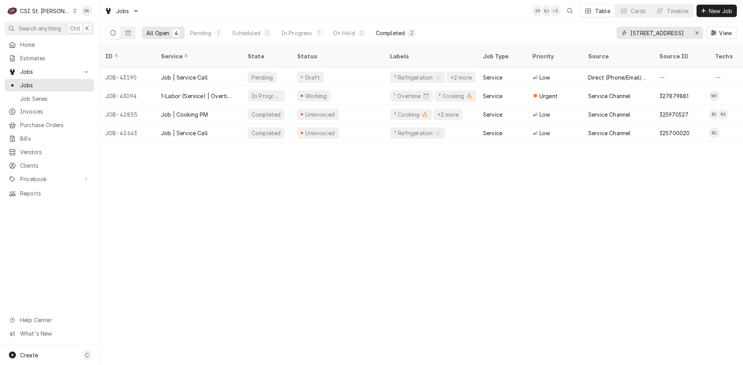
type input "1580 Wentzville Pkwy"
click at [385, 31] on div "Completed" at bounding box center [390, 33] width 29 height 8
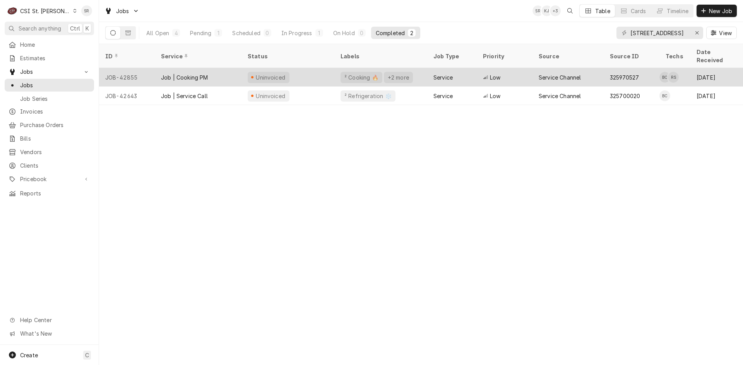
click at [283, 72] on div "Uninvoiced" at bounding box center [269, 77] width 42 height 11
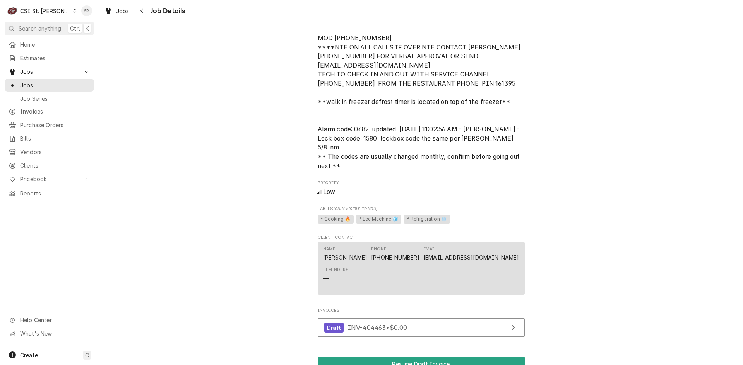
scroll to position [996, 0]
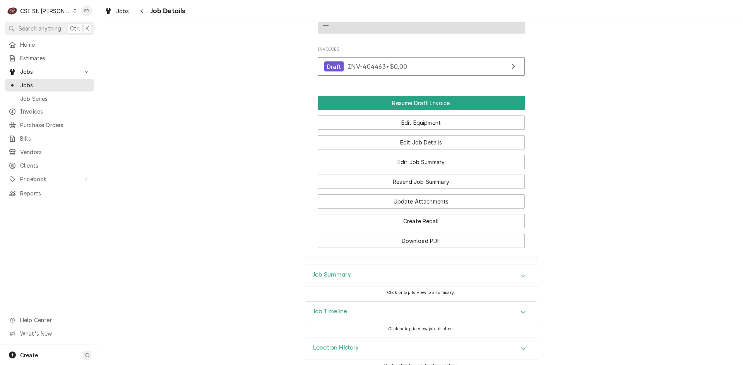
click at [352, 265] on div "Job Summary" at bounding box center [420, 276] width 231 height 22
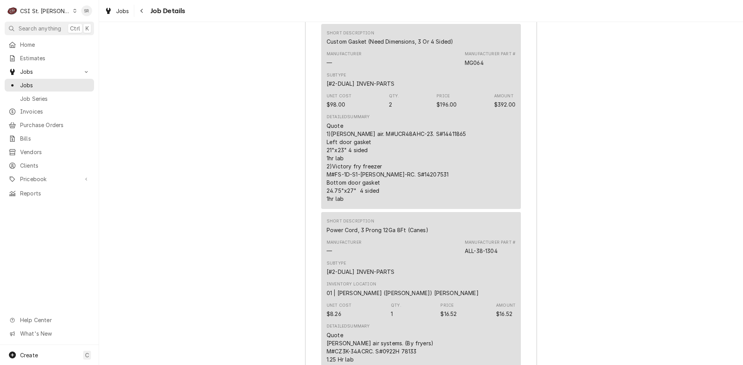
scroll to position [3549, 0]
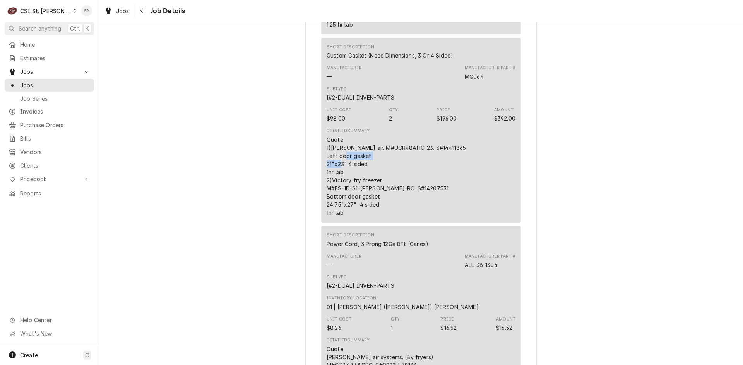
drag, startPoint x: 360, startPoint y: 157, endPoint x: 324, endPoint y: 154, distance: 36.1
click at [326, 154] on div "Quote 1)Bev air. M#UCR48AHC-23. S#14411865 Left door gasket 21"x23" 4 sided 1hr…" at bounding box center [395, 176] width 139 height 81
copy div "21"x23" 4 sided"
drag, startPoint x: 376, startPoint y: 195, endPoint x: 319, endPoint y: 194, distance: 57.6
click at [321, 194] on div "Short Description Custom Gasket (Need Dimensions, 3 Or 4 Sided) Manufacturer — …" at bounding box center [421, 130] width 200 height 185
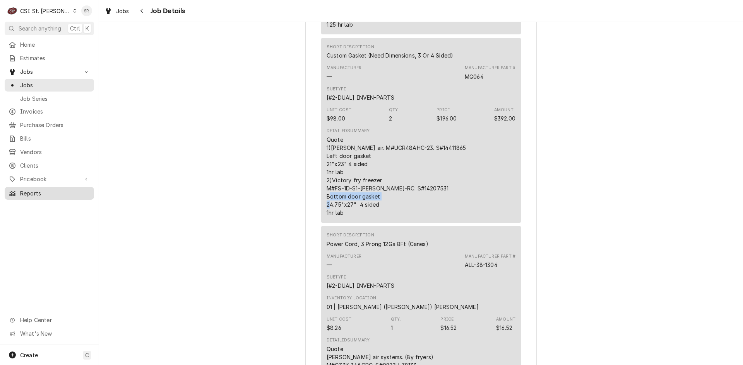
copy div "24.75"x27" 4 sided"
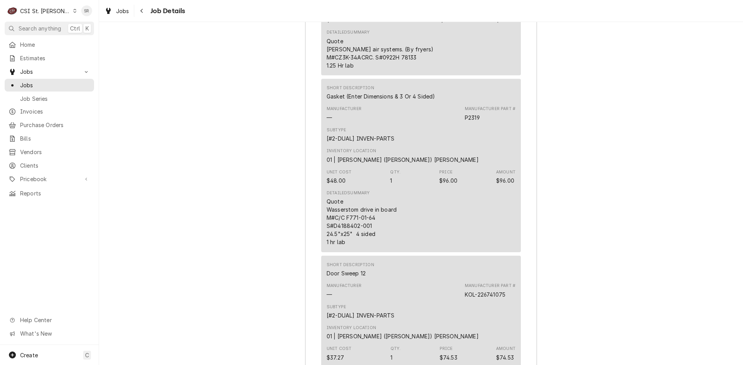
scroll to position [3858, 0]
drag, startPoint x: 360, startPoint y: 225, endPoint x: 320, endPoint y: 224, distance: 40.2
click at [321, 224] on div "Short Description Gasket (Enter Dimensions & 3 Or 4 Sided) Manufacturer — Manuf…" at bounding box center [421, 165] width 200 height 174
copy div "24.5"x25" 4 sided"
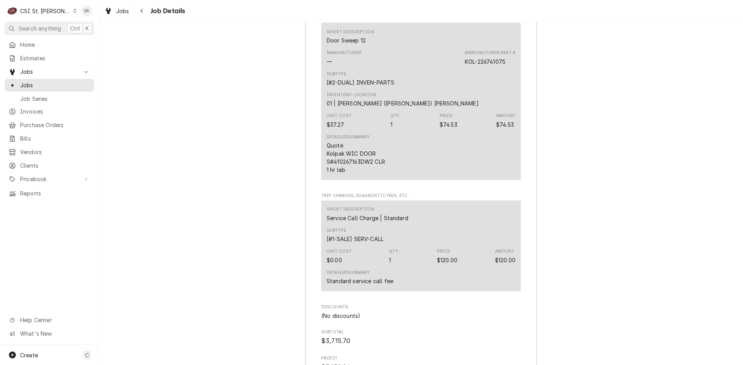
scroll to position [3936, 0]
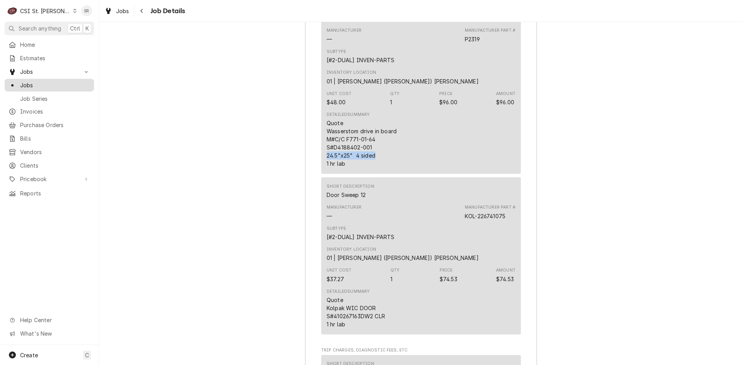
click at [45, 81] on span "Jobs" at bounding box center [55, 85] width 70 height 8
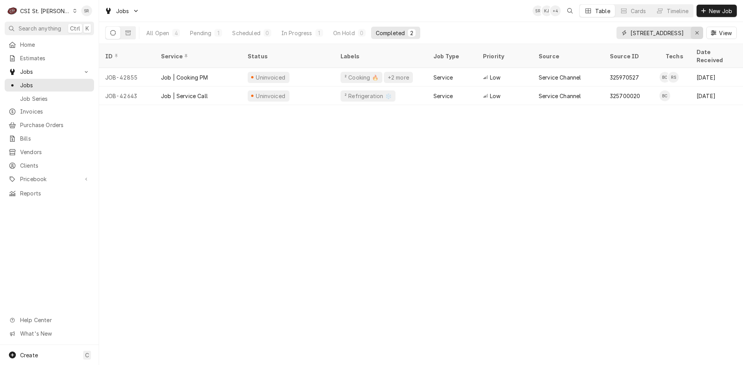
click at [695, 31] on icon "Erase input" at bounding box center [697, 32] width 4 height 5
click at [676, 34] on input "Dynamic Content Wrapper" at bounding box center [666, 33] width 73 height 12
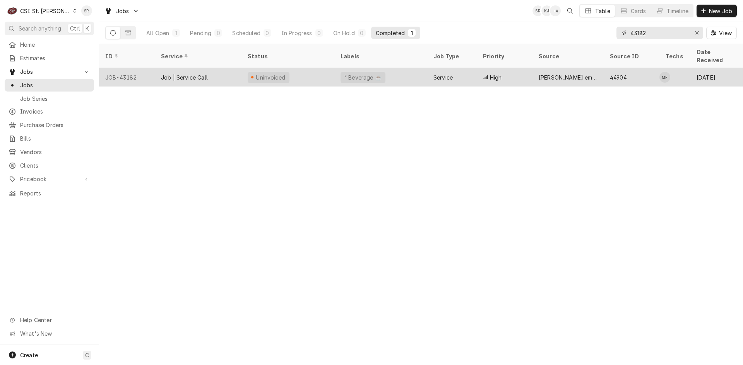
type input "43182"
click at [505, 70] on div "High" at bounding box center [504, 77] width 56 height 19
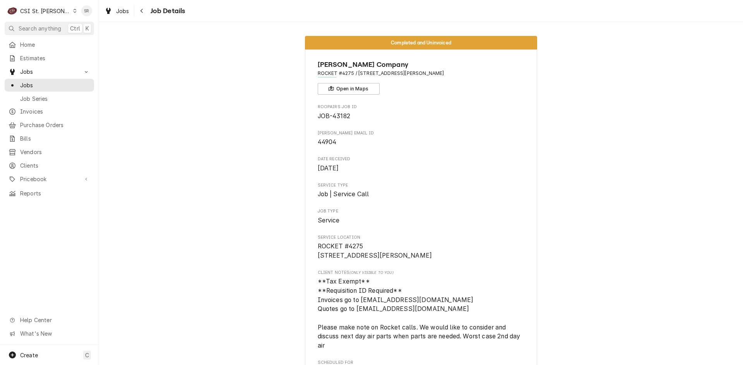
drag, startPoint x: 455, startPoint y: 74, endPoint x: 354, endPoint y: 75, distance: 101.0
click at [354, 75] on span "ROCKET #4275 / [STREET_ADDRESS][PERSON_NAME]" at bounding box center [421, 73] width 207 height 7
copy span "[STREET_ADDRESS][PERSON_NAME]"
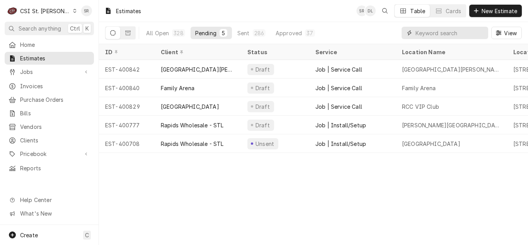
click at [457, 32] on input "Dynamic Content Wrapper" at bounding box center [450, 33] width 69 height 12
paste input "[STREET_ADDRESS][PERSON_NAME]"
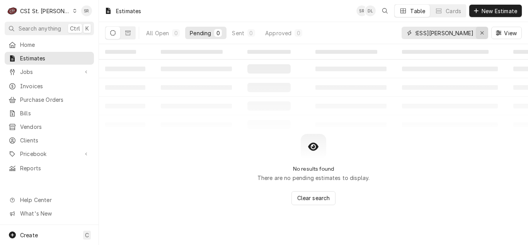
type input "[STREET_ADDRESS][PERSON_NAME]"
click at [480, 34] on icon "Erase input" at bounding box center [482, 32] width 4 height 5
